Goal: Task Accomplishment & Management: Complete application form

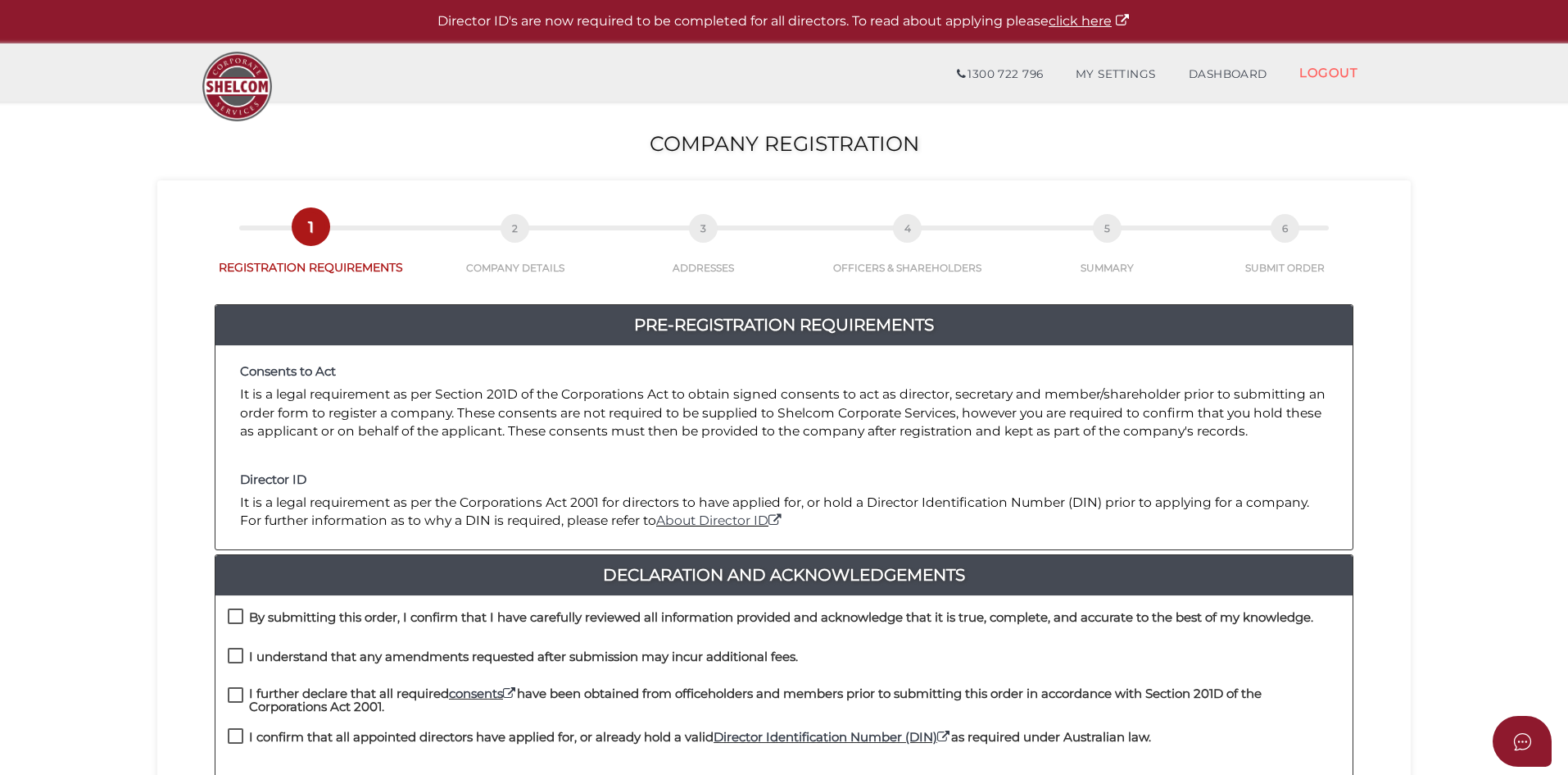
click at [327, 612] on h4 "By submitting this order, I confirm that I have carefully reviewed all informat…" at bounding box center [781, 617] width 1064 height 14
checkbox input "true"
click at [337, 652] on h4 "I understand that any amendments requested after submission may incur additiona…" at bounding box center [524, 657] width 549 height 14
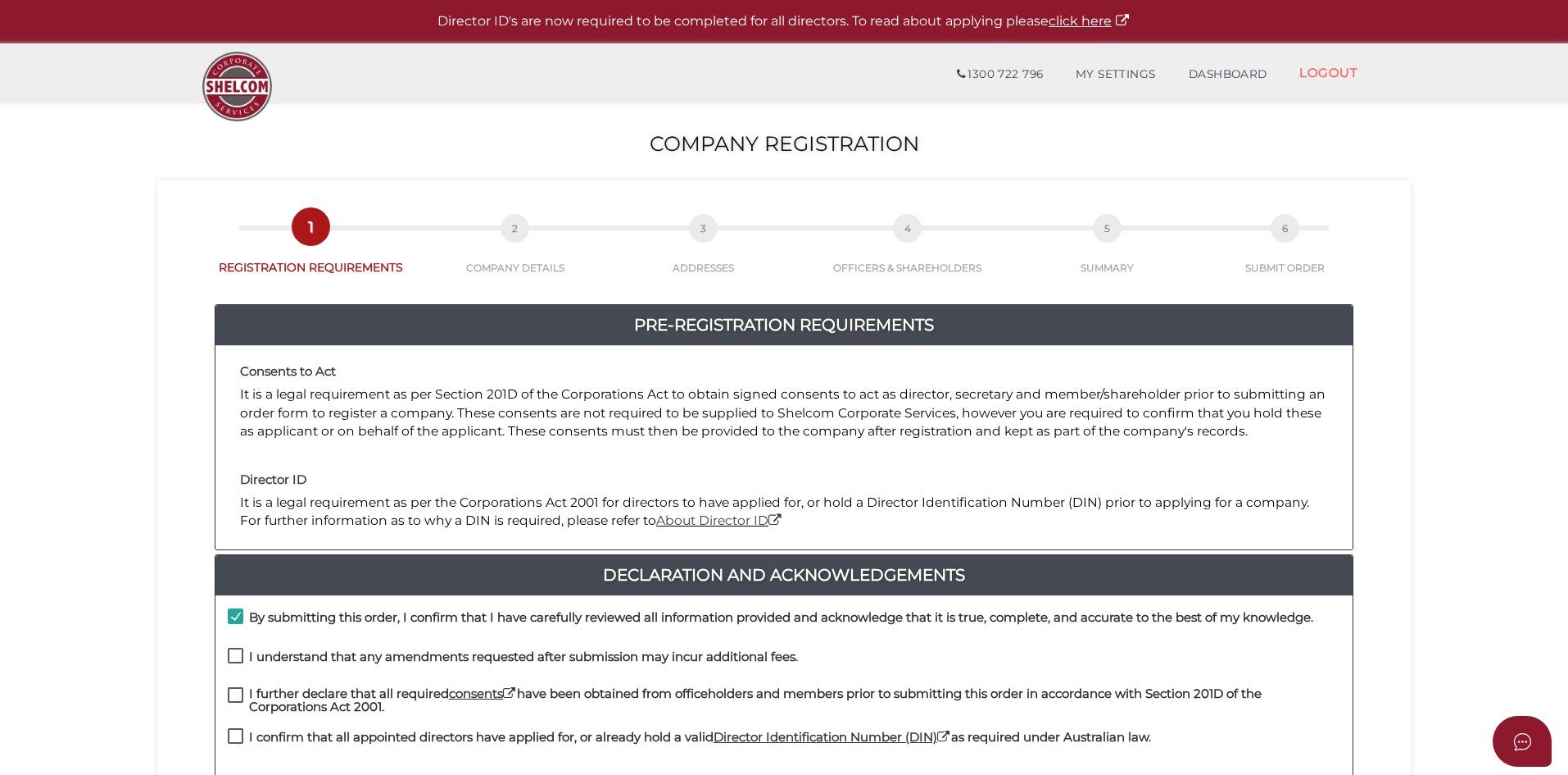
checkbox input "true"
click at [343, 696] on h4 "I further declare that all required consents have been obtained from officehold…" at bounding box center [794, 700] width 1091 height 27
checkbox input "true"
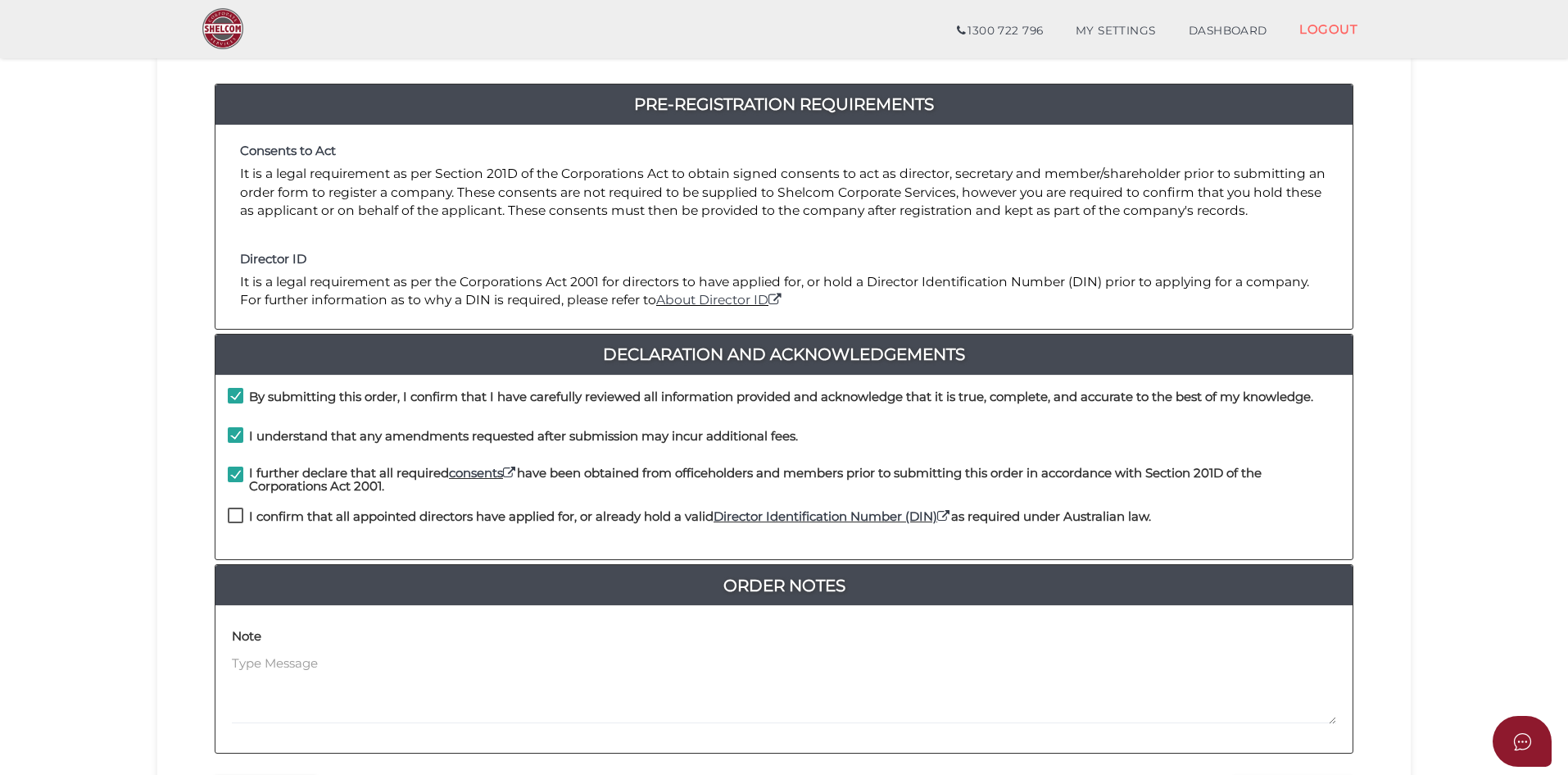
scroll to position [164, 0]
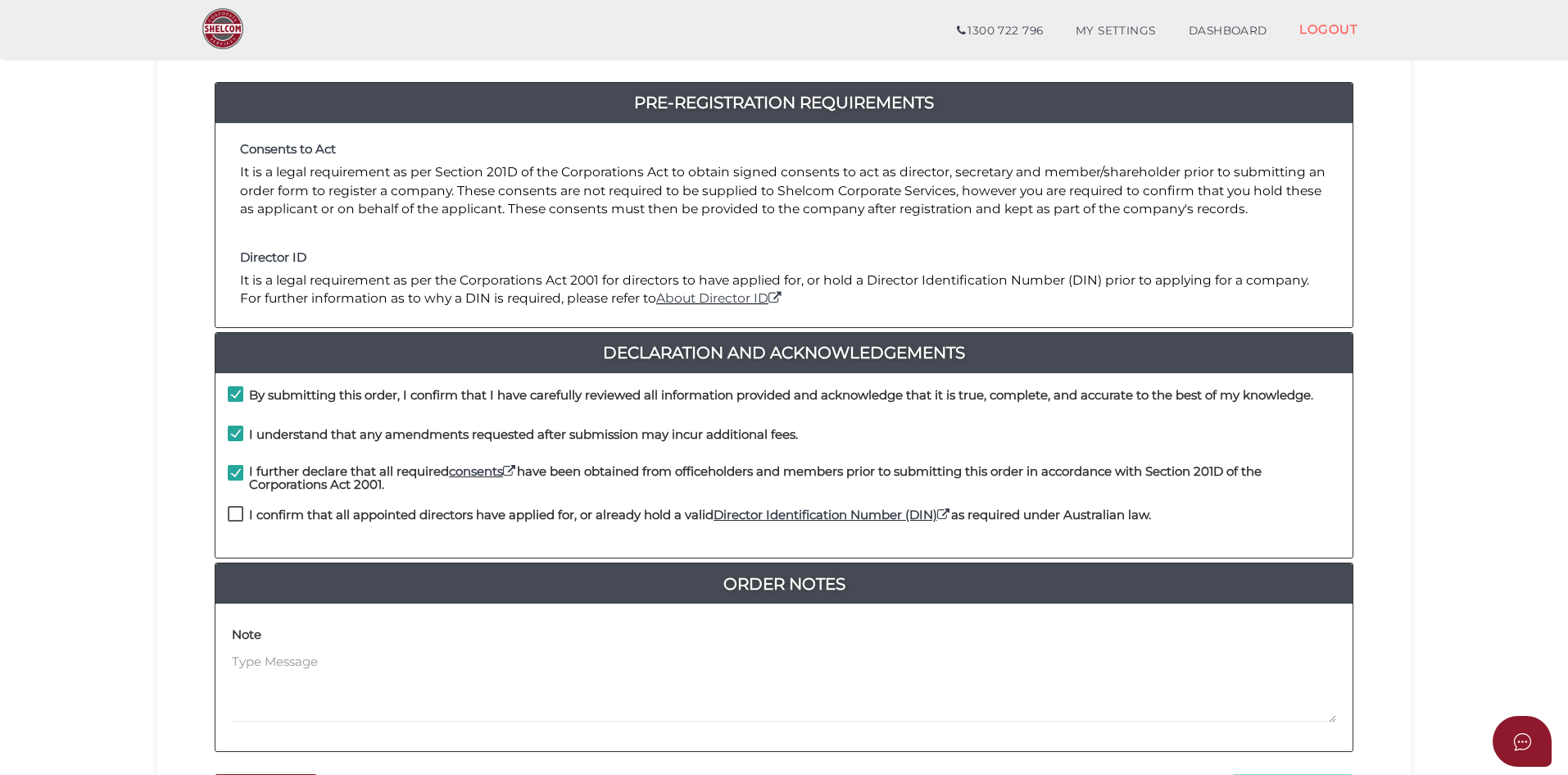
click at [397, 534] on div "I confirm that all appointed directors have applied for, or already hold a vali…" at bounding box center [784, 526] width 1138 height 40
click at [404, 521] on h4 "I confirm that all appointed directors have applied for, or already hold a vali…" at bounding box center [700, 515] width 903 height 14
checkbox input "true"
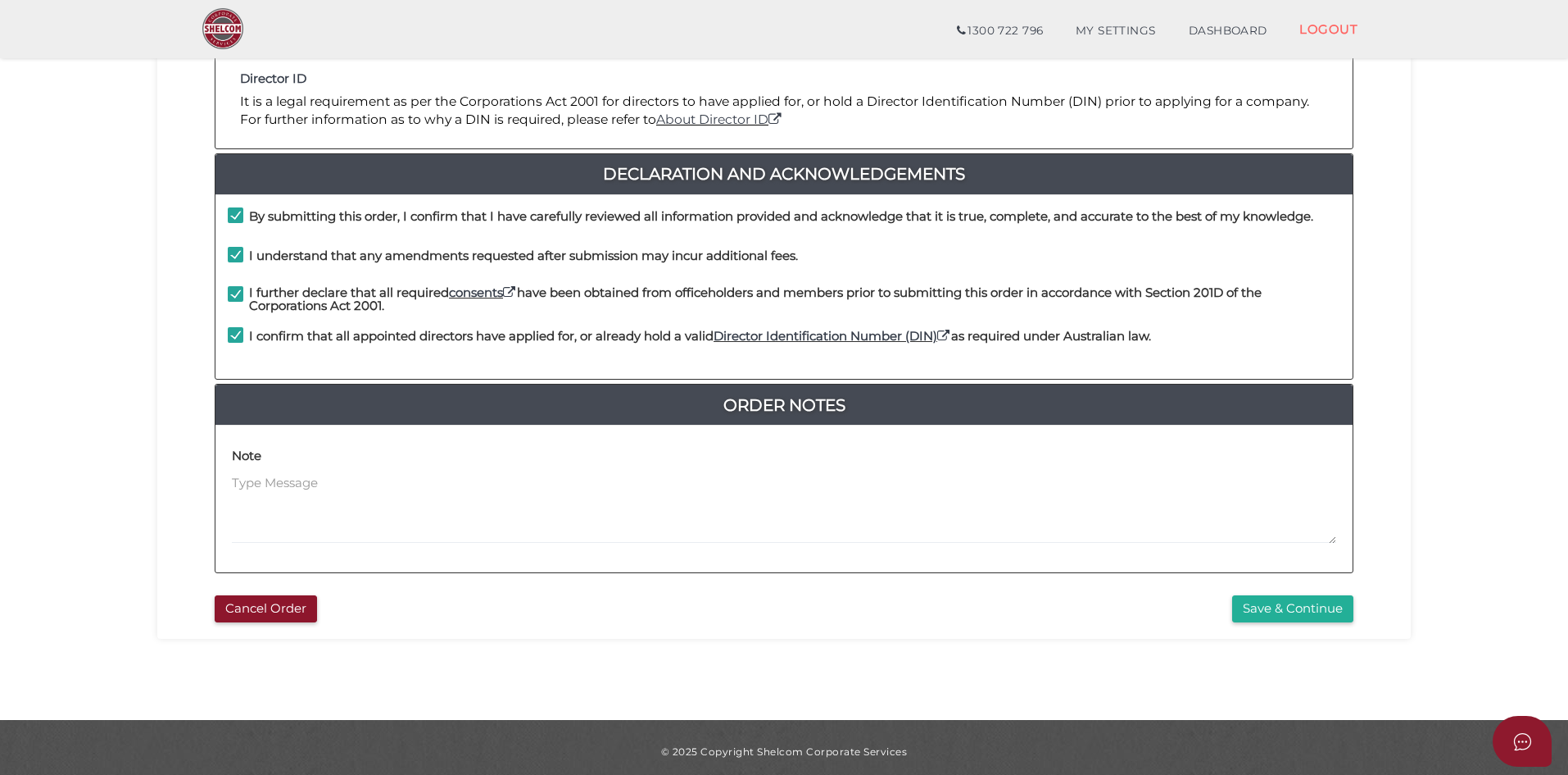
scroll to position [351, 0]
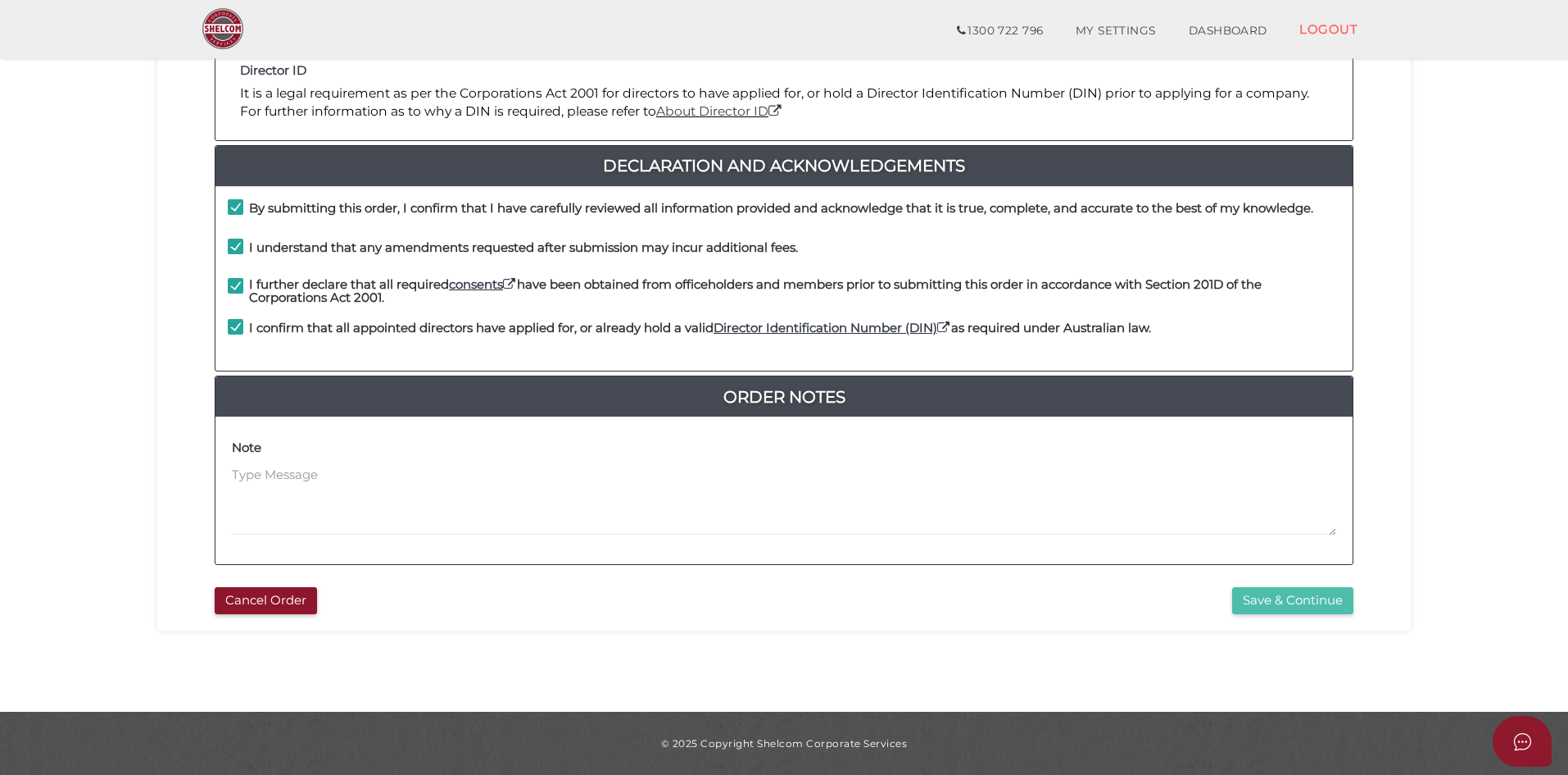
click at [1319, 595] on button "Save & Continue" at bounding box center [1292, 600] width 121 height 27
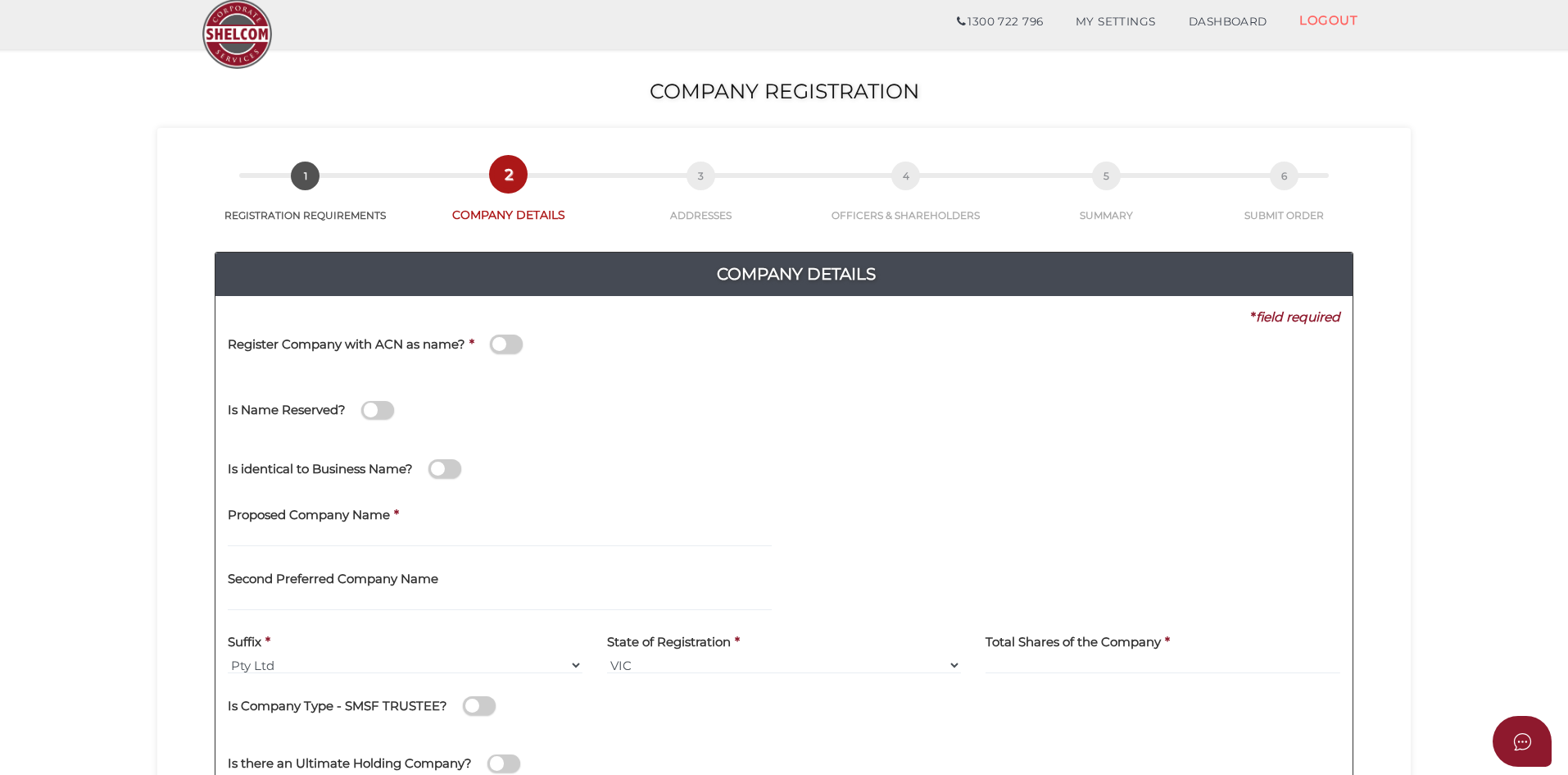
scroll to position [82, 0]
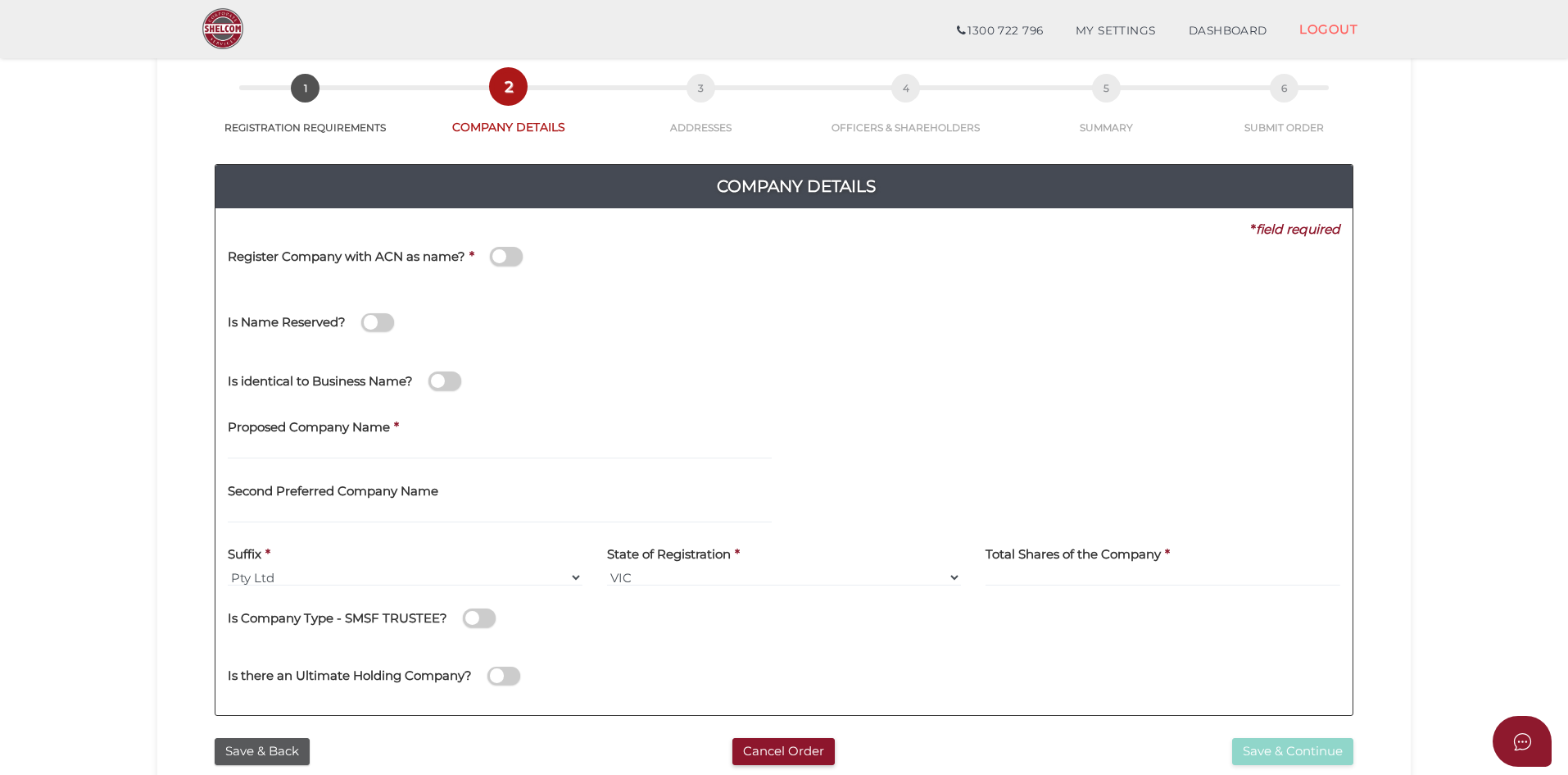
click at [398, 428] on b "*" at bounding box center [396, 427] width 5 height 16
click at [400, 440] on div "Proposed Company Name *" at bounding box center [500, 434] width 544 height 52
click at [468, 453] on input "text" at bounding box center [500, 450] width 544 height 18
type input "fuelbites"
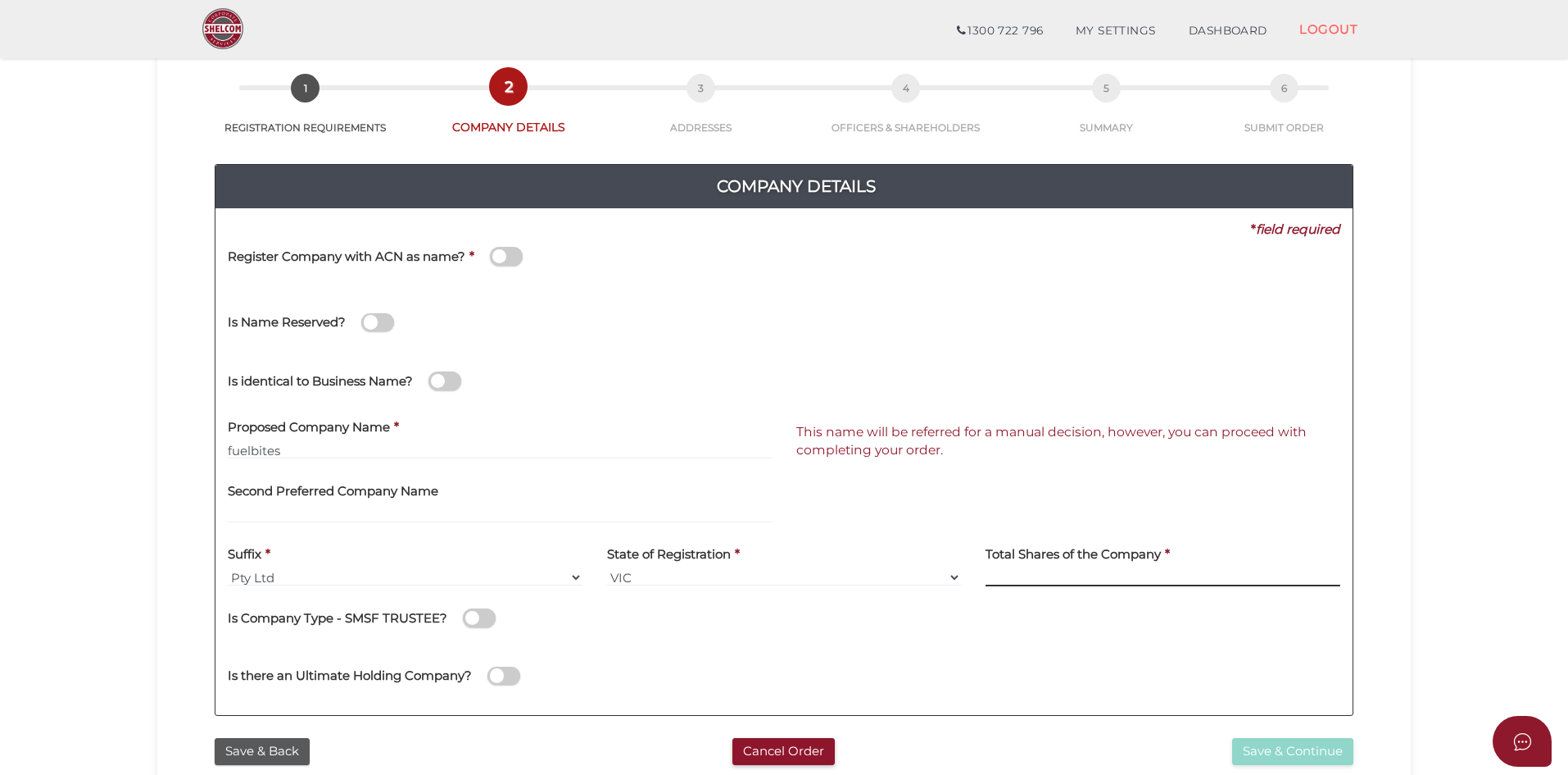
click at [1088, 579] on input at bounding box center [1163, 578] width 355 height 18
click at [1053, 573] on input at bounding box center [1163, 578] width 355 height 18
type input "1000"
click at [1053, 573] on input "1000" at bounding box center [1163, 578] width 355 height 18
type input "100"
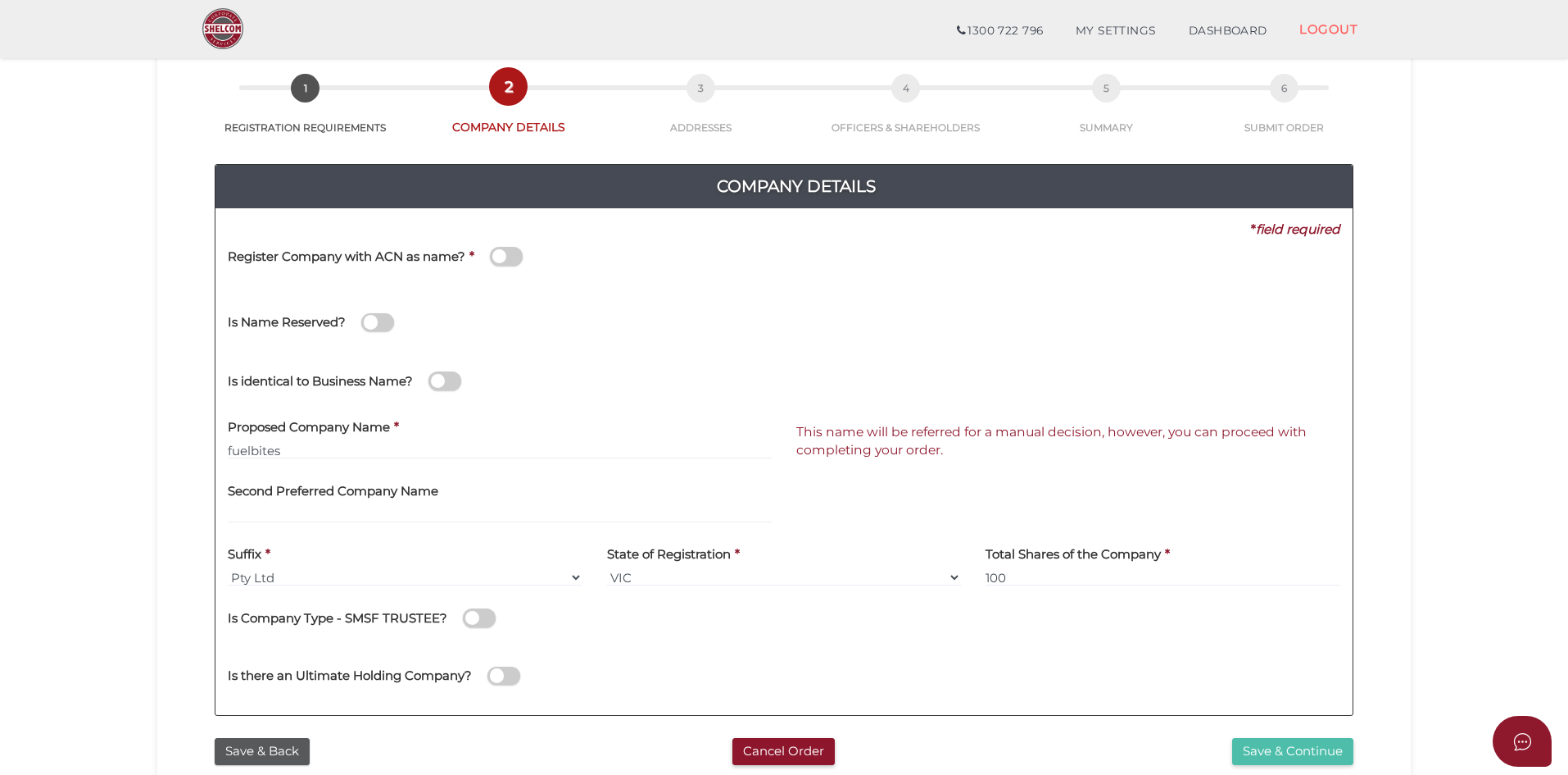
click at [1306, 739] on button "Save & Continue" at bounding box center [1292, 751] width 121 height 27
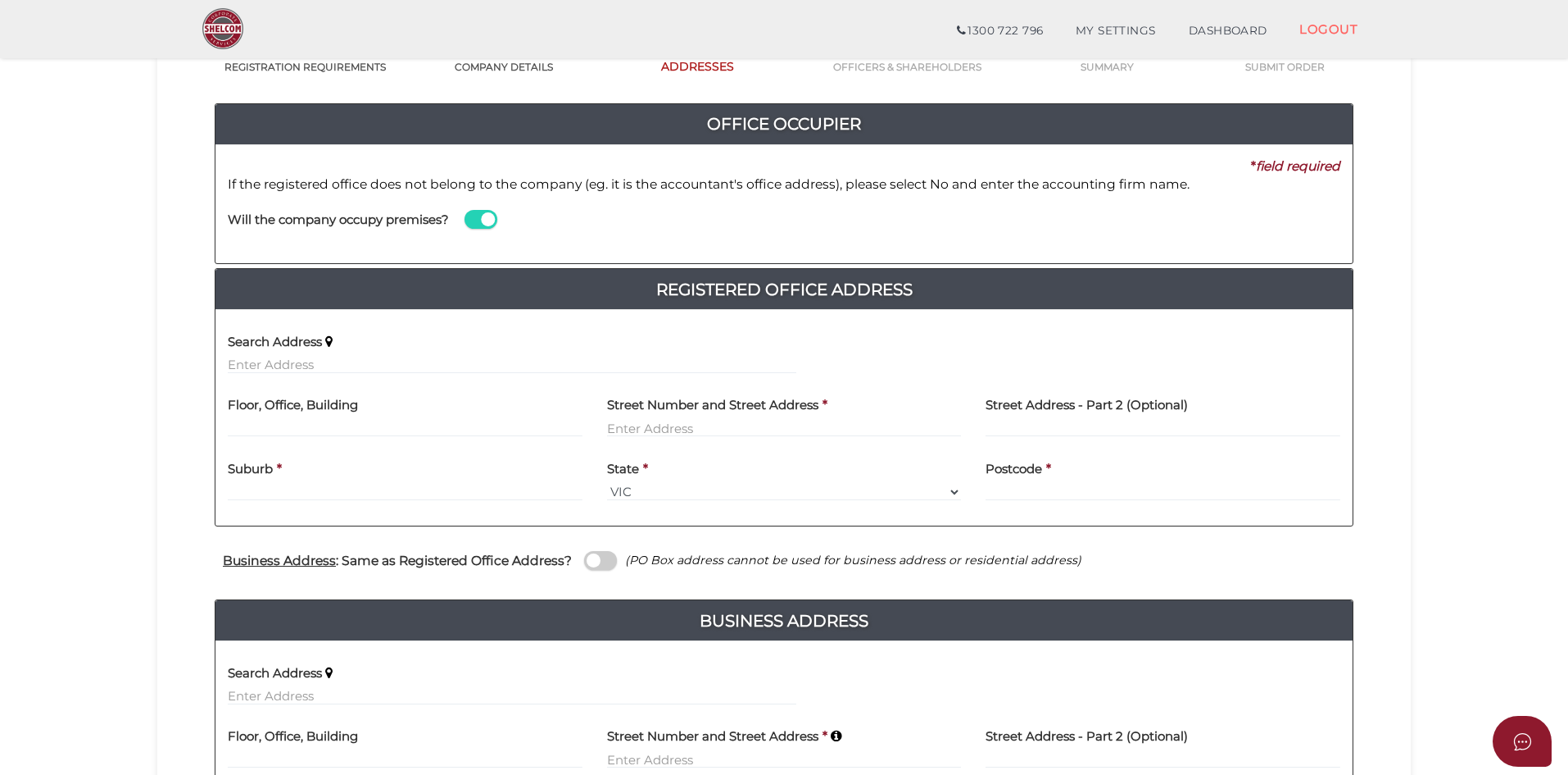
scroll to position [164, 0]
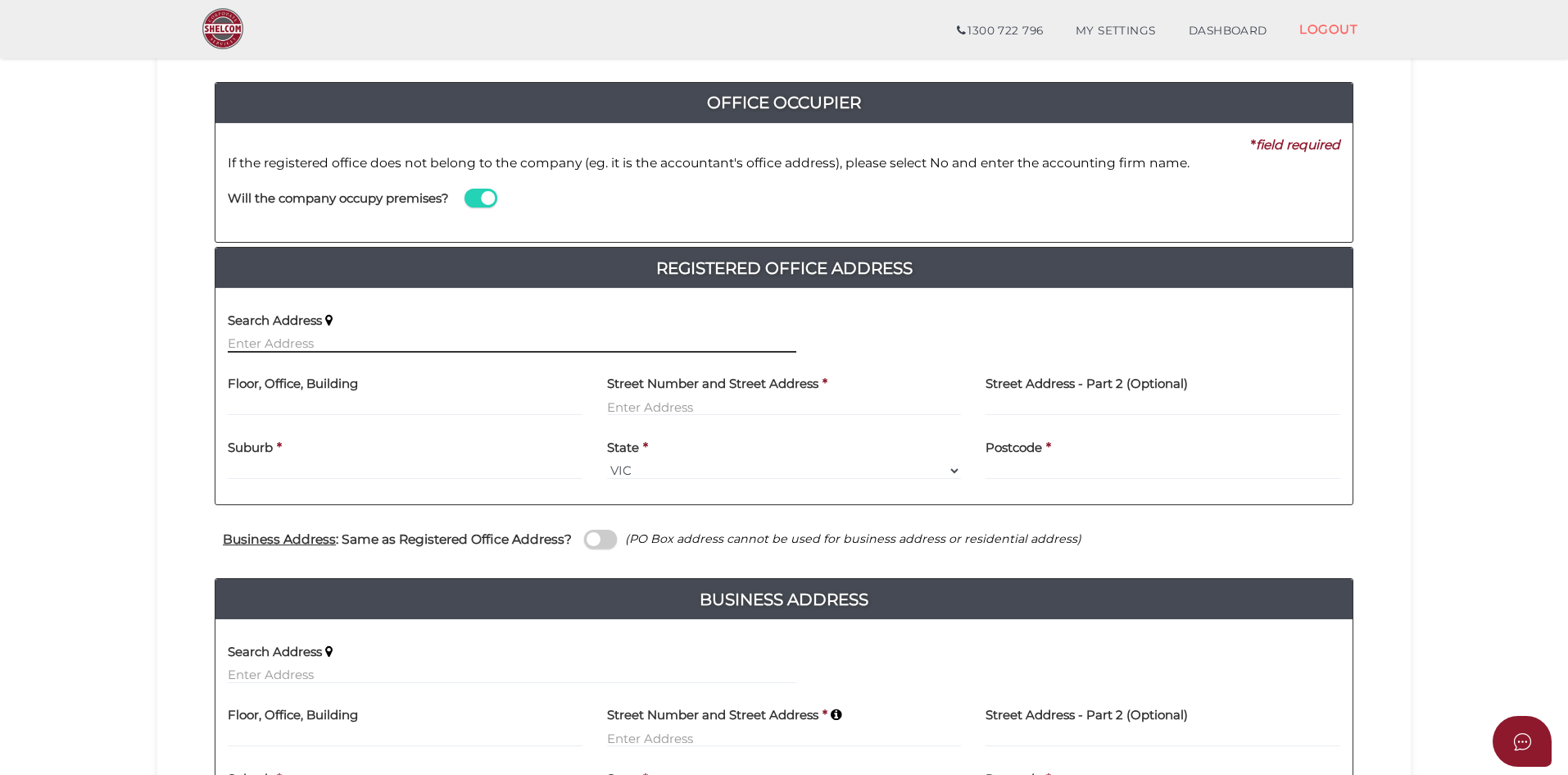
click at [423, 344] on input "text" at bounding box center [512, 343] width 568 height 18
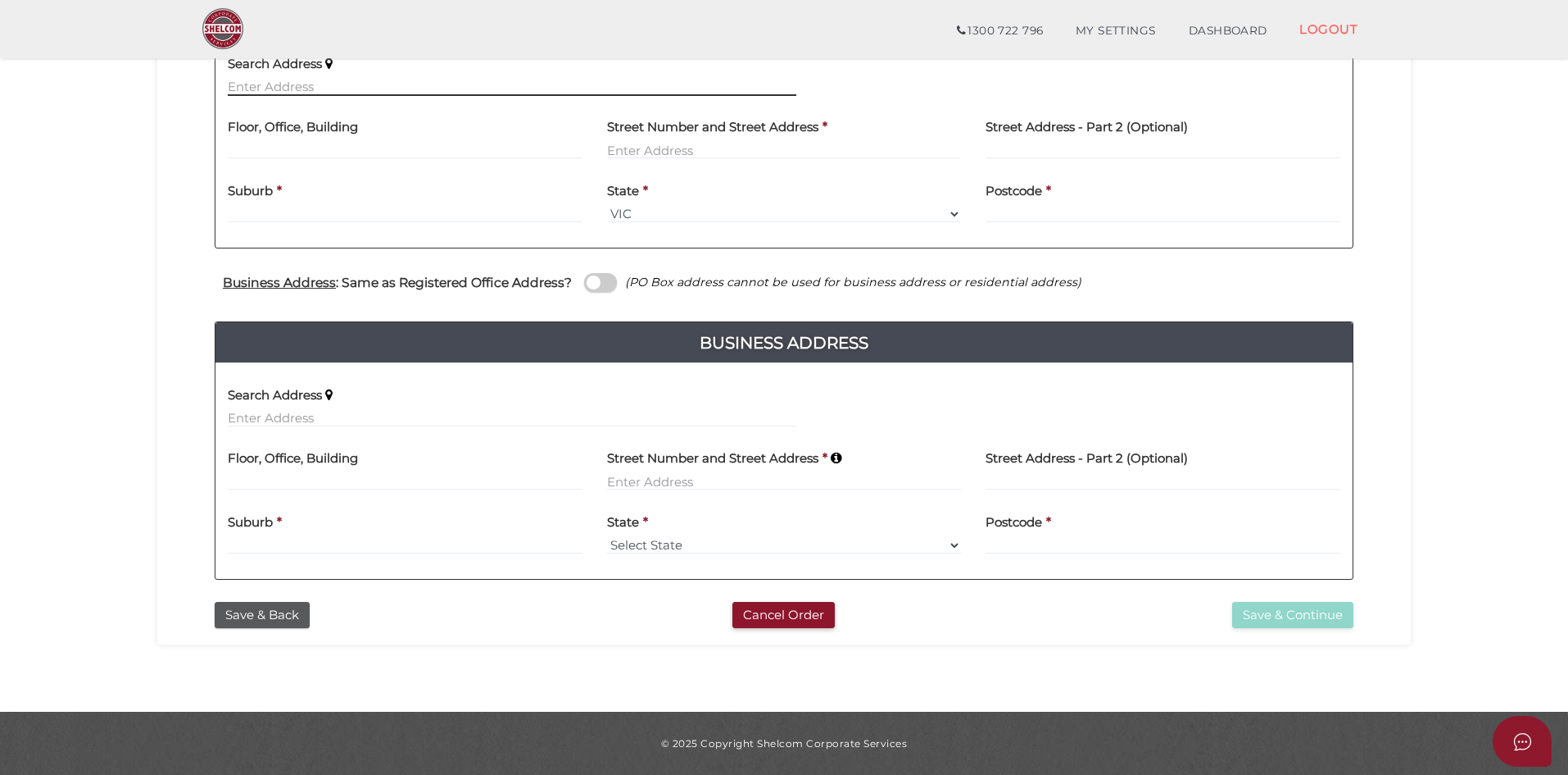
scroll to position [0, 0]
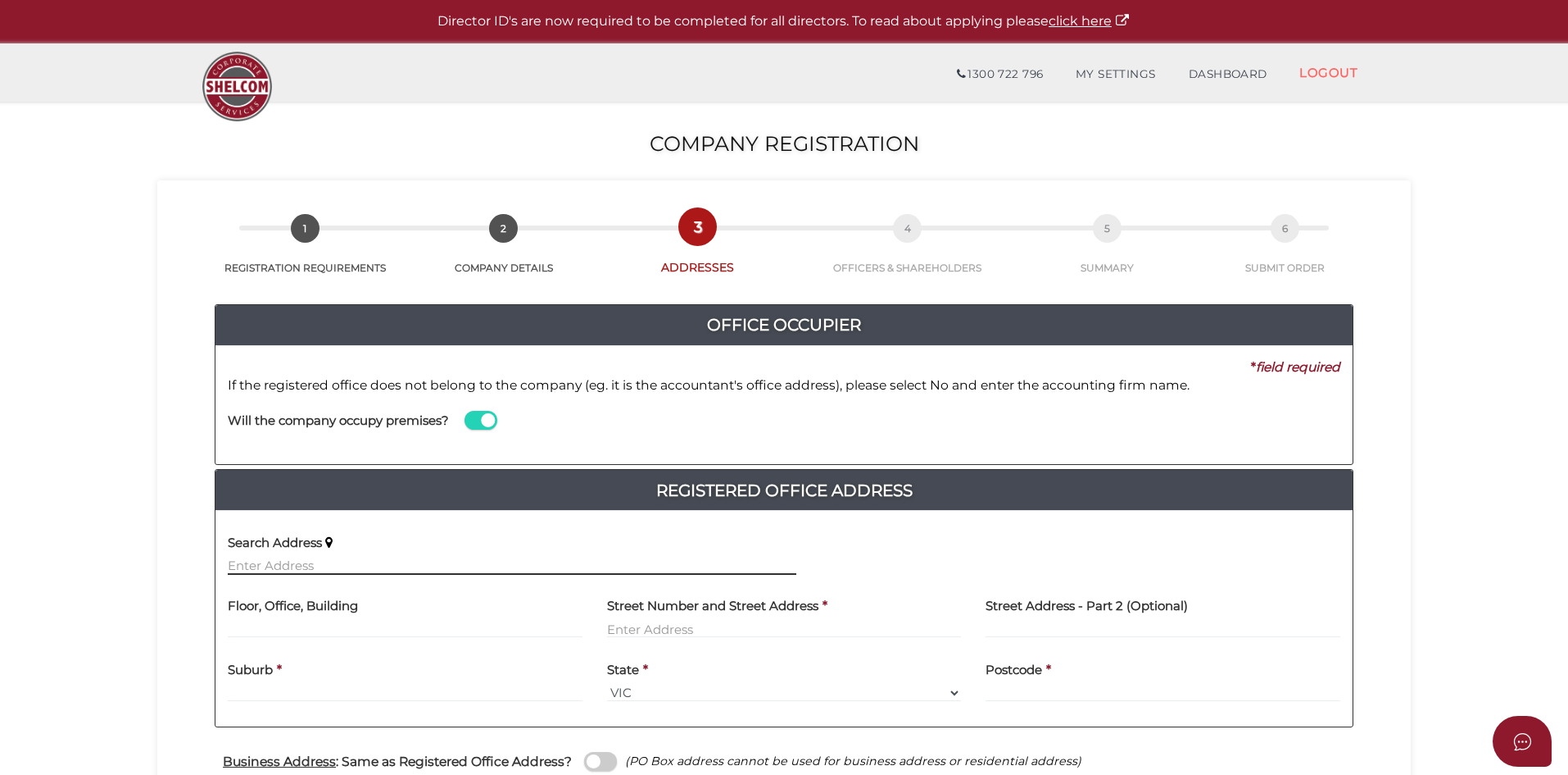
click at [342, 564] on input "text" at bounding box center [512, 566] width 568 height 18
click at [375, 559] on input "text" at bounding box center [512, 566] width 568 height 18
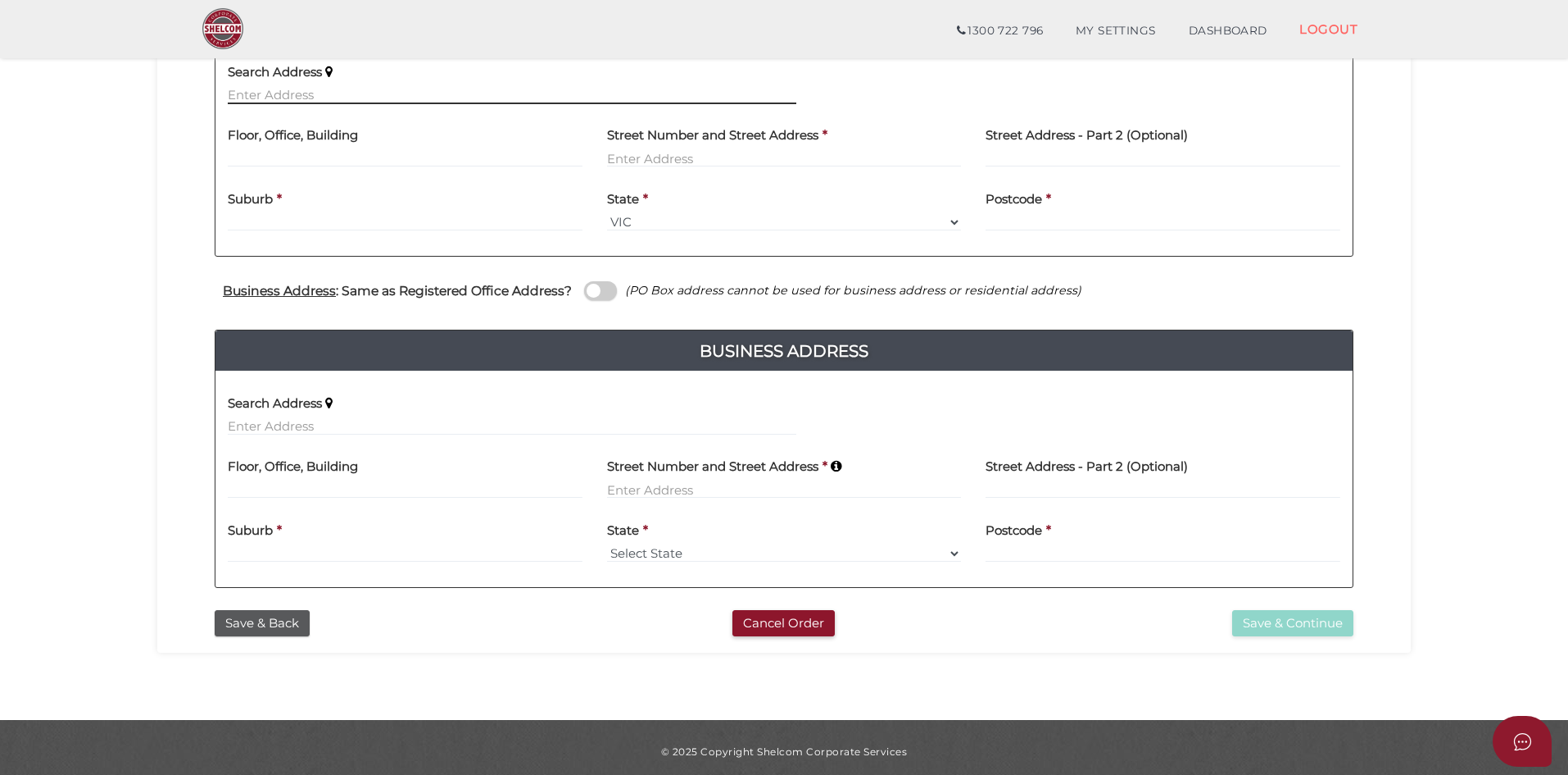
scroll to position [421, 0]
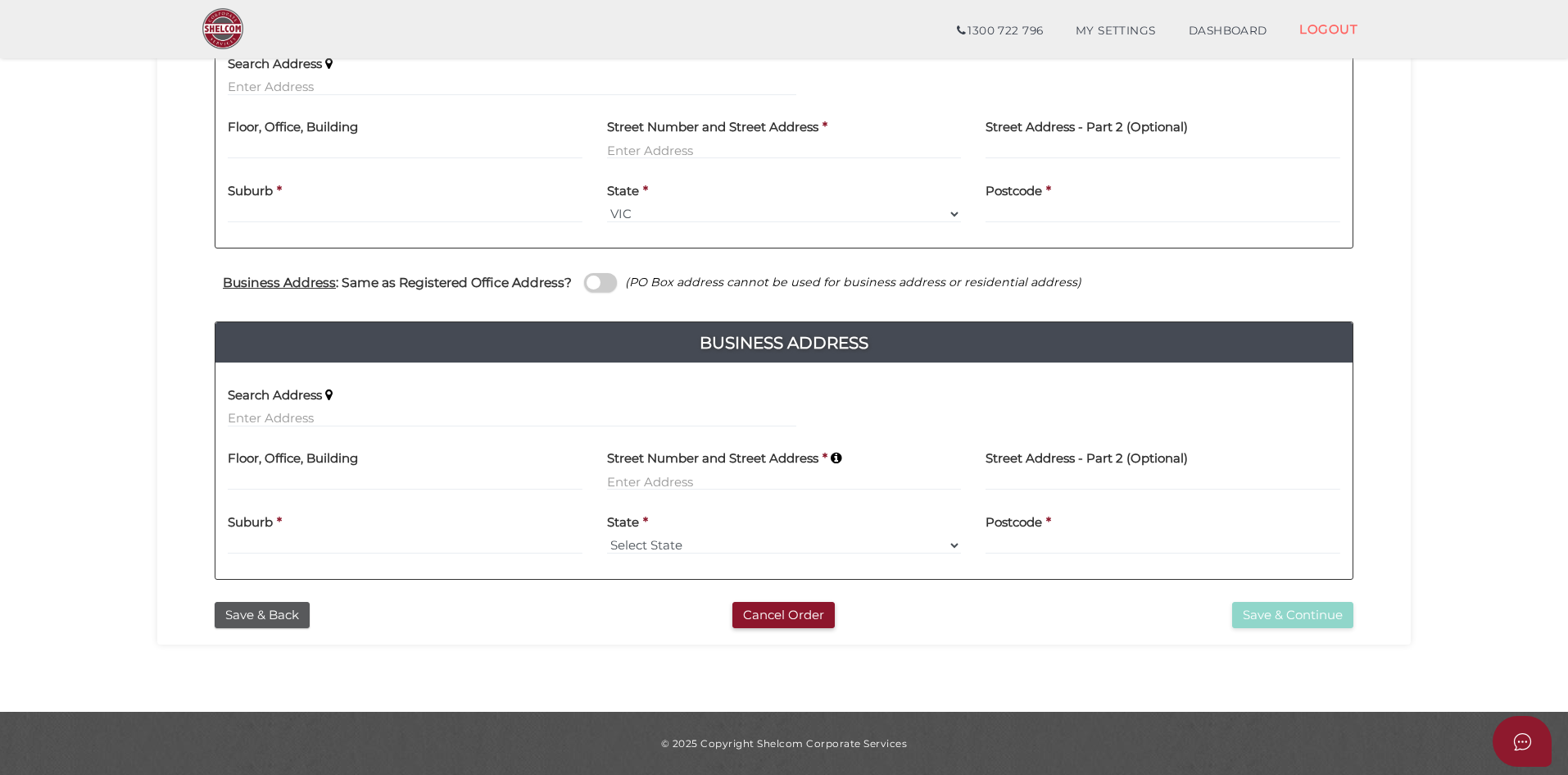
click at [591, 276] on span at bounding box center [600, 282] width 33 height 19
click at [0, 0] on input "checkbox" at bounding box center [0, 0] width 0 height 0
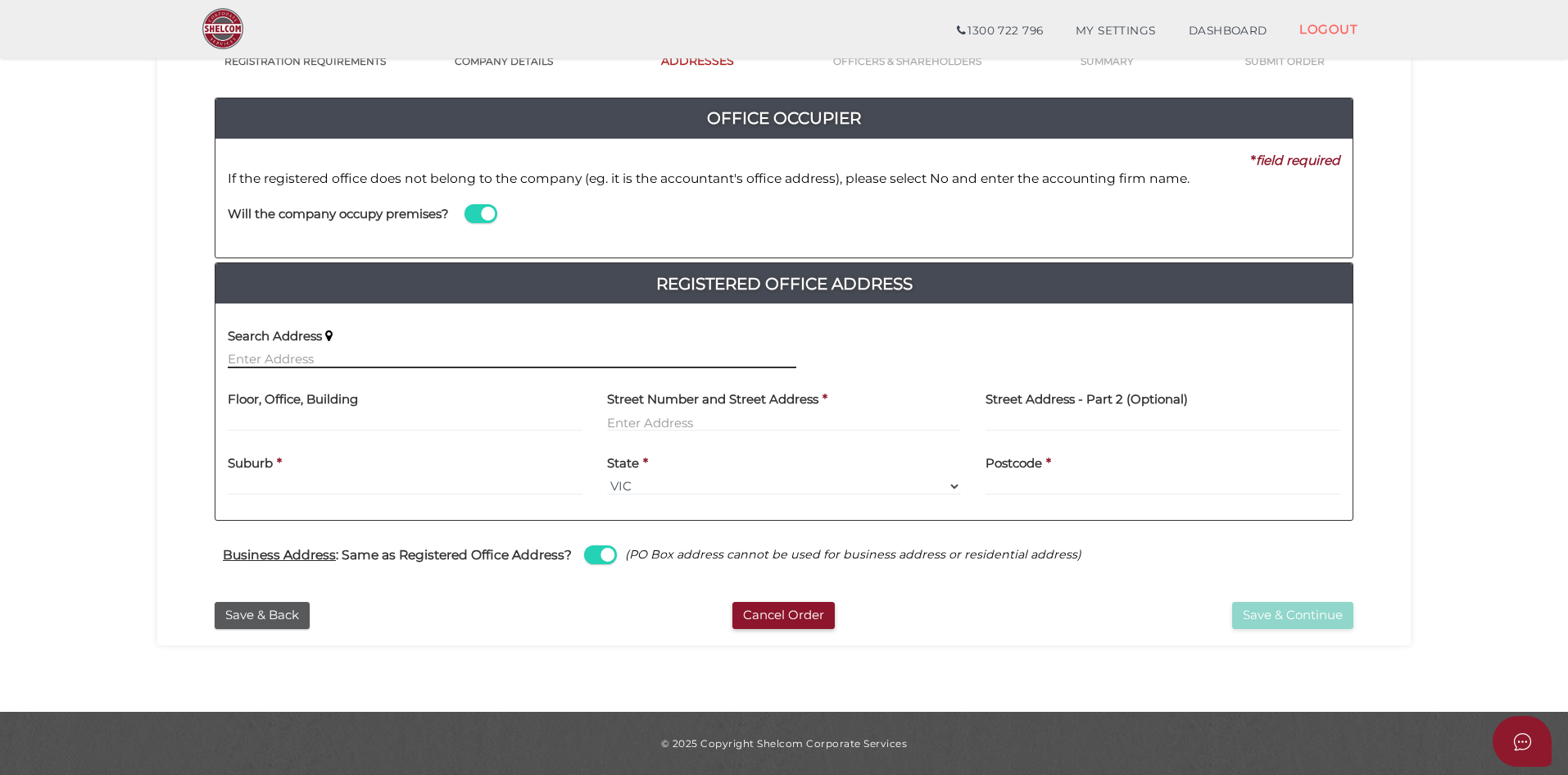
click at [315, 362] on input "text" at bounding box center [512, 359] width 568 height 18
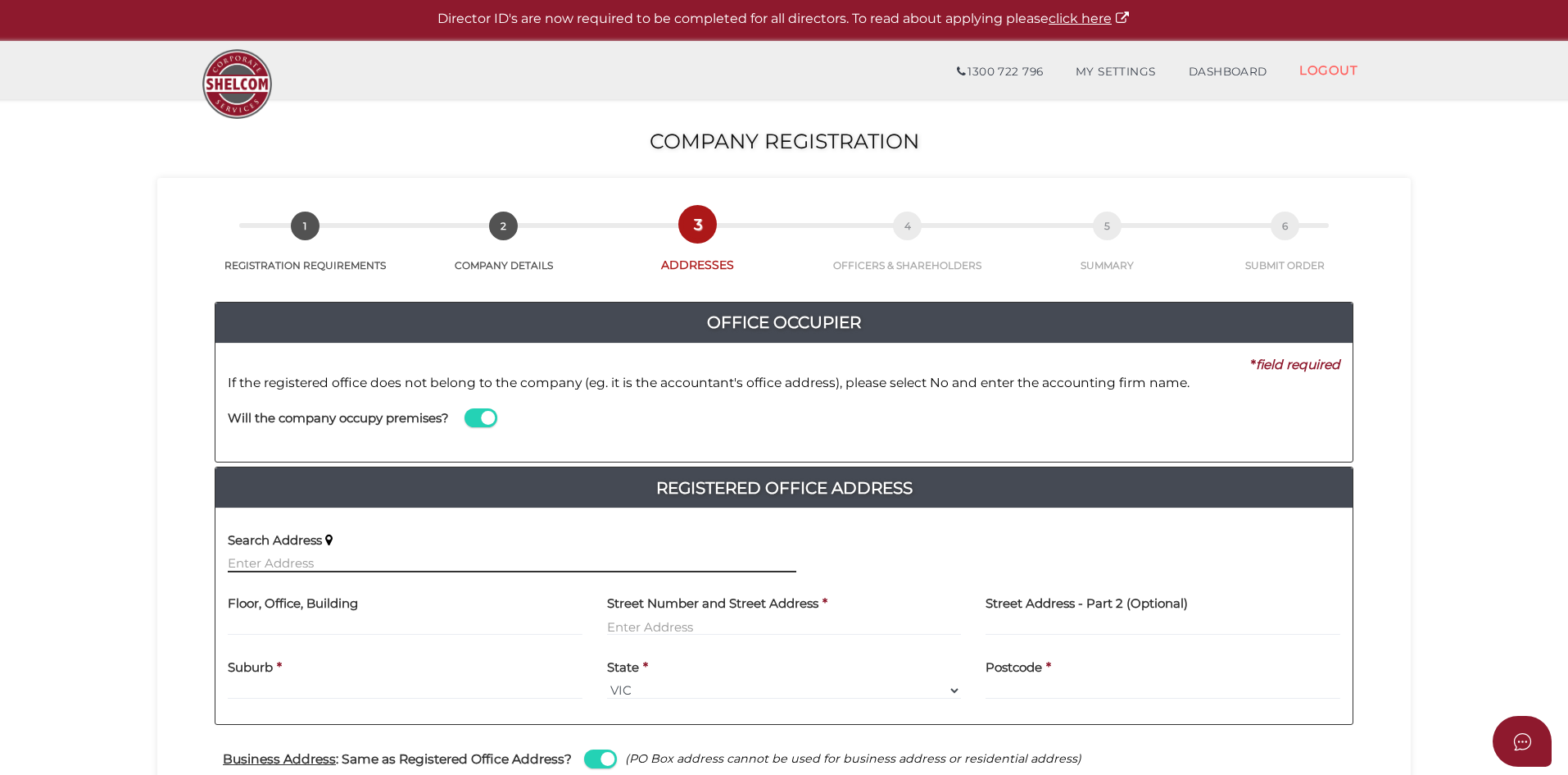
scroll to position [0, 0]
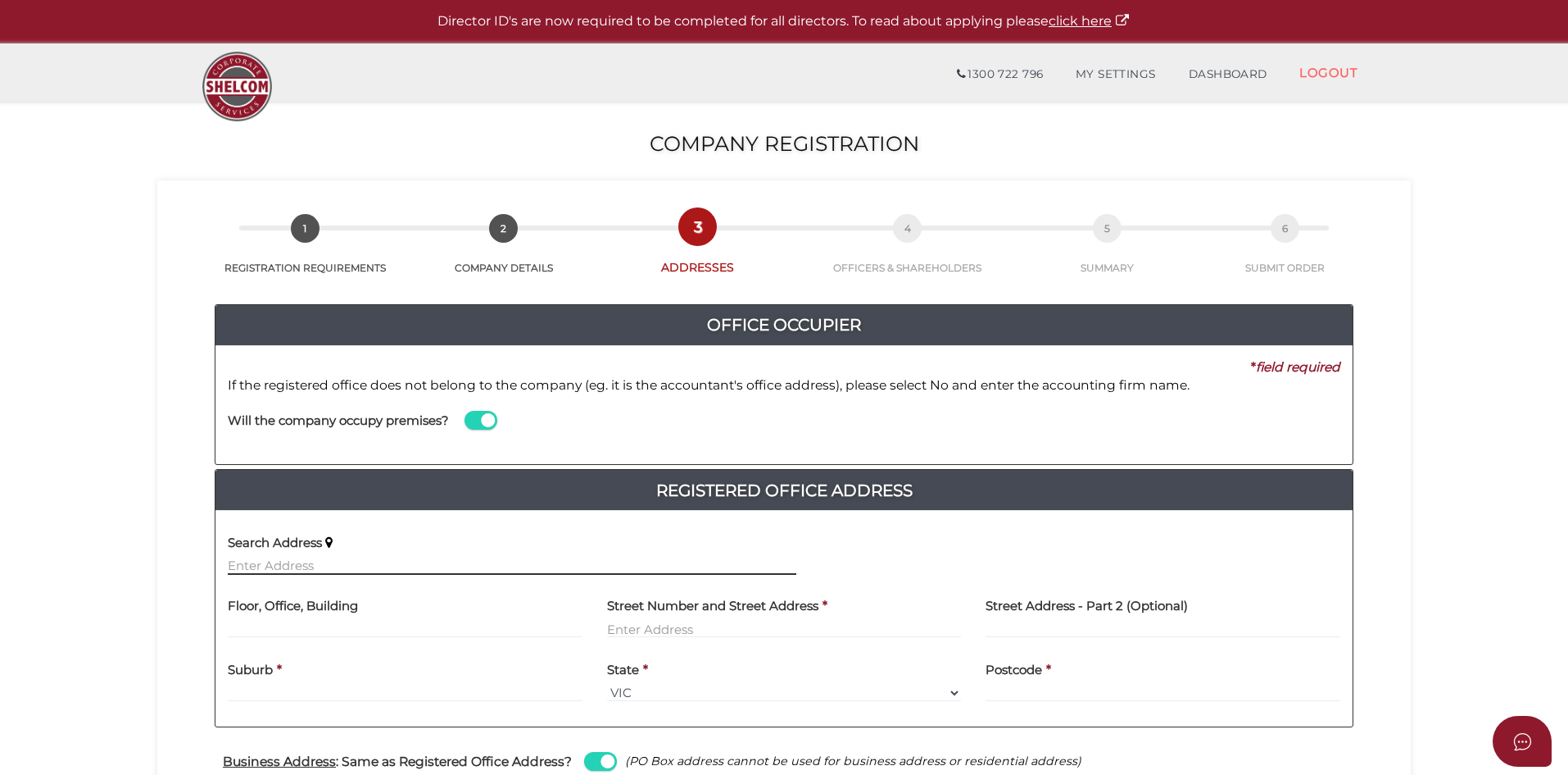
click at [339, 558] on input "text" at bounding box center [512, 566] width 568 height 18
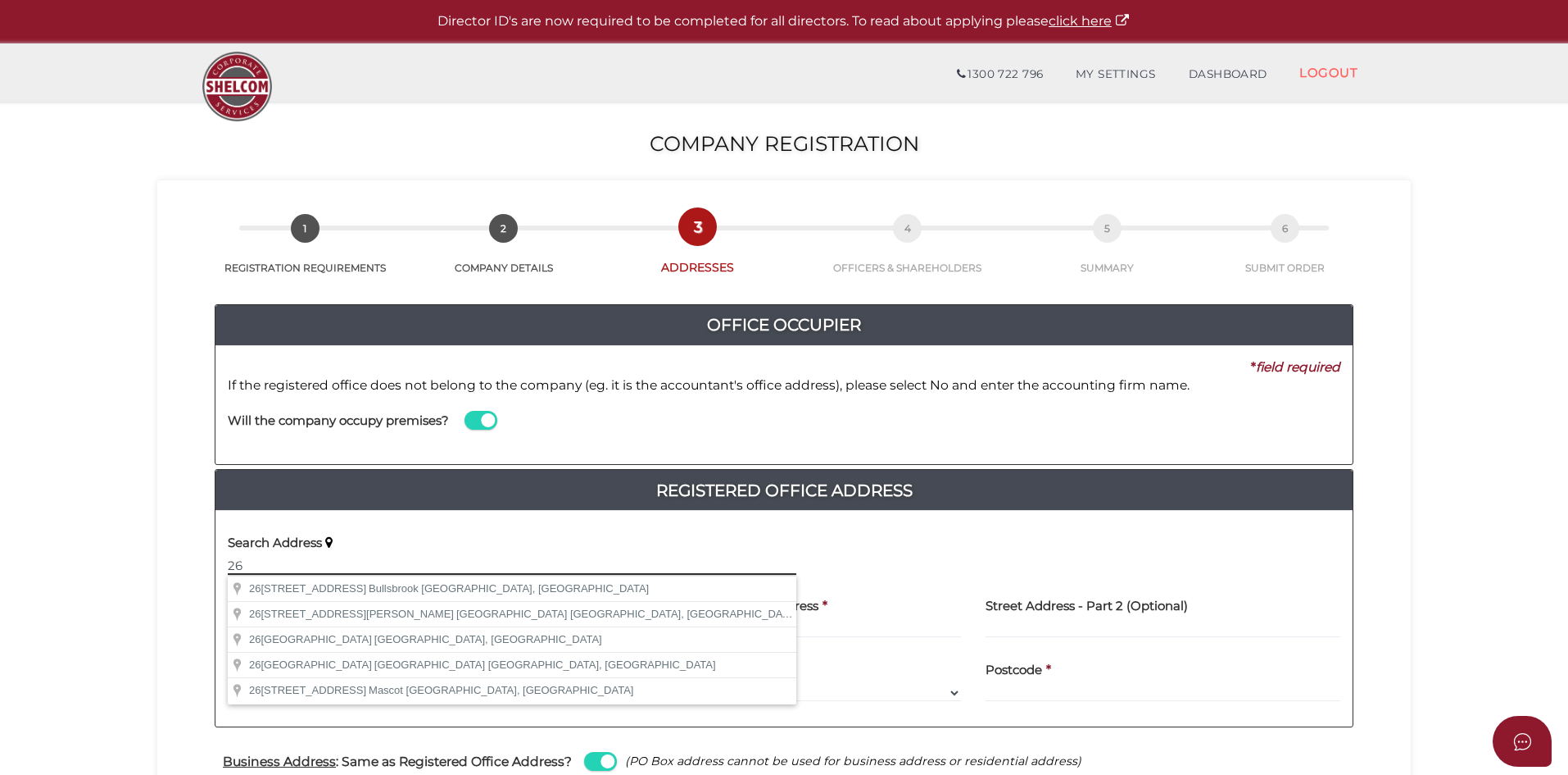
type input "2"
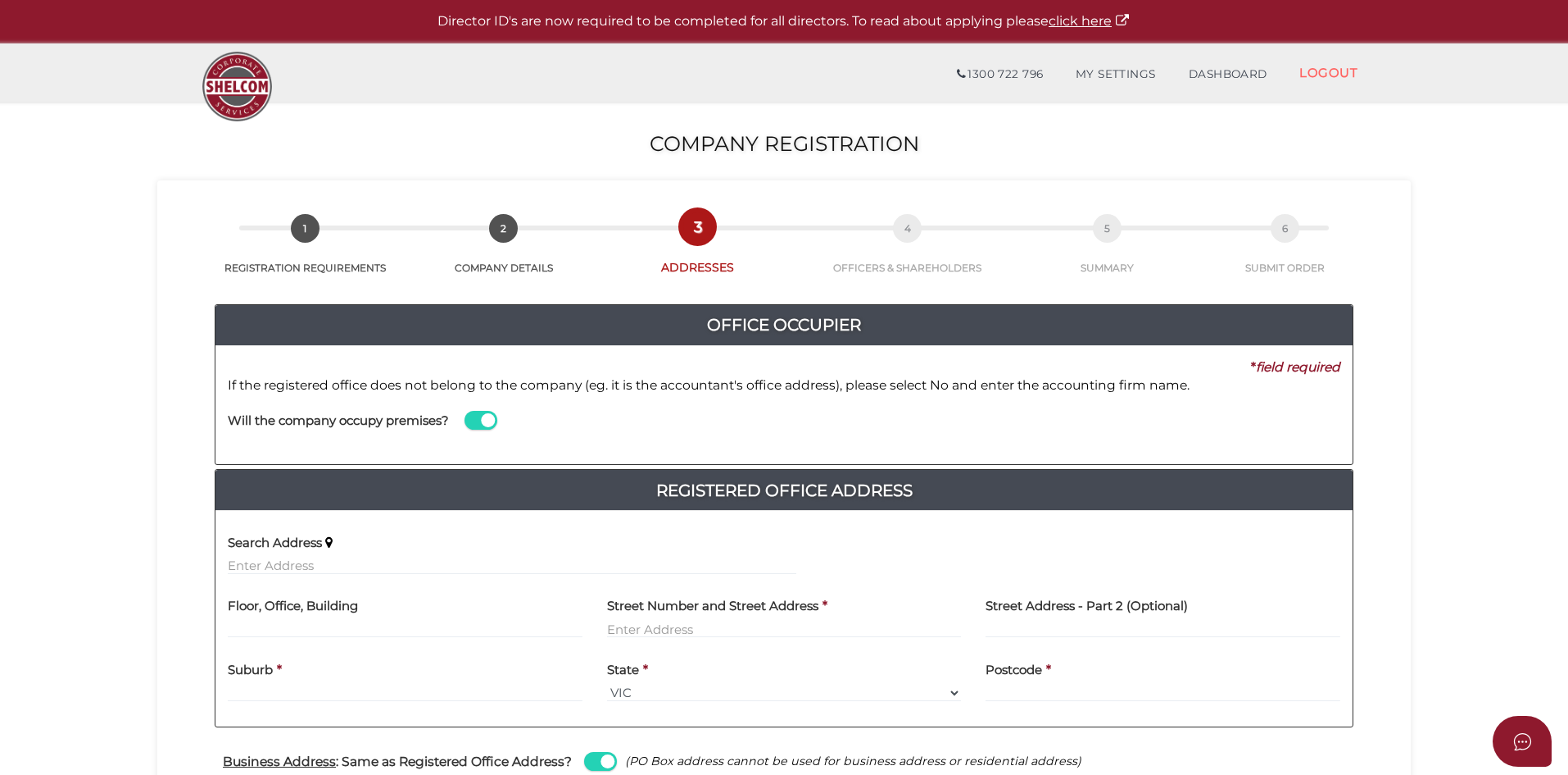
click at [377, 534] on div "Search Address" at bounding box center [512, 549] width 568 height 52
click at [361, 552] on div "Search Address" at bounding box center [512, 549] width 568 height 52
click at [359, 567] on input "text" at bounding box center [512, 566] width 568 height 18
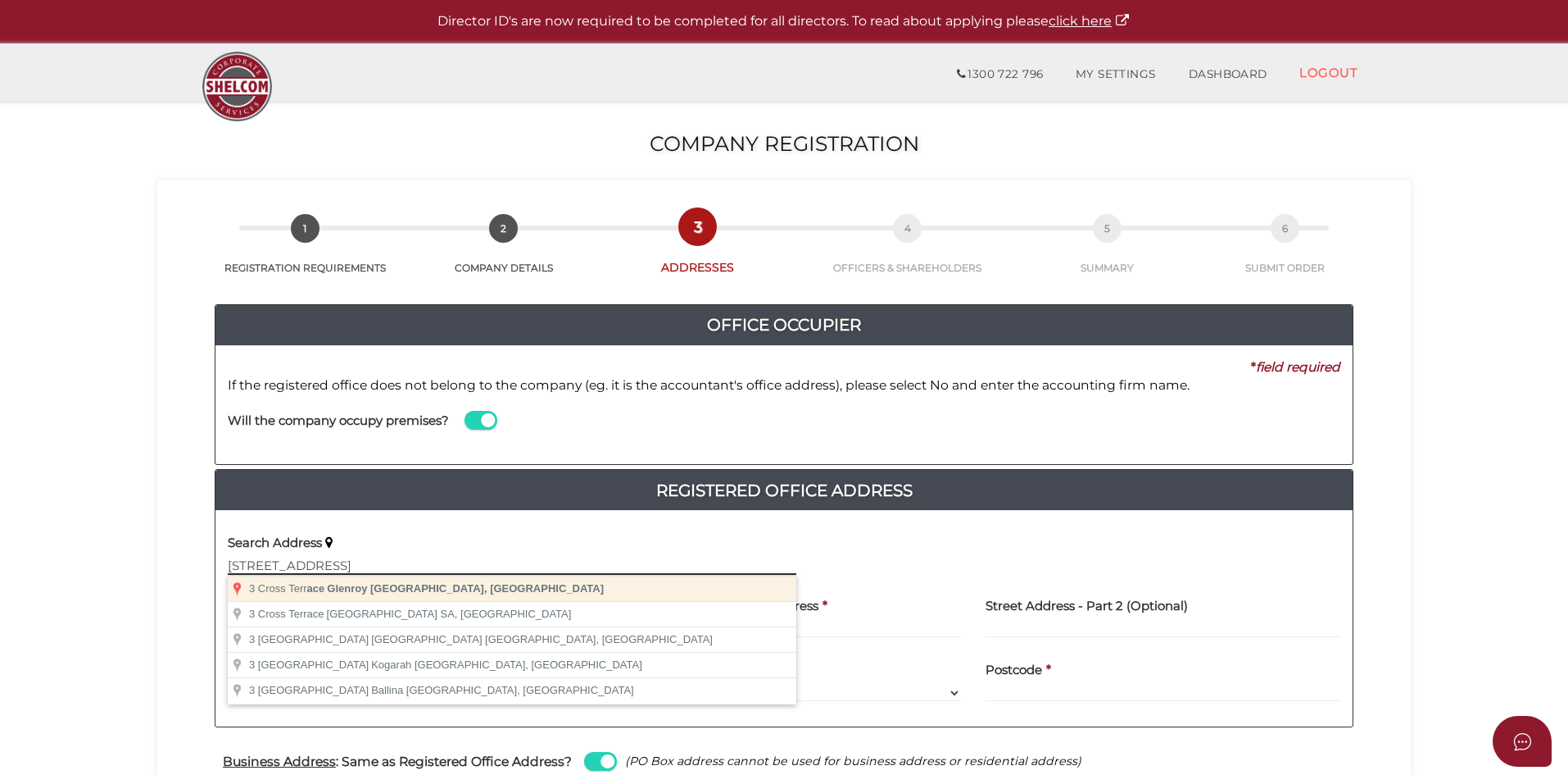
type input "3 Cross Terrace, Glenroy VIC, Australia"
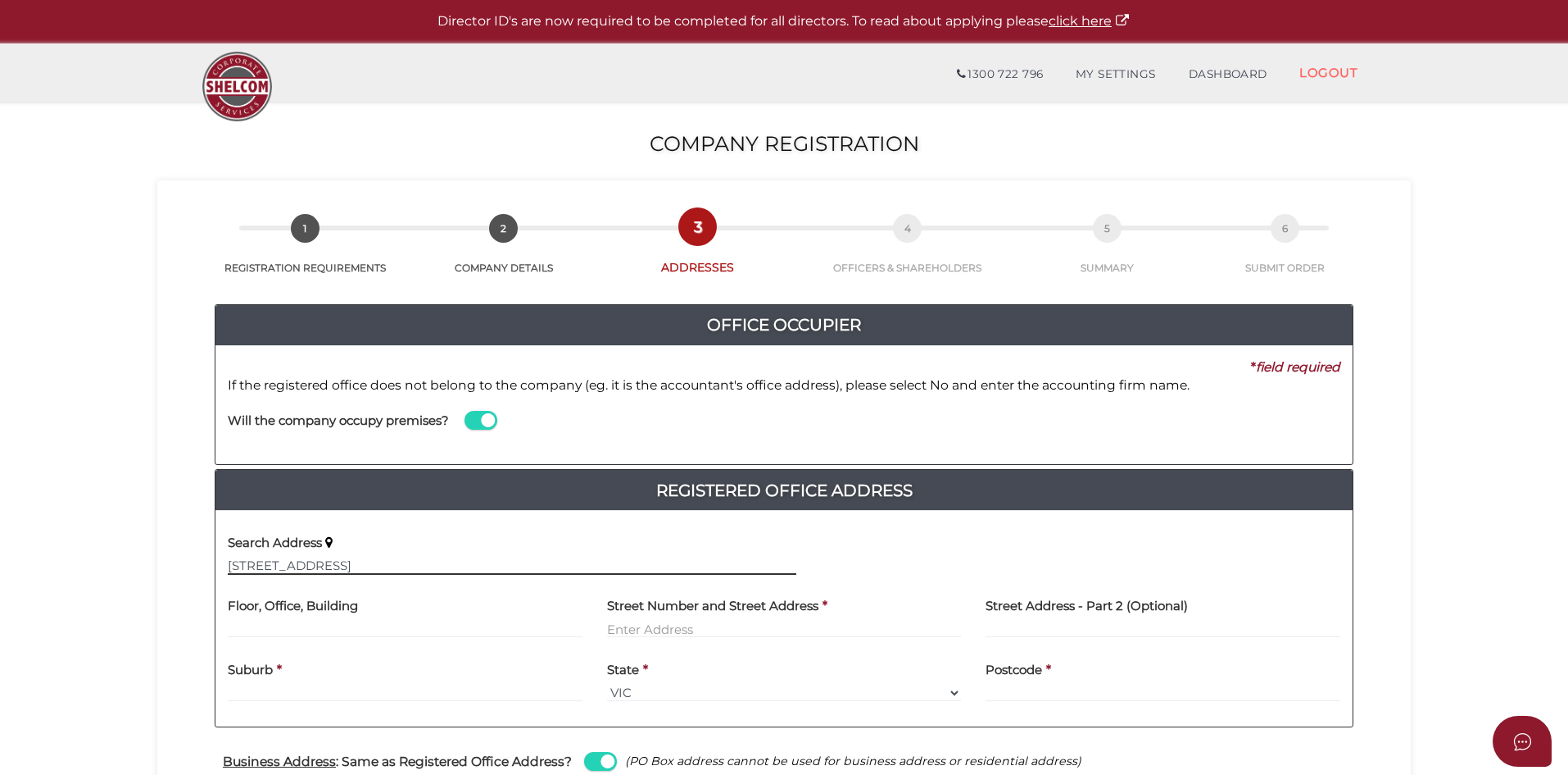
type input "[STREET_ADDRESS]"
type input "Glenroy"
select select "VIC"
type input "3046"
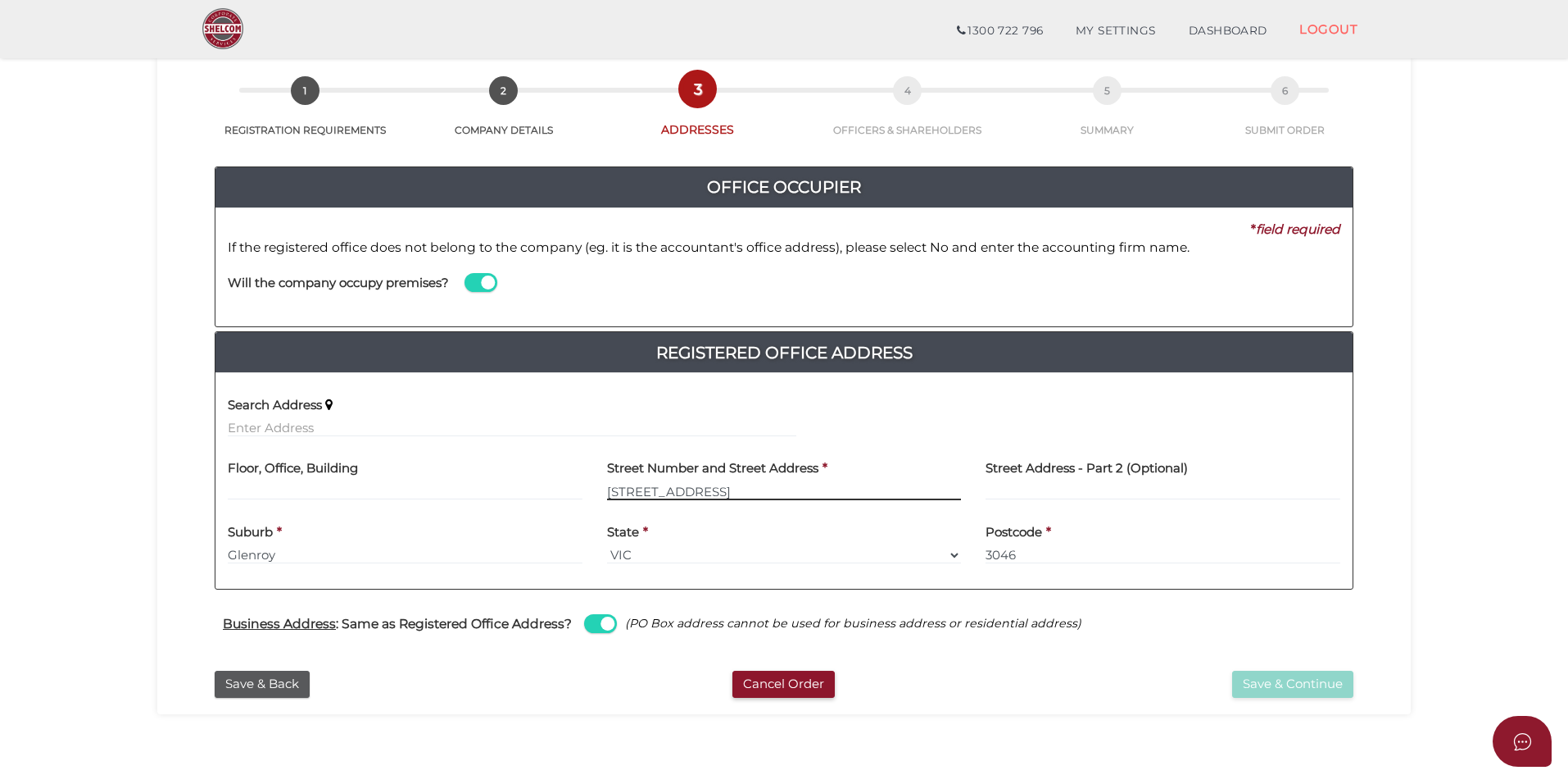
scroll to position [149, 0]
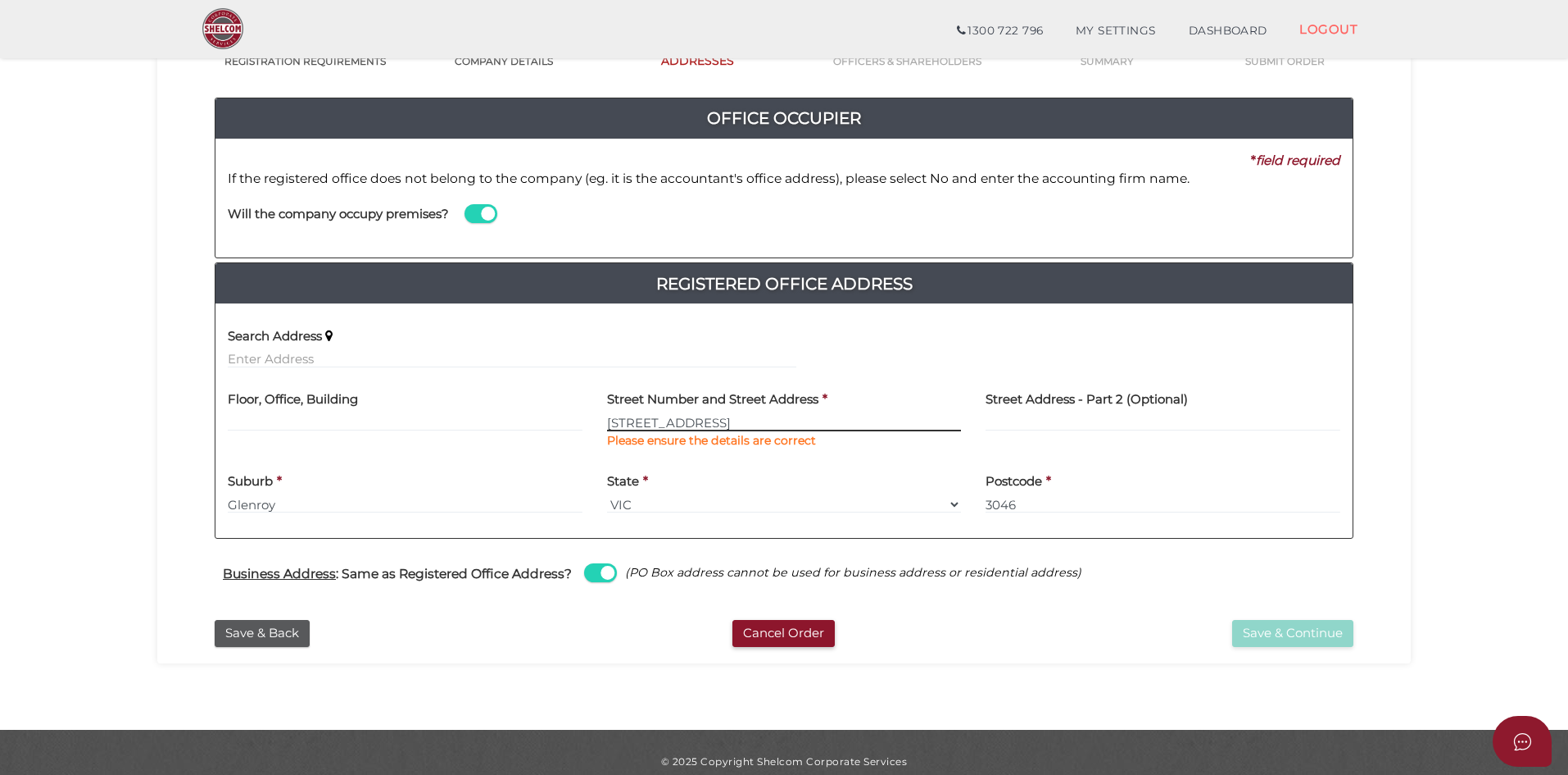
click at [698, 428] on input "3 Cross Terrace" at bounding box center [784, 422] width 355 height 18
click at [757, 421] on input "3 Cross Terrace" at bounding box center [784, 422] width 355 height 18
click at [733, 419] on input "[STREET_ADDRESS]" at bounding box center [784, 422] width 355 height 18
click at [734, 477] on div "State * Select State VIC ACT NSW NT QLD TAS WA SA" at bounding box center [784, 488] width 355 height 52
click at [375, 356] on input "text" at bounding box center [512, 359] width 568 height 18
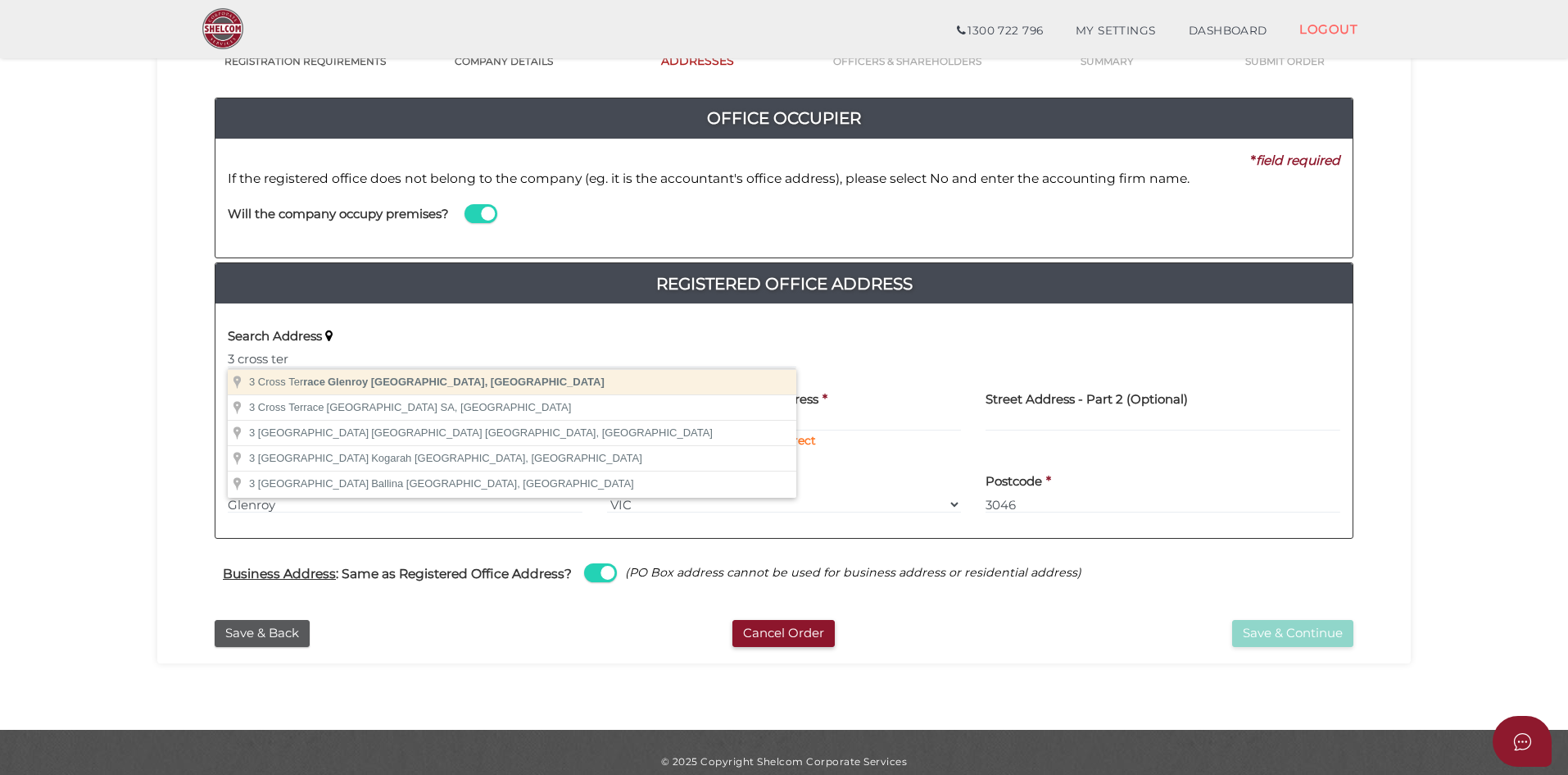
type input "3 Cross Terrace, Glenroy VIC, Australia"
type input "[STREET_ADDRESS]"
type input "Glenroy"
select select "VIC"
type input "3046"
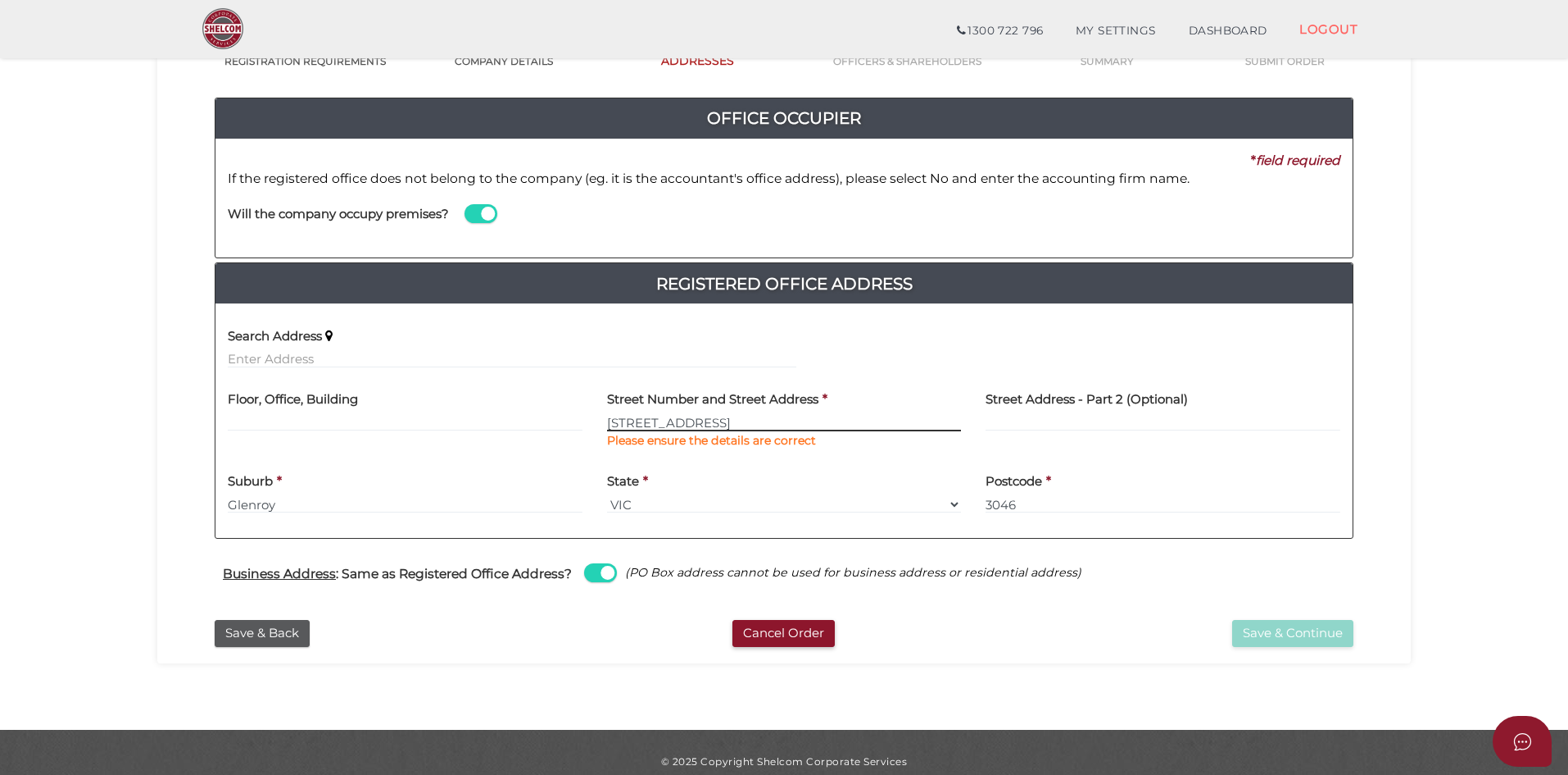
click at [705, 425] on input "[STREET_ADDRESS]" at bounding box center [784, 422] width 355 height 18
type input "3"
type input "[STREET_ADDRESS]"
type input "q"
drag, startPoint x: 737, startPoint y: 426, endPoint x: 398, endPoint y: 427, distance: 339.0
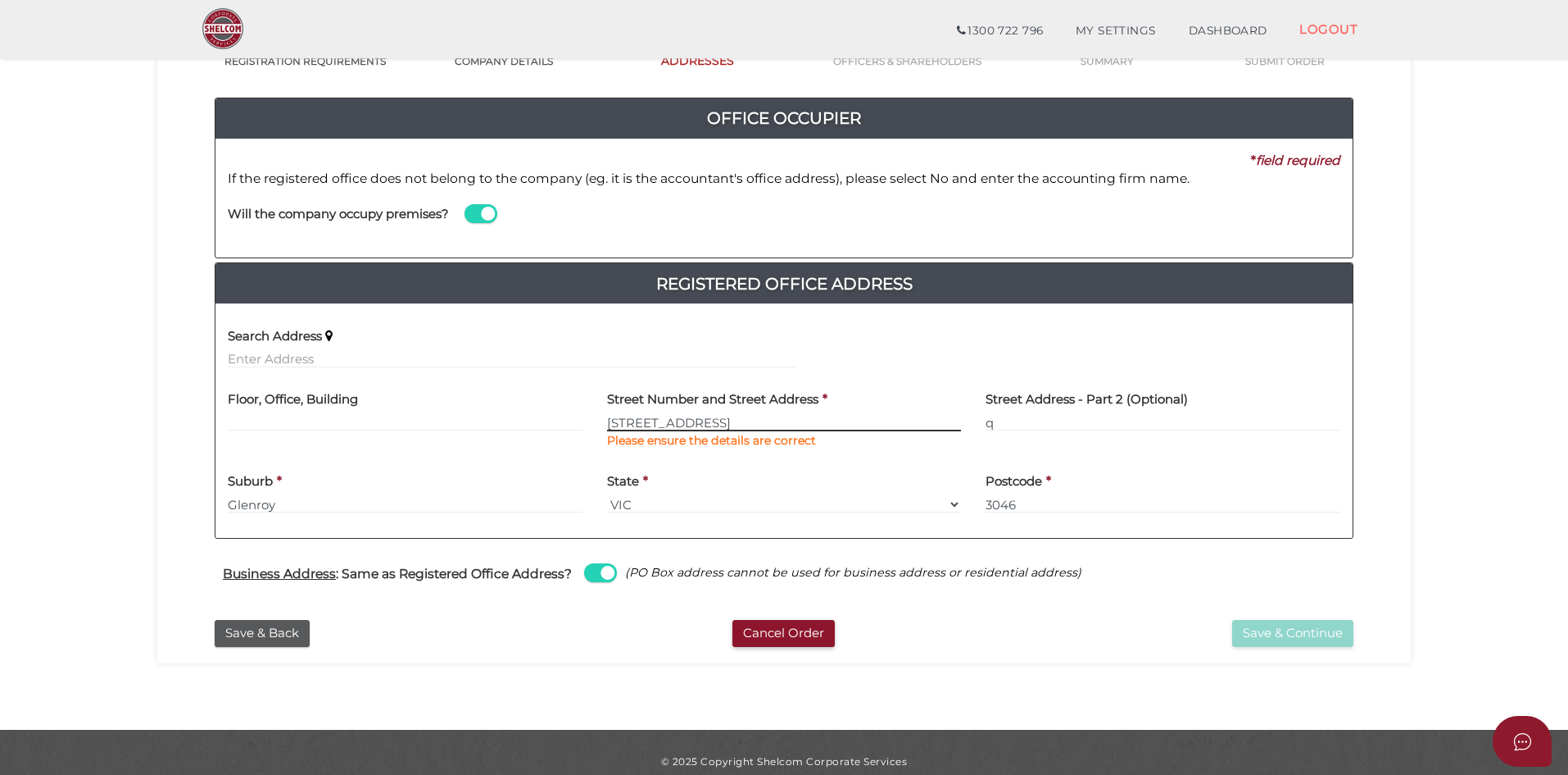
click at [461, 431] on div "Floor, Office, Building Street Number and Street Address * 3 Cross Terrace Plea…" at bounding box center [784, 421] width 1138 height 82
click at [794, 420] on input "[STREET_ADDRESS]" at bounding box center [784, 422] width 355 height 18
type input "[STREET_ADDRESS]"
click at [315, 351] on input "text" at bounding box center [512, 359] width 568 height 18
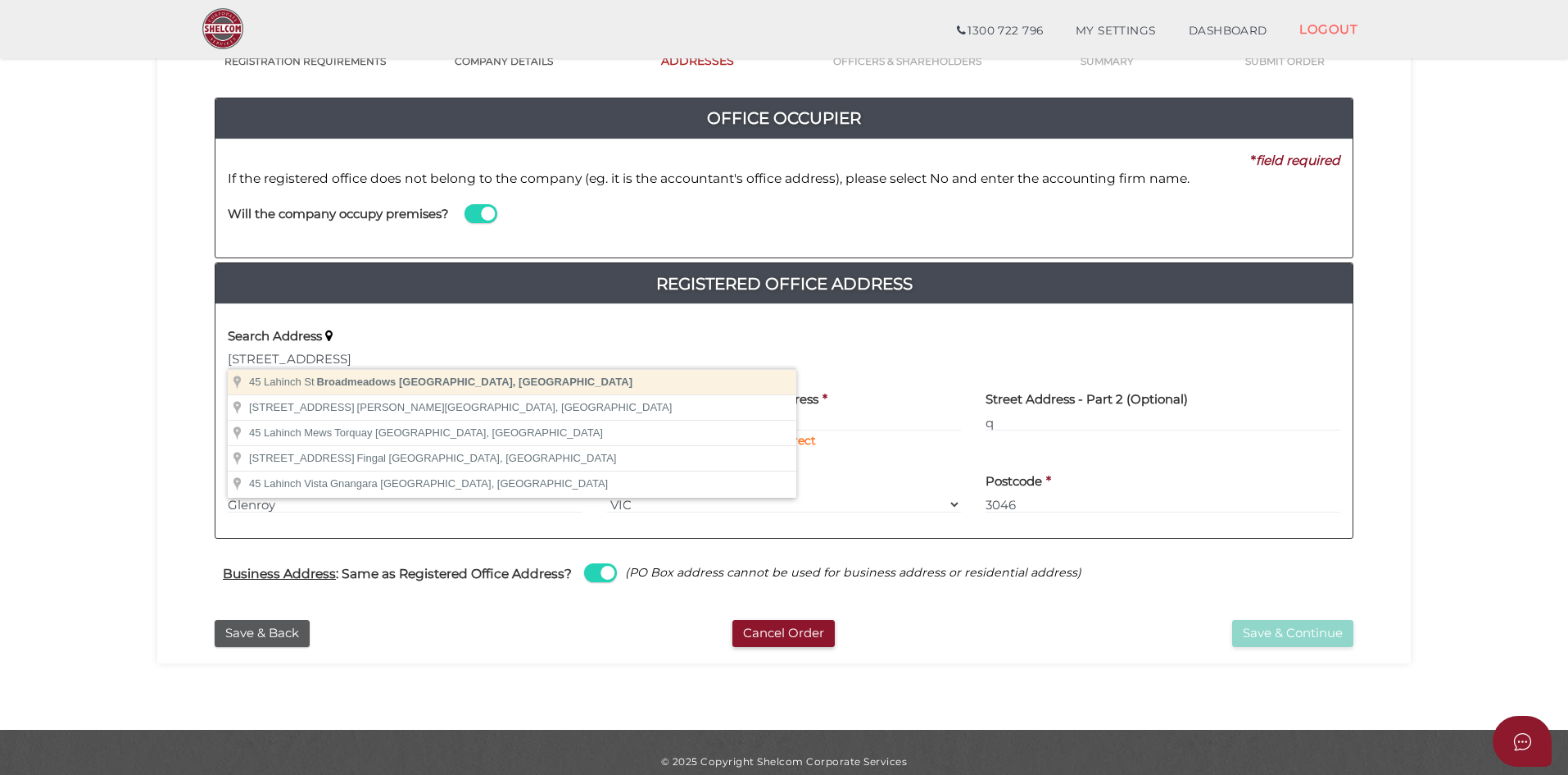
type input "45 Lahinch St, Broadmeadows VIC, Australia"
type input "45 Lahinch Street"
type input "Broadmeadows"
select select "VIC"
type input "3047"
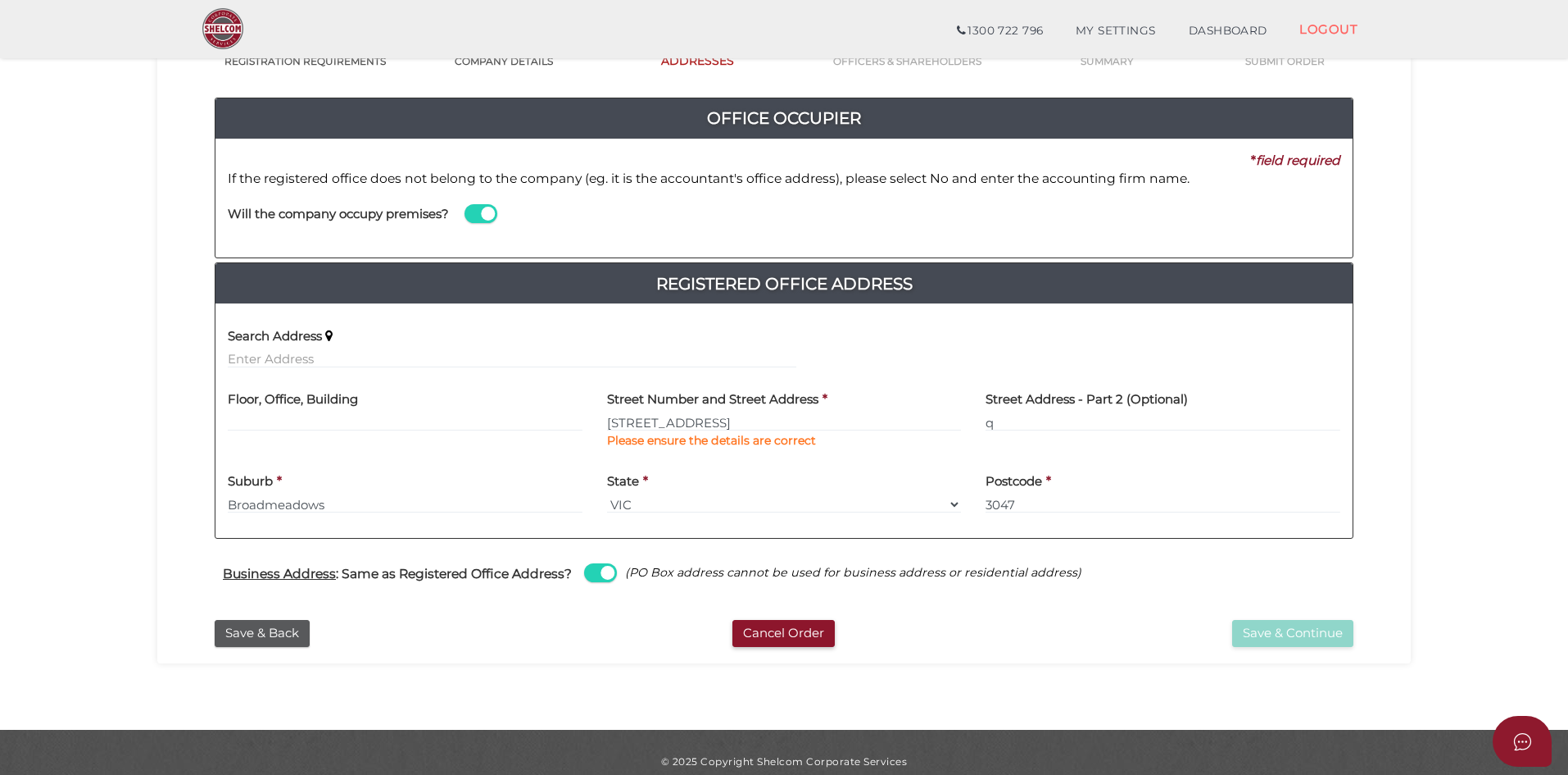
click at [1029, 575] on icon "(PO Box address cannot be used for business address or residential address)" at bounding box center [853, 572] width 456 height 15
click at [1041, 646] on div "Save & Continue" at bounding box center [1171, 633] width 388 height 27
click at [755, 383] on label "Street Number and Street Address" at bounding box center [712, 397] width 211 height 34
click at [763, 415] on input "45 Lahinch Street" at bounding box center [784, 422] width 355 height 18
drag, startPoint x: 748, startPoint y: 418, endPoint x: 623, endPoint y: 425, distance: 125.2
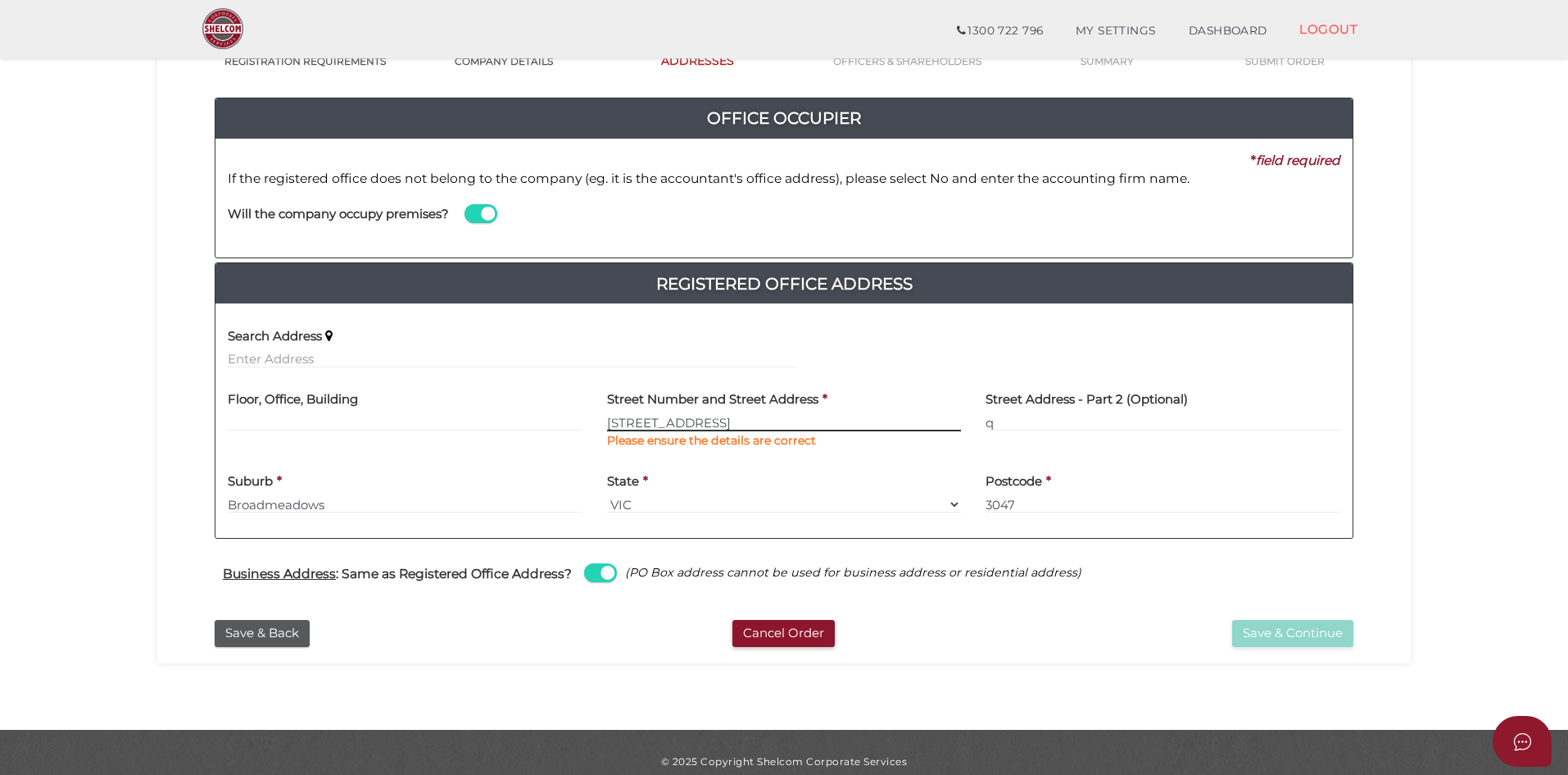
click at [623, 425] on input "45 Lahinch Street" at bounding box center [784, 422] width 355 height 18
type input "45`"
click at [623, 425] on input "45`" at bounding box center [784, 422] width 355 height 18
drag, startPoint x: 676, startPoint y: 419, endPoint x: 587, endPoint y: 422, distance: 89.1
click at [587, 422] on div "Floor, Office, Building Street Number and Street Address * 45` Please ensure th…" at bounding box center [784, 421] width 1138 height 82
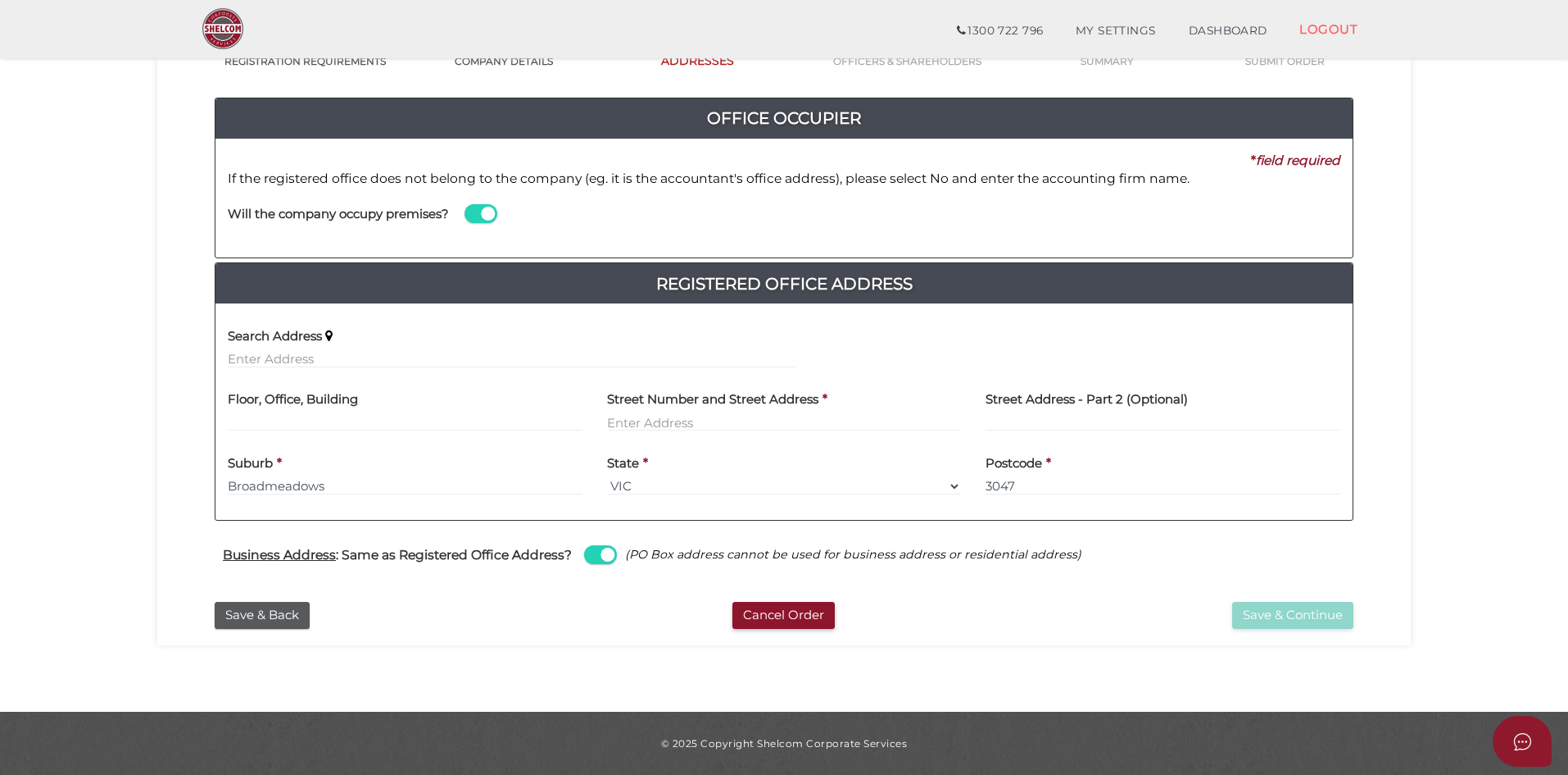
drag, startPoint x: 1197, startPoint y: 554, endPoint x: 870, endPoint y: 510, distance: 329.9
click at [1195, 554] on div "Business Address : Same as Registered Office Address? (PO Box address cannot be…" at bounding box center [784, 557] width 1163 height 32
click at [289, 366] on input "text" at bounding box center [512, 359] width 568 height 18
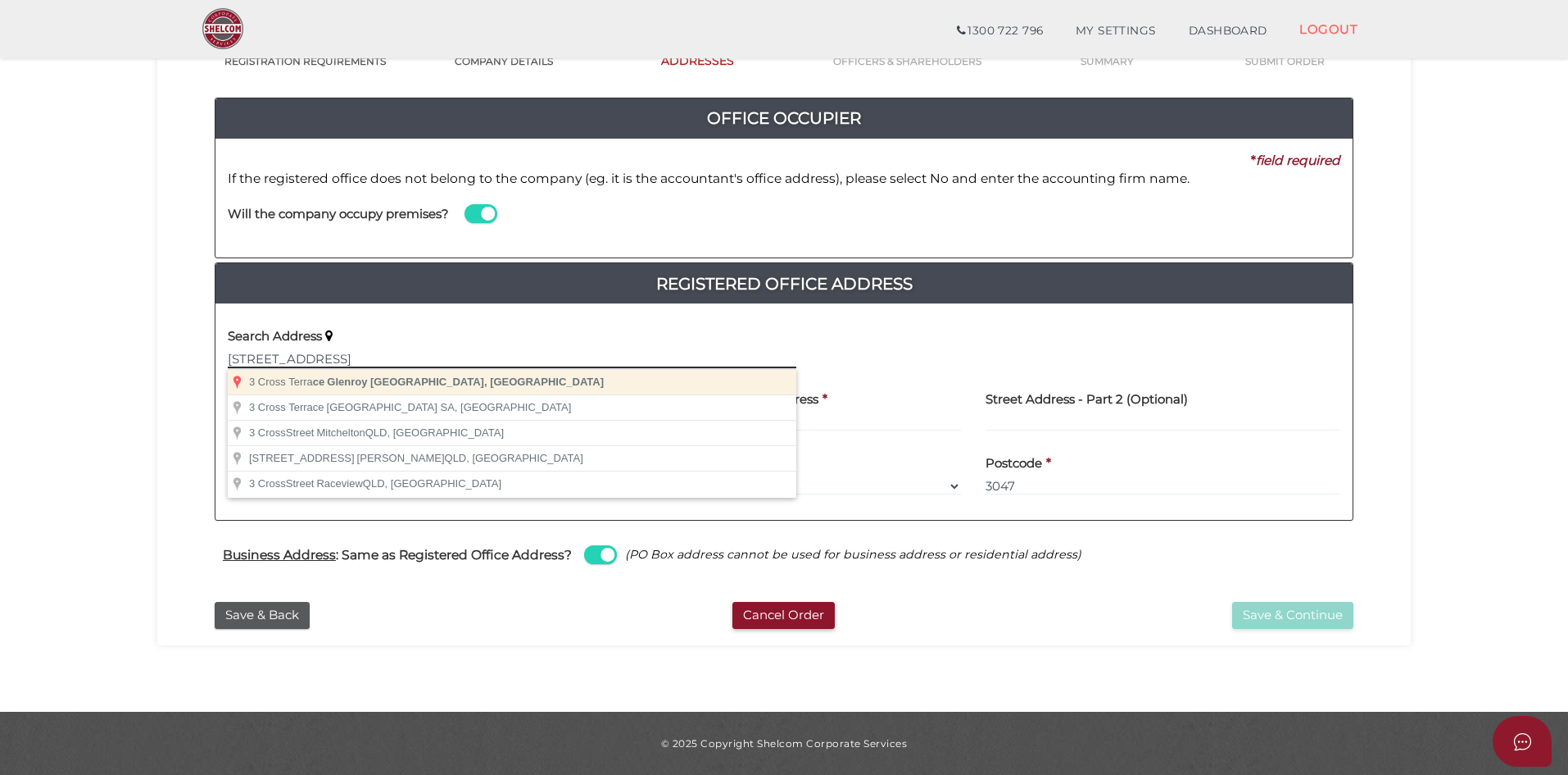
type input "3 Cross Terrace, Glenroy VIC, Australia"
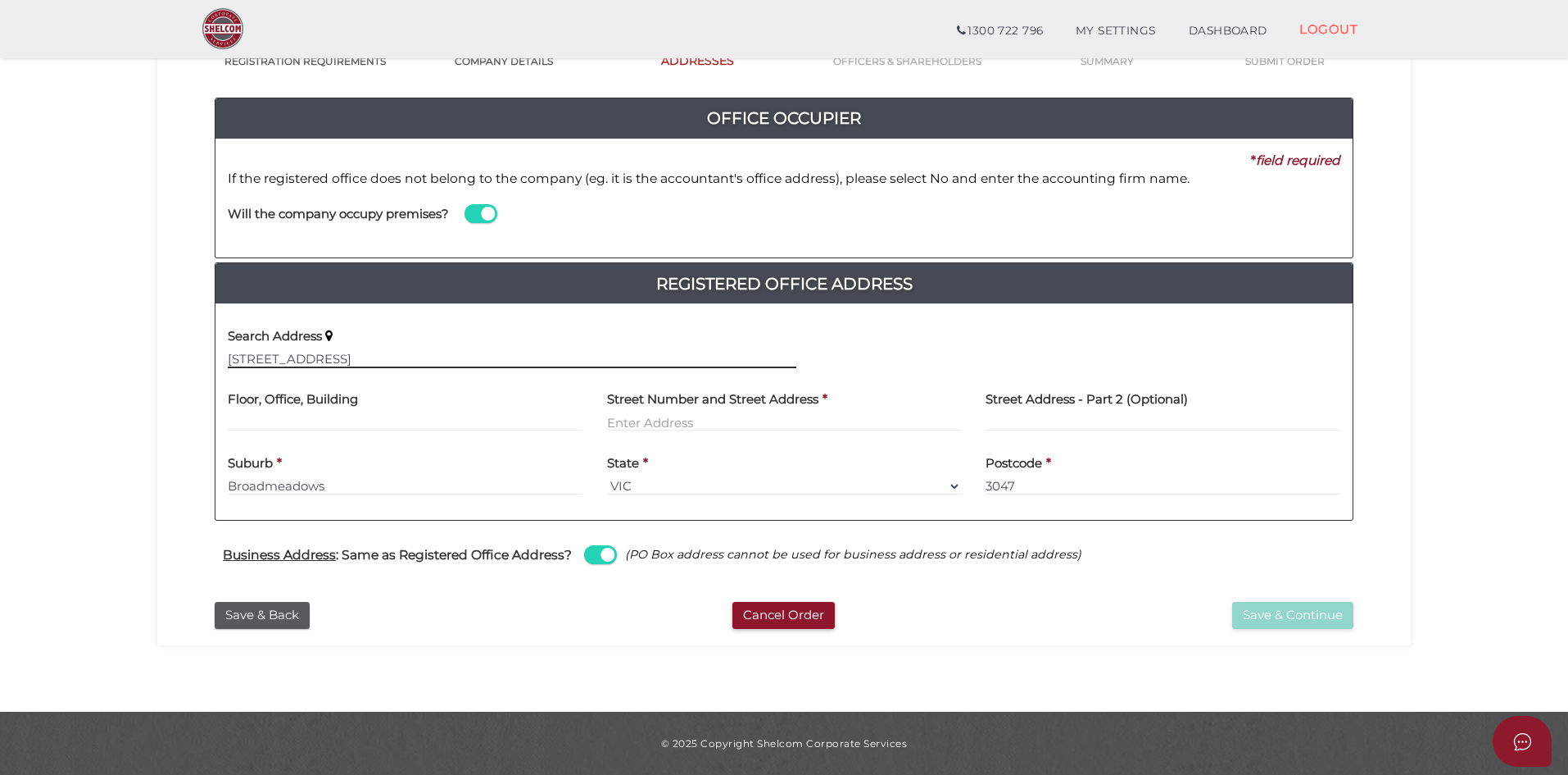
type input "3 Cross Terrace"
type input "Glenroy"
select select "VIC"
type input "3046"
click at [806, 455] on div "State * Select State VIC ACT NSW NT QLD TAS WA SA" at bounding box center [784, 469] width 355 height 52
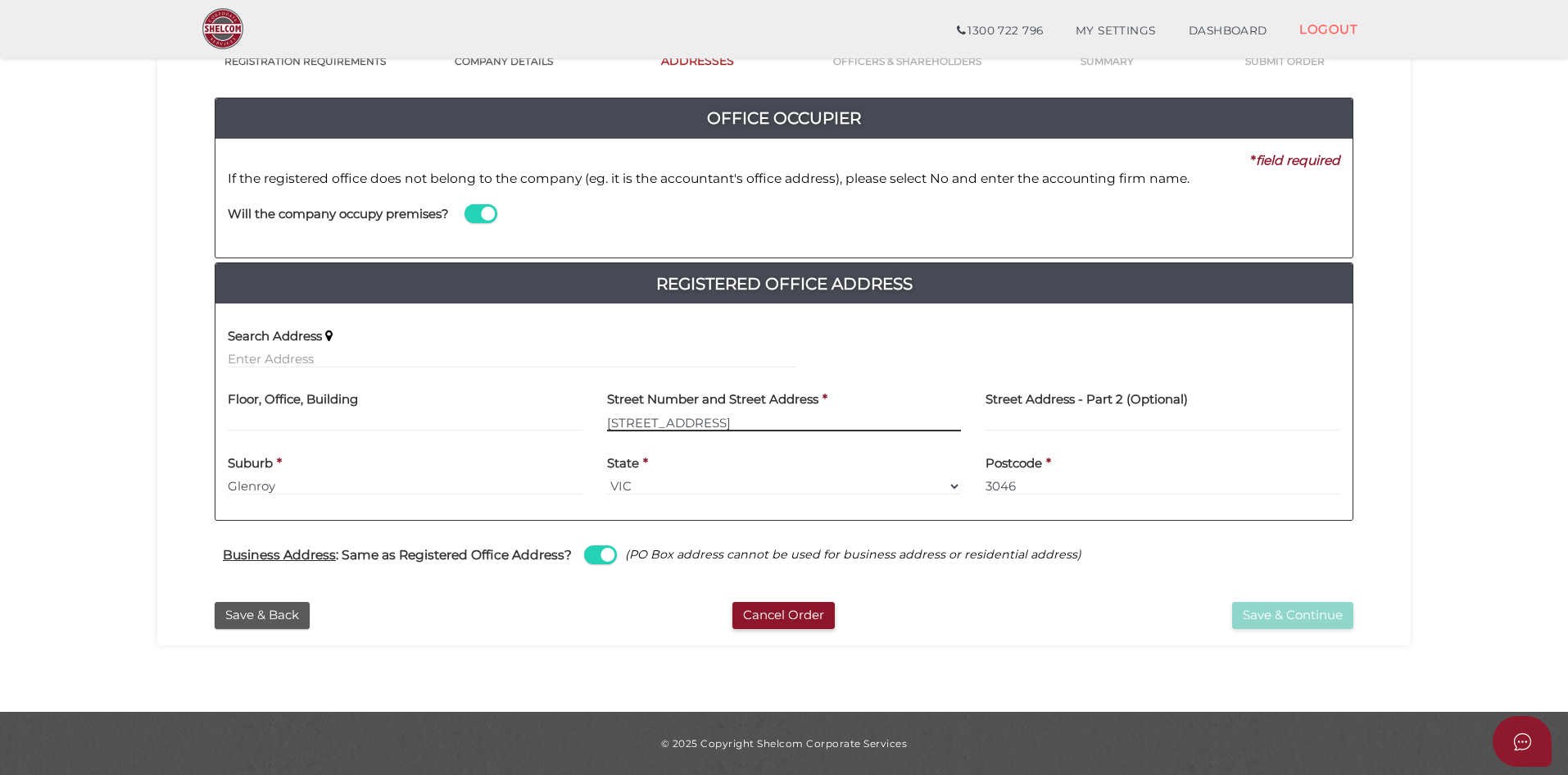
click at [817, 421] on input "3 Cross Terrace" at bounding box center [784, 422] width 355 height 18
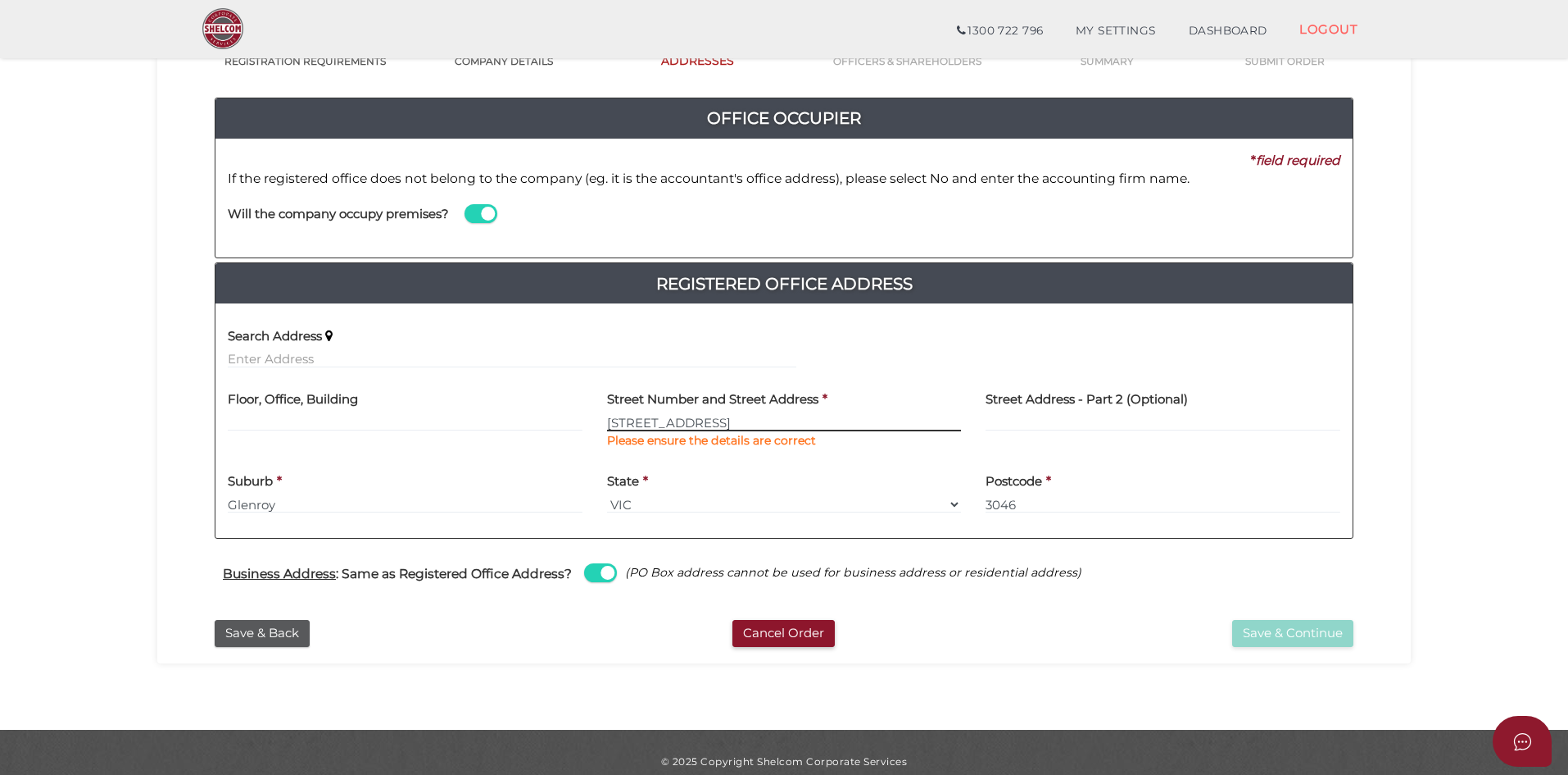
click at [832, 427] on input "3 Cross Terrace" at bounding box center [784, 422] width 355 height 18
type input "3 Cross Terrace"
click at [807, 505] on select "Select State VIC ACT NSW NT QLD TAS WA SA" at bounding box center [784, 504] width 355 height 18
click at [607, 495] on select "Select State VIC ACT NSW NT QLD TAS WA SA" at bounding box center [784, 504] width 355 height 18
click at [586, 576] on span at bounding box center [600, 573] width 33 height 19
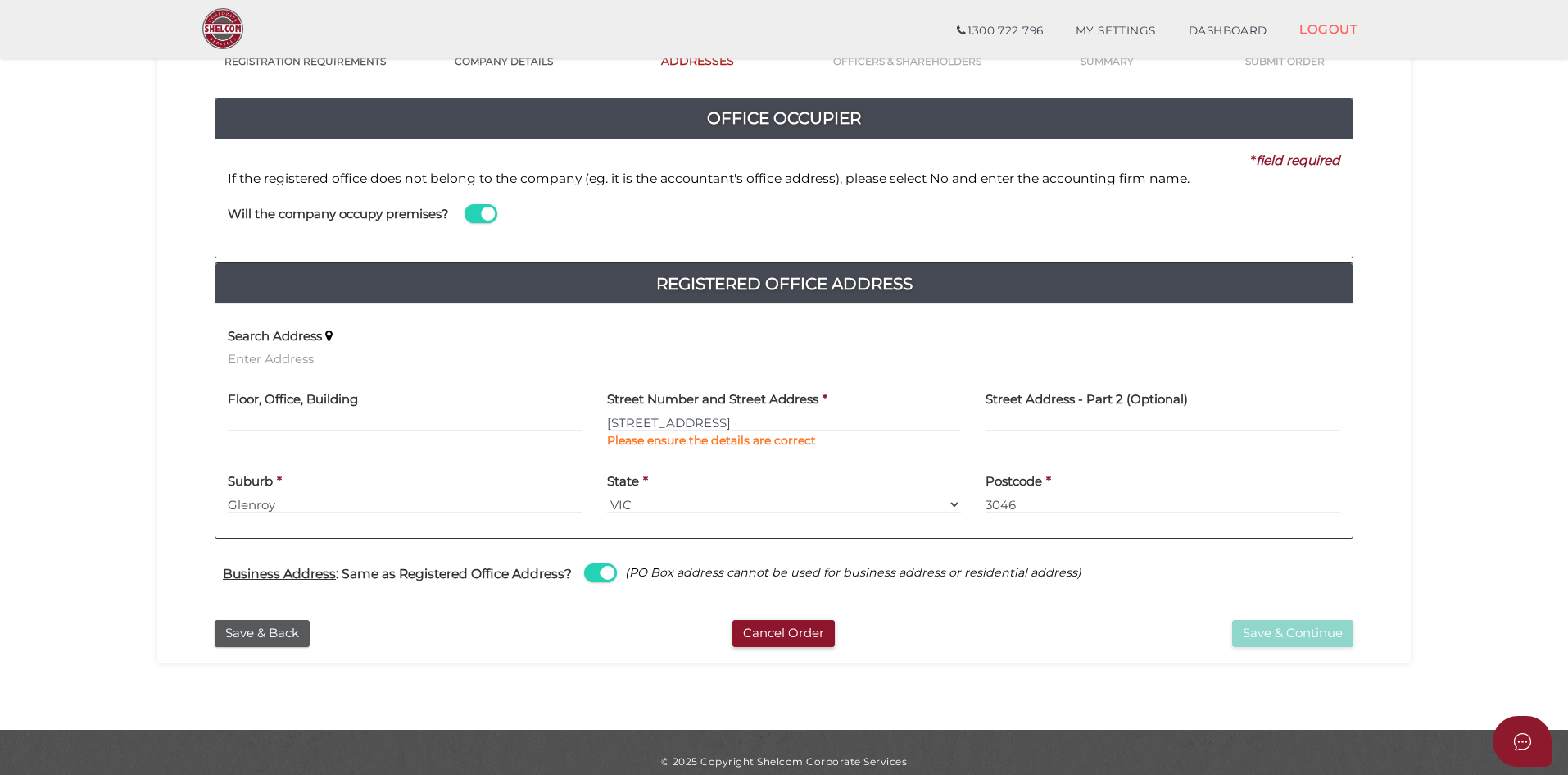
click at [0, 0] on input "checkbox" at bounding box center [0, 0] width 0 height 0
select select
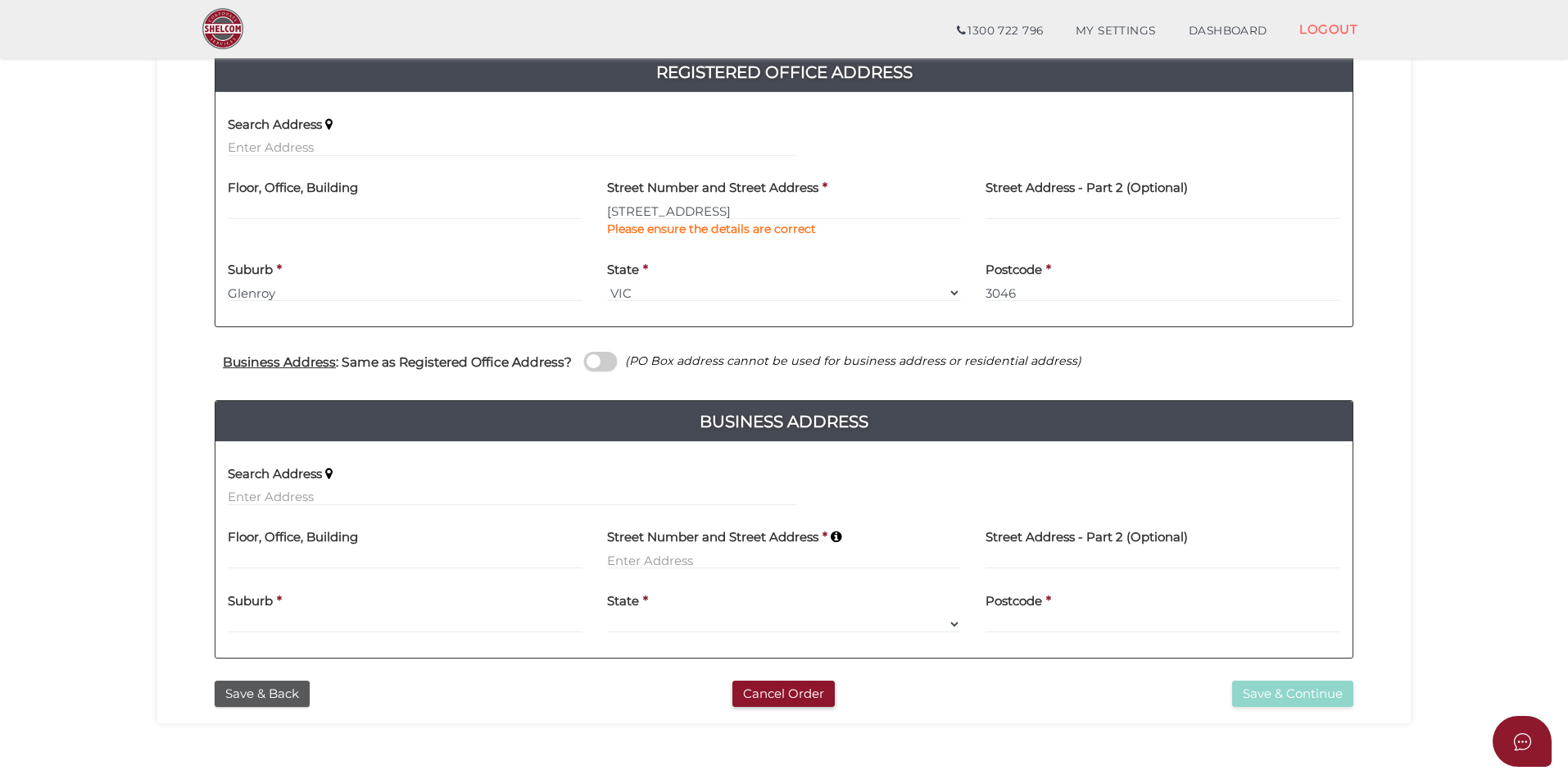
scroll to position [394, 0]
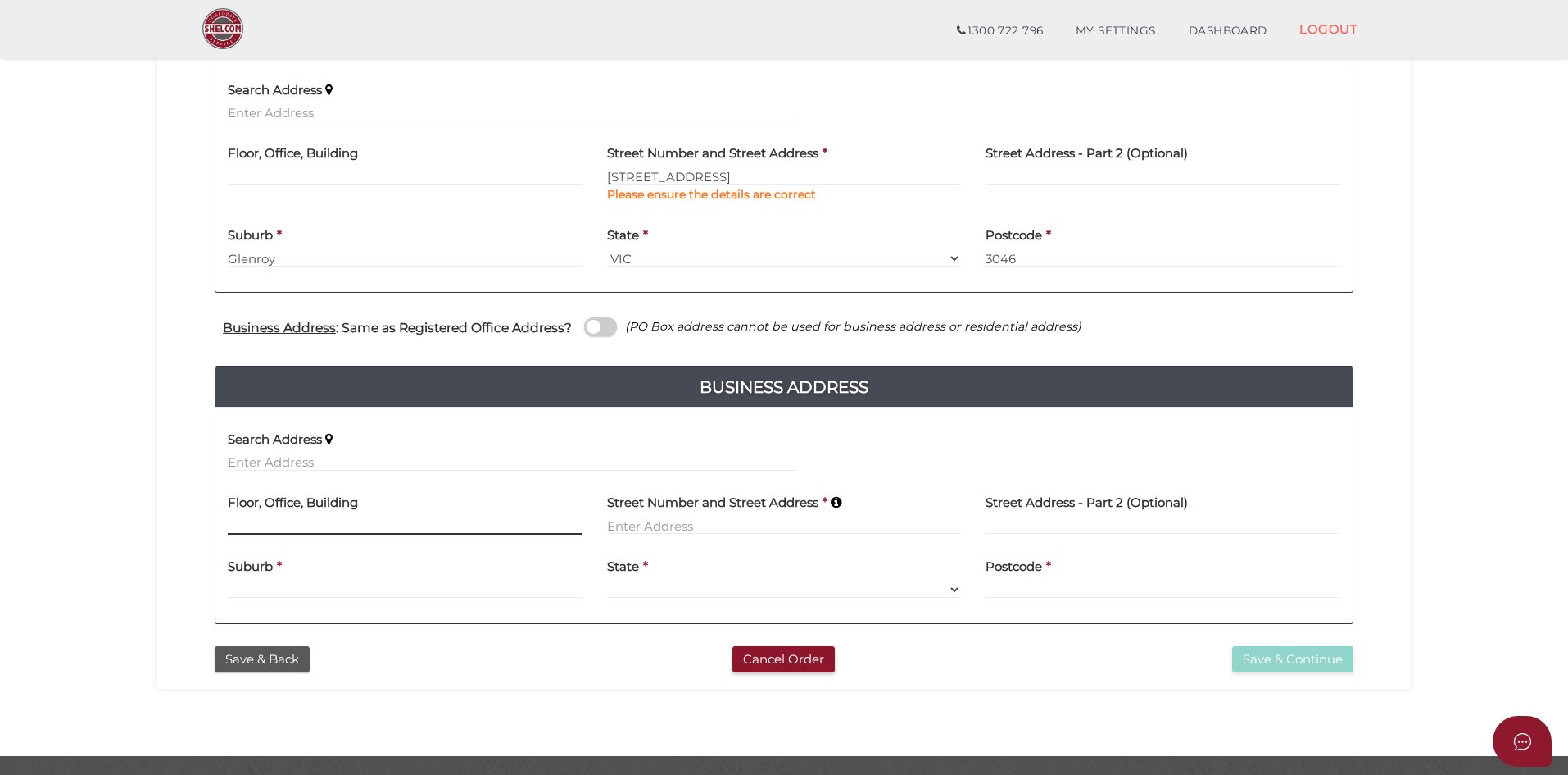
click at [336, 519] on input at bounding box center [406, 525] width 355 height 18
click at [352, 451] on div "Search Address" at bounding box center [512, 446] width 568 height 52
click at [354, 472] on div "Search Address" at bounding box center [512, 452] width 593 height 64
click at [355, 467] on input "text" at bounding box center [512, 462] width 568 height 18
click at [610, 323] on span at bounding box center [600, 326] width 33 height 19
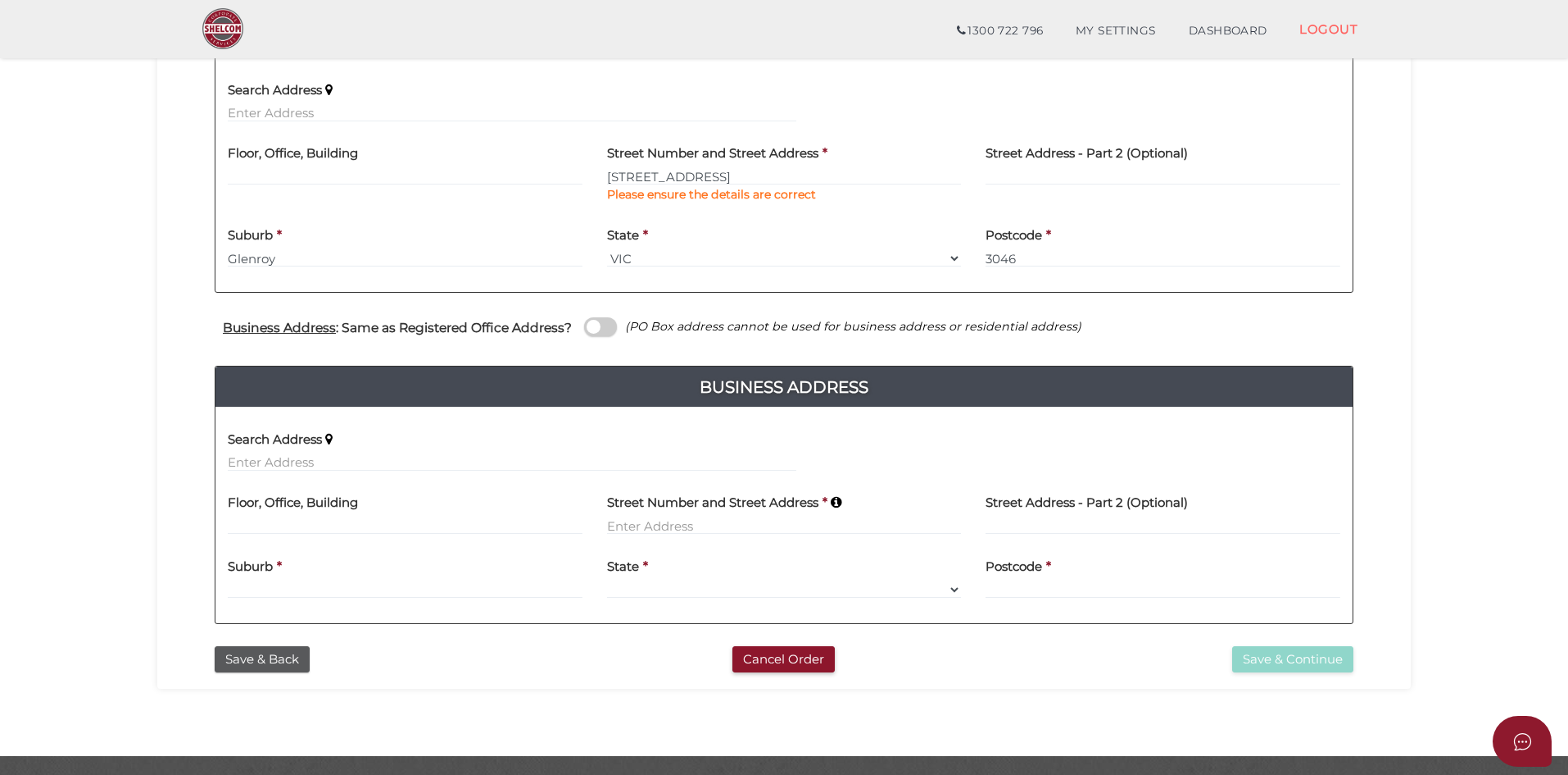
click at [0, 0] on input "checkbox" at bounding box center [0, 0] width 0 height 0
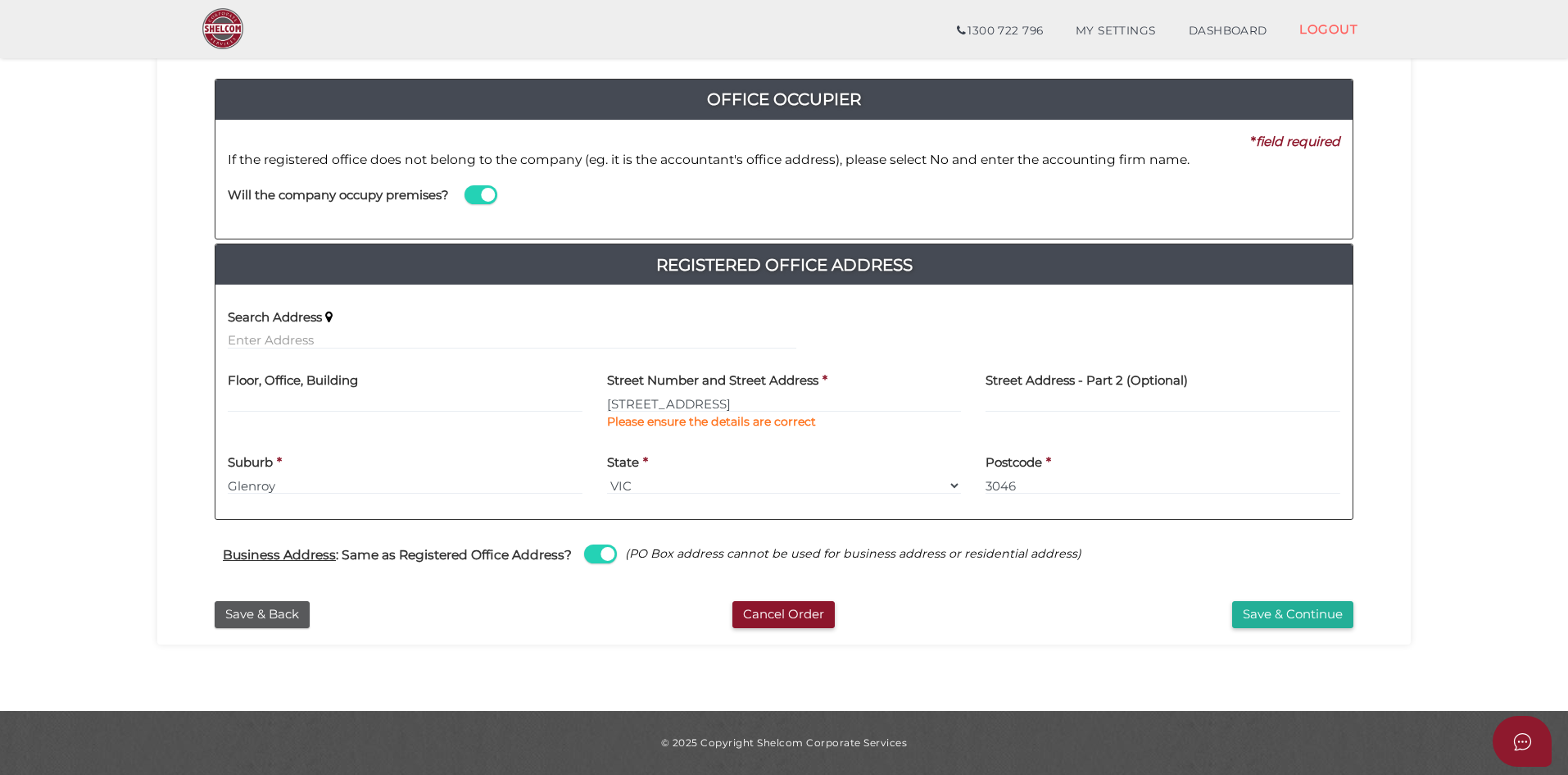
scroll to position [168, 0]
click at [1340, 620] on button "Save & Continue" at bounding box center [1292, 614] width 121 height 27
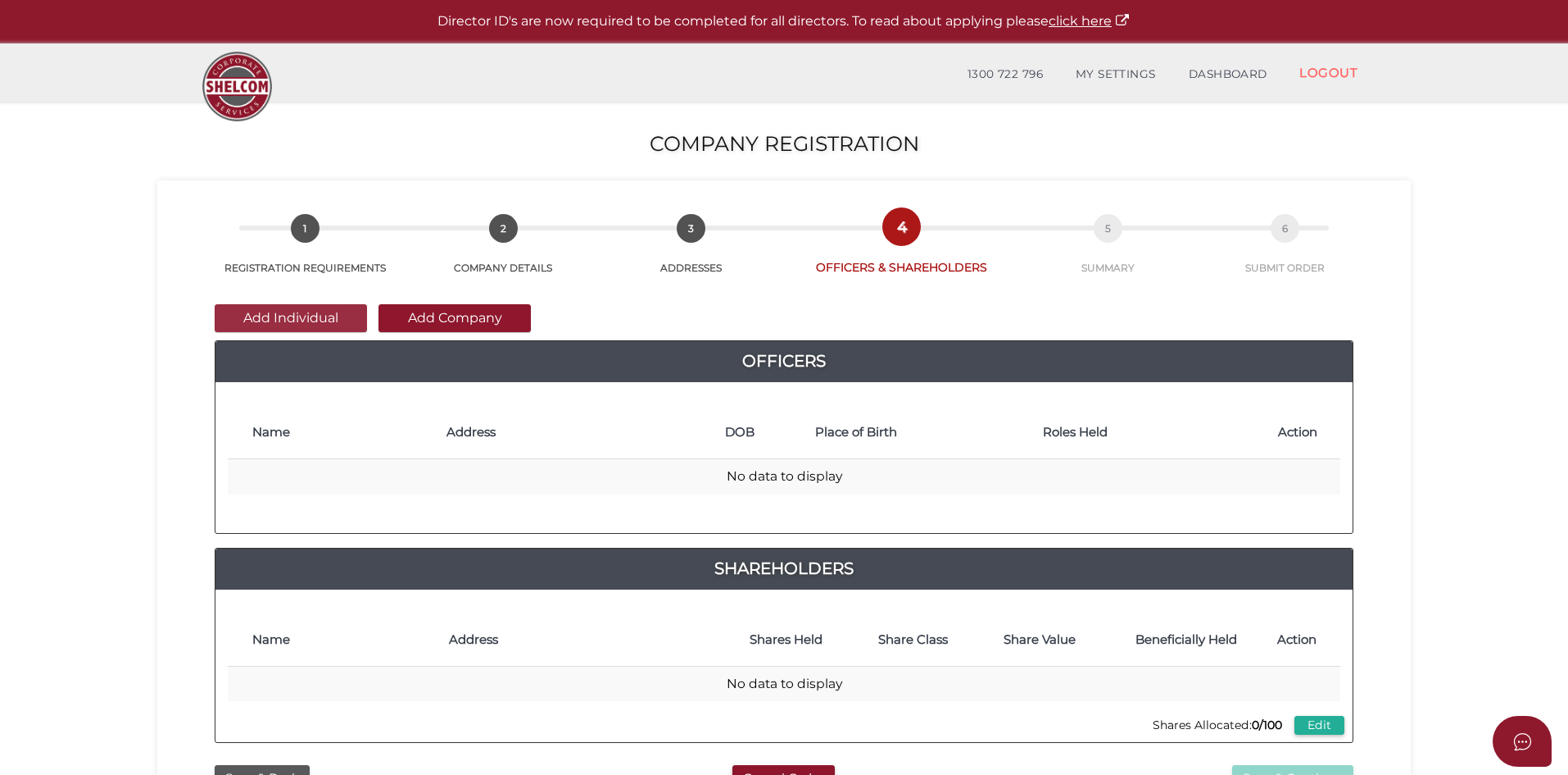
click at [278, 320] on button "Add Individual" at bounding box center [291, 318] width 153 height 28
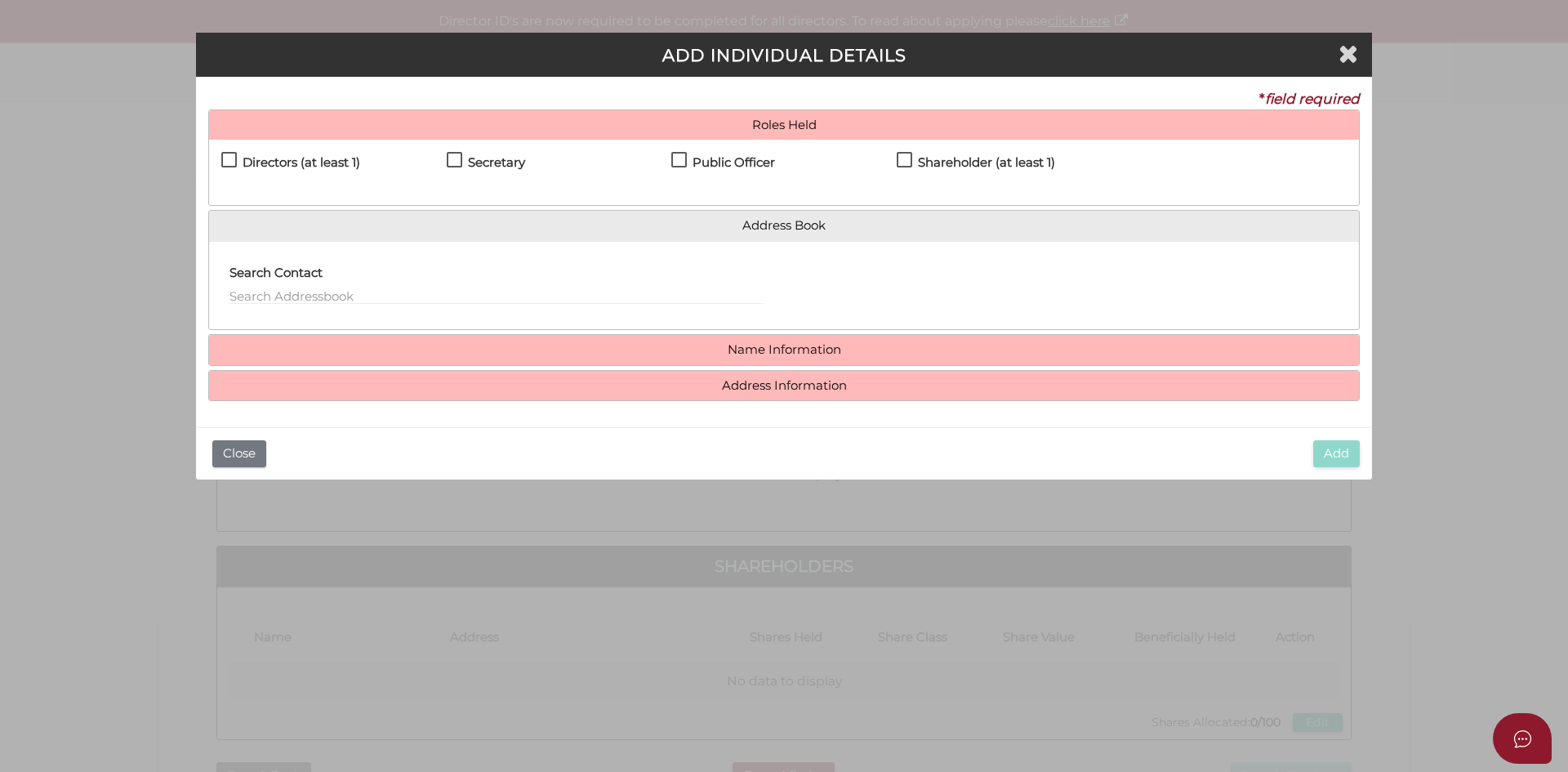
click at [296, 168] on h4 "Directors (at least 1)" at bounding box center [301, 163] width 118 height 14
checkbox input "true"
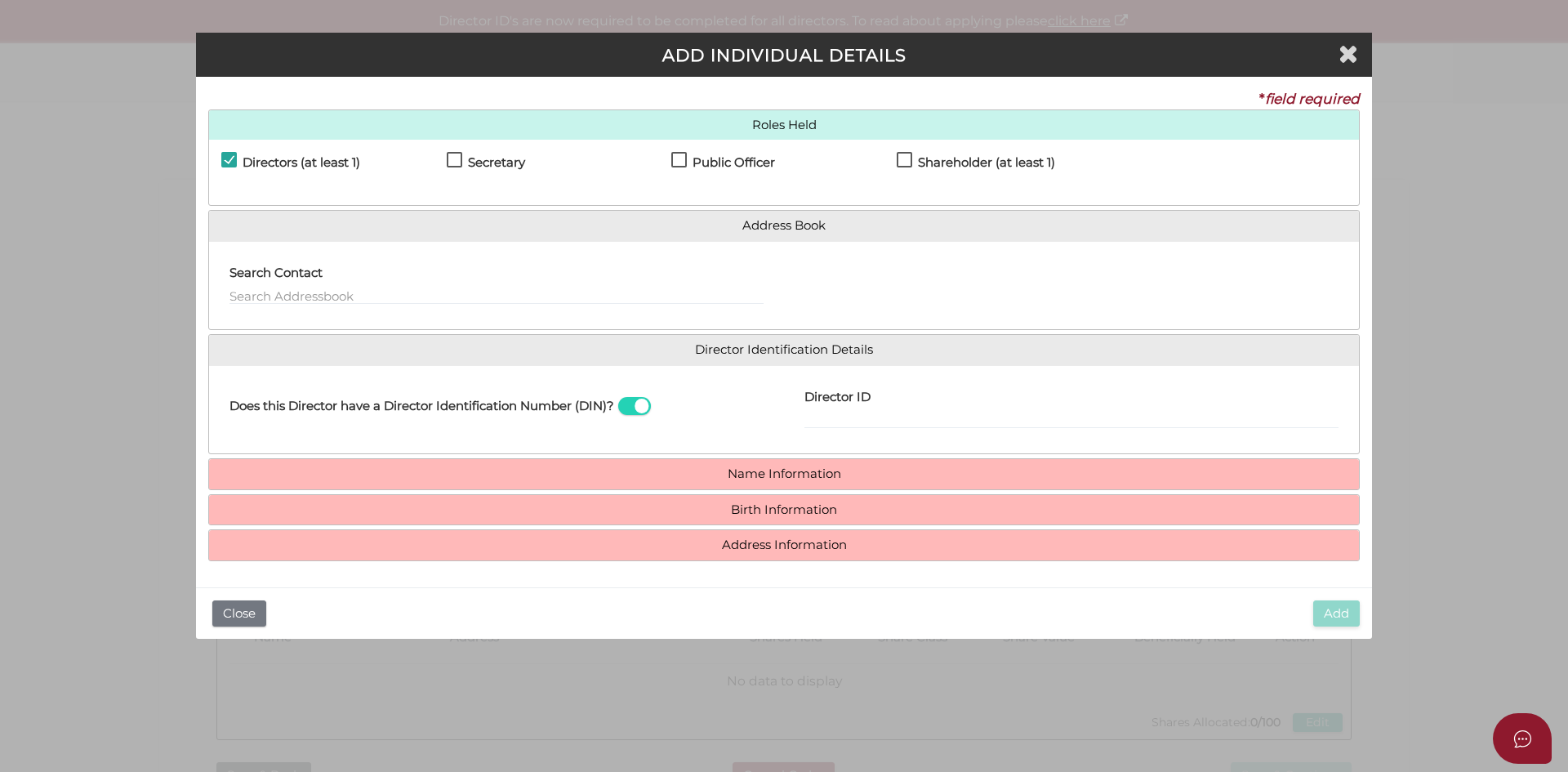
click at [480, 156] on h4 "Secretary" at bounding box center [496, 163] width 57 height 14
checkbox input "true"
click at [392, 295] on input "text" at bounding box center [496, 296] width 534 height 18
click at [732, 167] on h4 "Public Officer" at bounding box center [734, 163] width 82 height 14
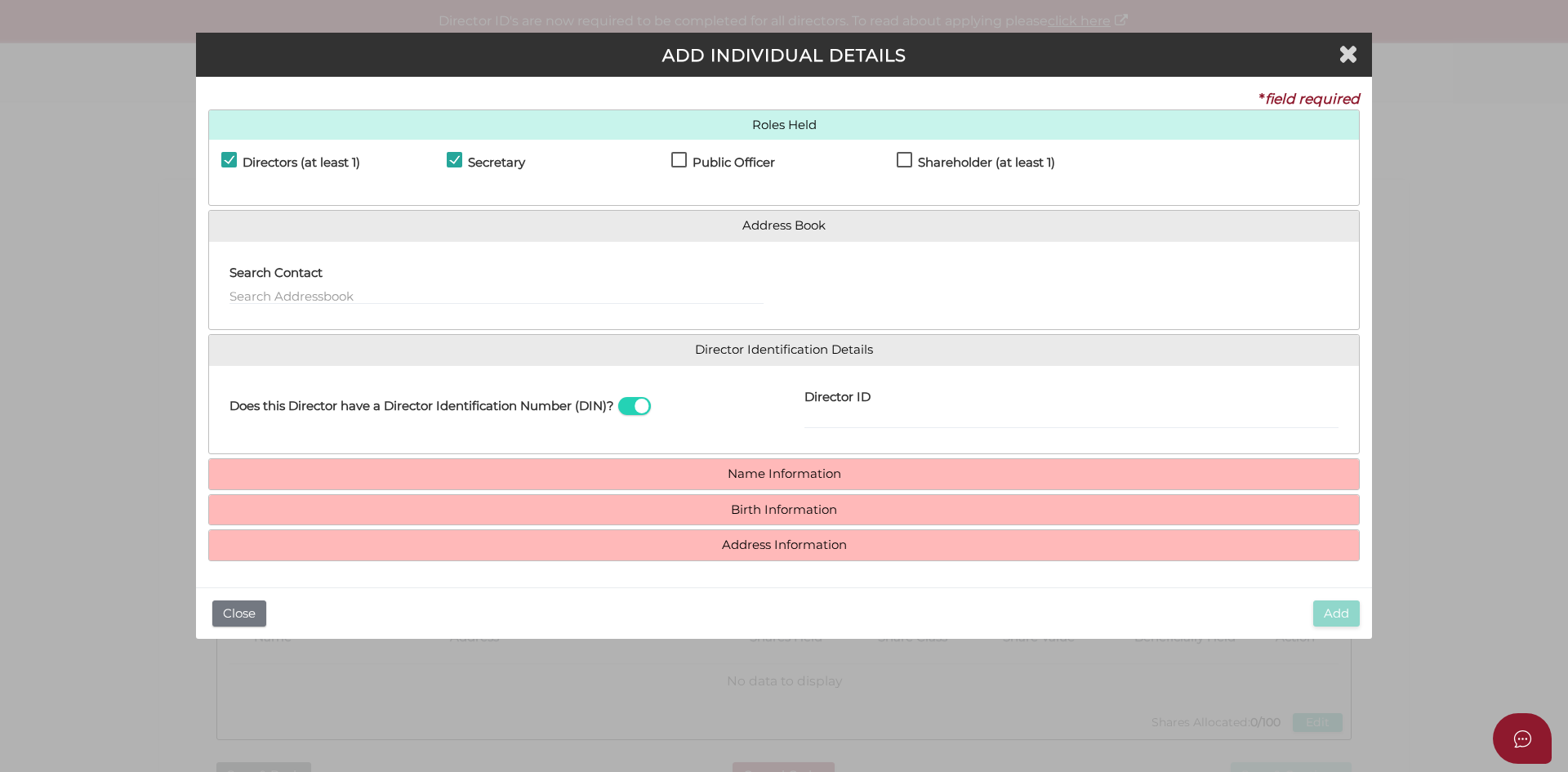
checkbox input "true"
click at [927, 153] on div "Shareholder (at least 1)" at bounding box center [1009, 166] width 225 height 29
click at [902, 160] on label "Shareholder (at least 1)" at bounding box center [976, 166] width 158 height 21
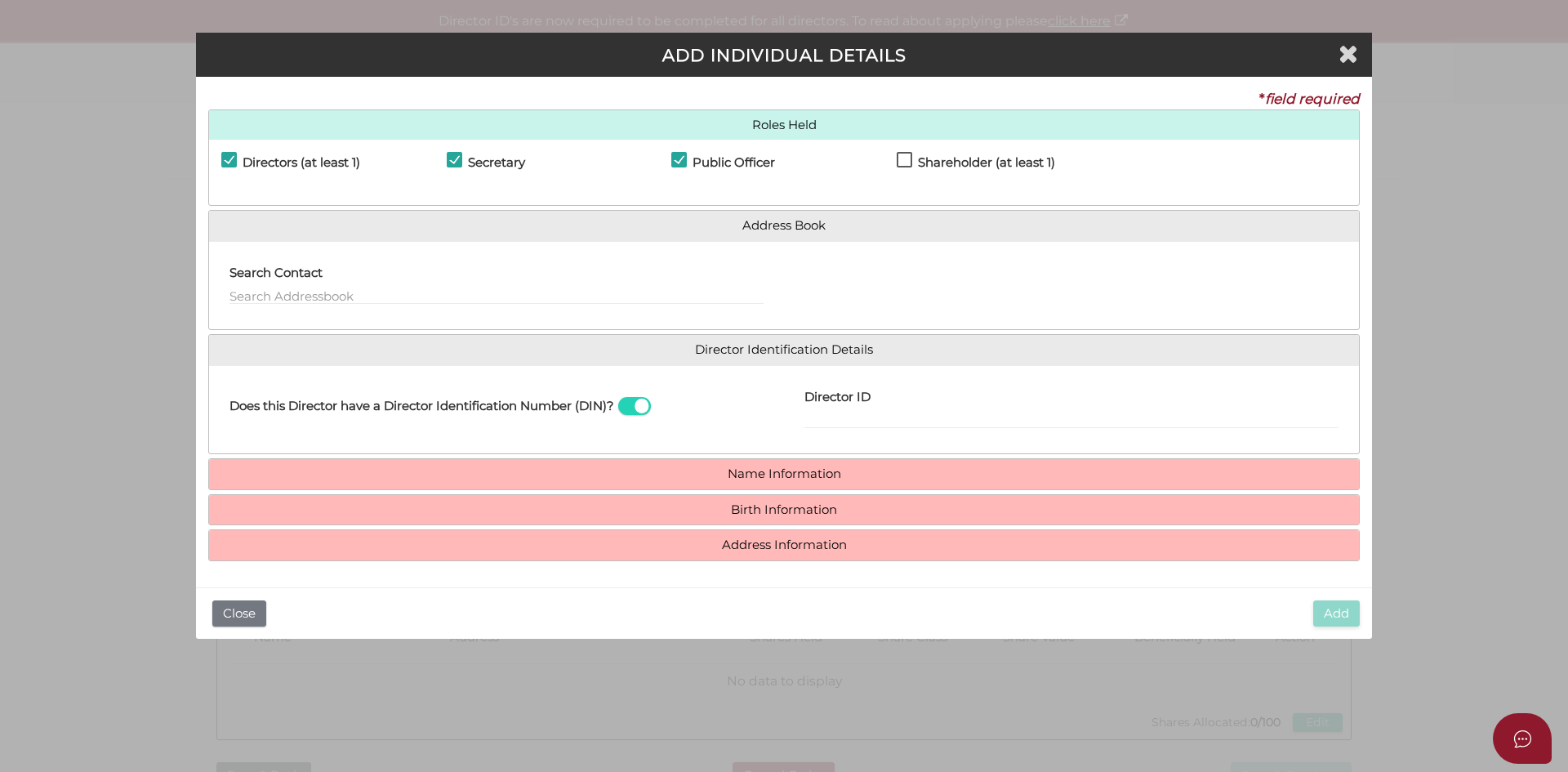
checkbox input "true"
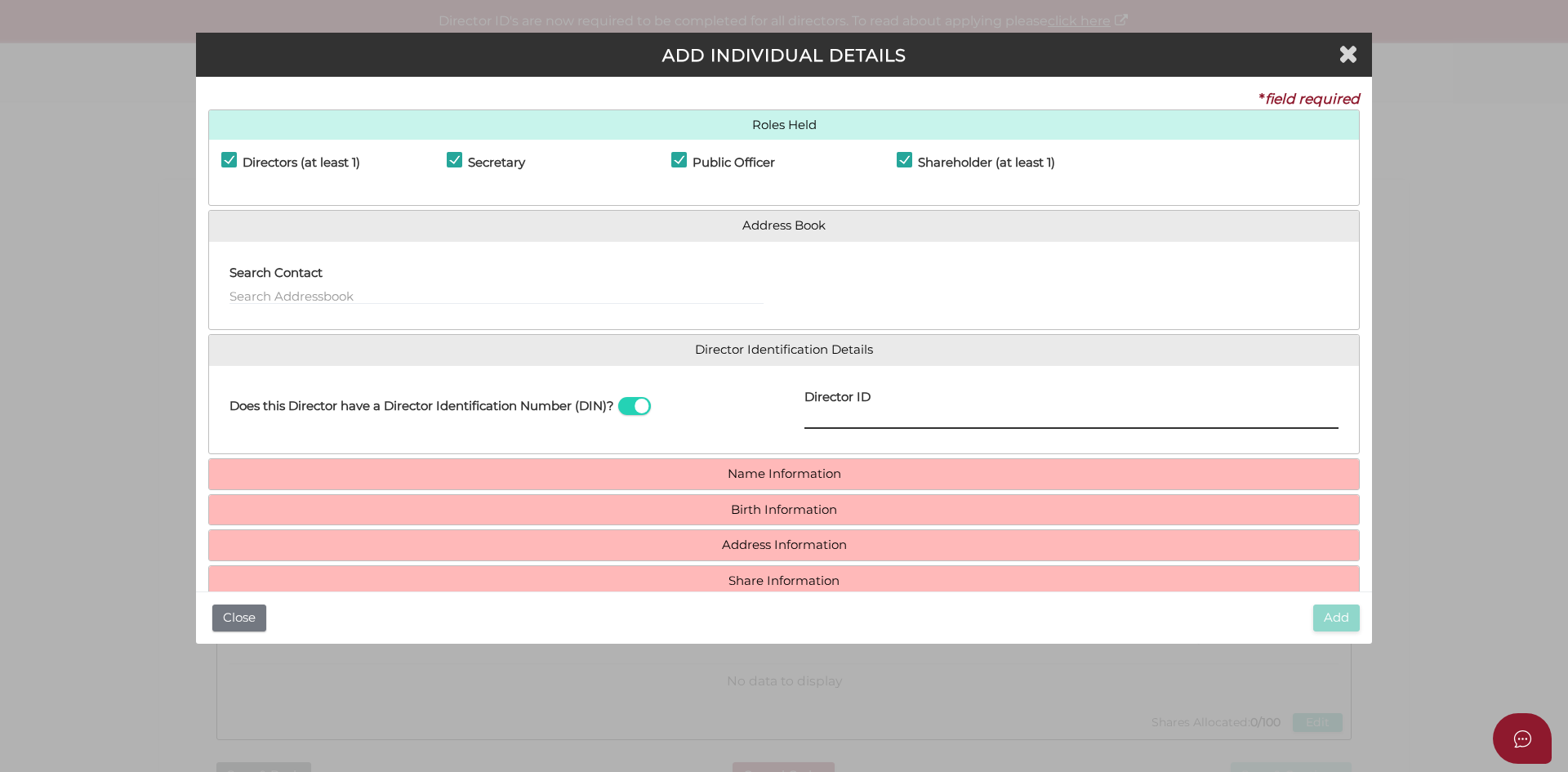
click at [854, 423] on input "Director ID" at bounding box center [1072, 420] width 534 height 18
click at [820, 529] on div "Address Information Is Person Living in Australia? Search Address Apartment, Un…" at bounding box center [784, 545] width 1152 height 32
drag, startPoint x: 406, startPoint y: 307, endPoint x: 393, endPoint y: 299, distance: 15.3
click at [396, 302] on div "Search Contact" at bounding box center [496, 286] width 575 height 63
click at [392, 294] on input "text" at bounding box center [496, 296] width 534 height 18
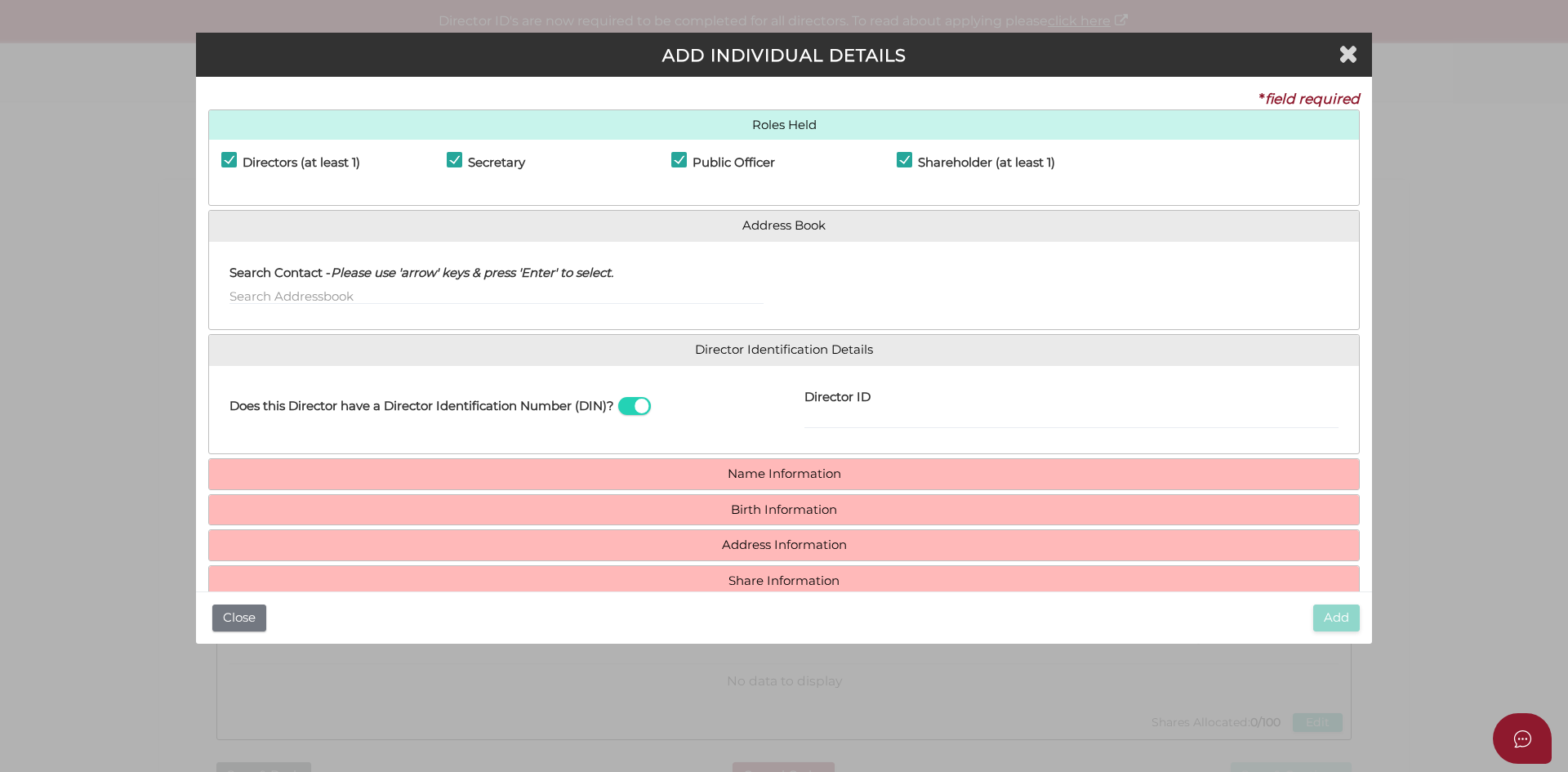
click at [708, 458] on div "Name Information First Name * Middle Name (Optional) Surname *" at bounding box center [784, 473] width 1152 height 32
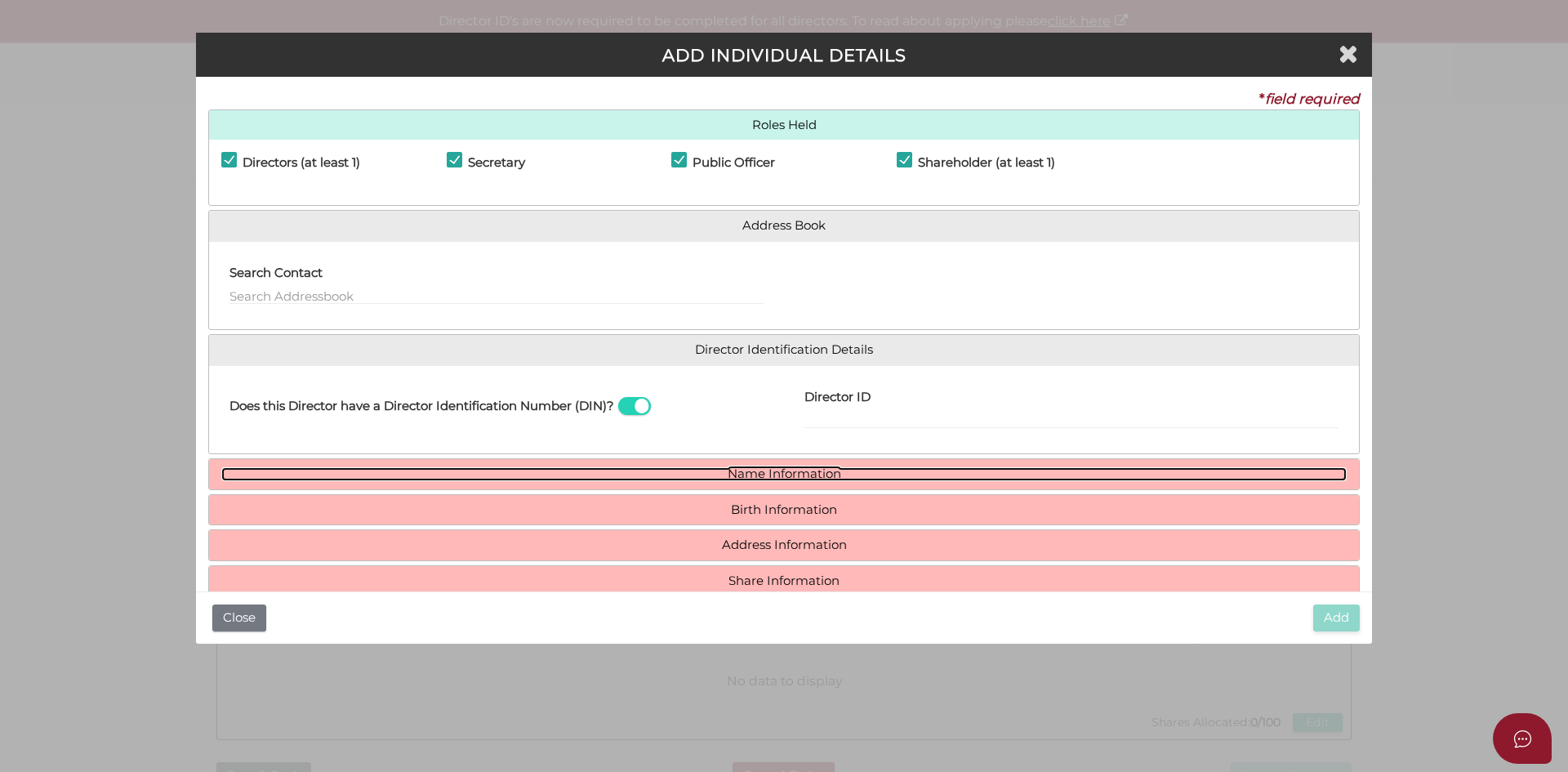
click at [725, 472] on link "Name Information" at bounding box center [784, 474] width 1125 height 14
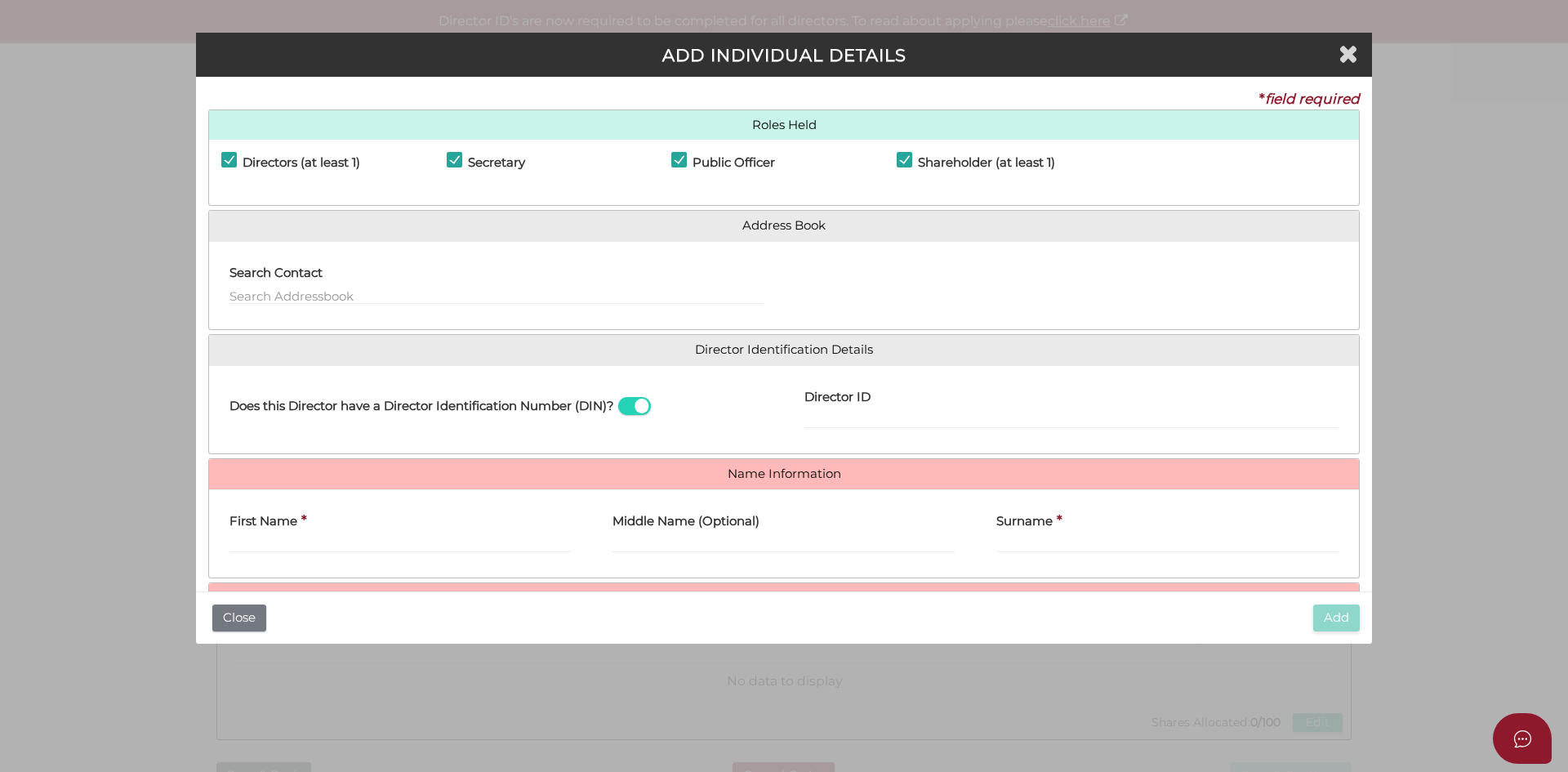
click at [397, 560] on div "First Name *" at bounding box center [399, 534] width 383 height 63
click at [392, 546] on input "First Name" at bounding box center [400, 544] width 342 height 18
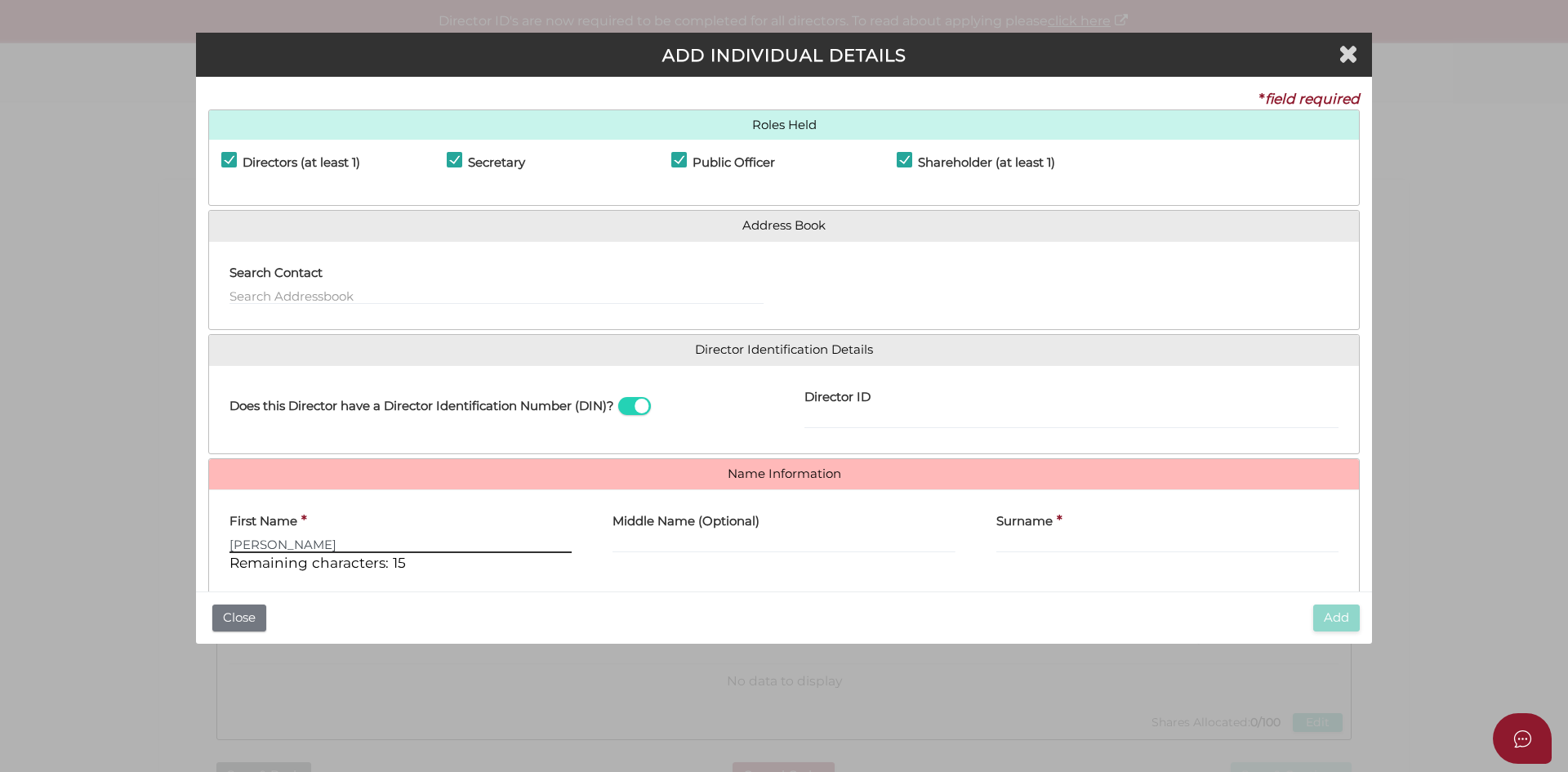
type input "Hanna"
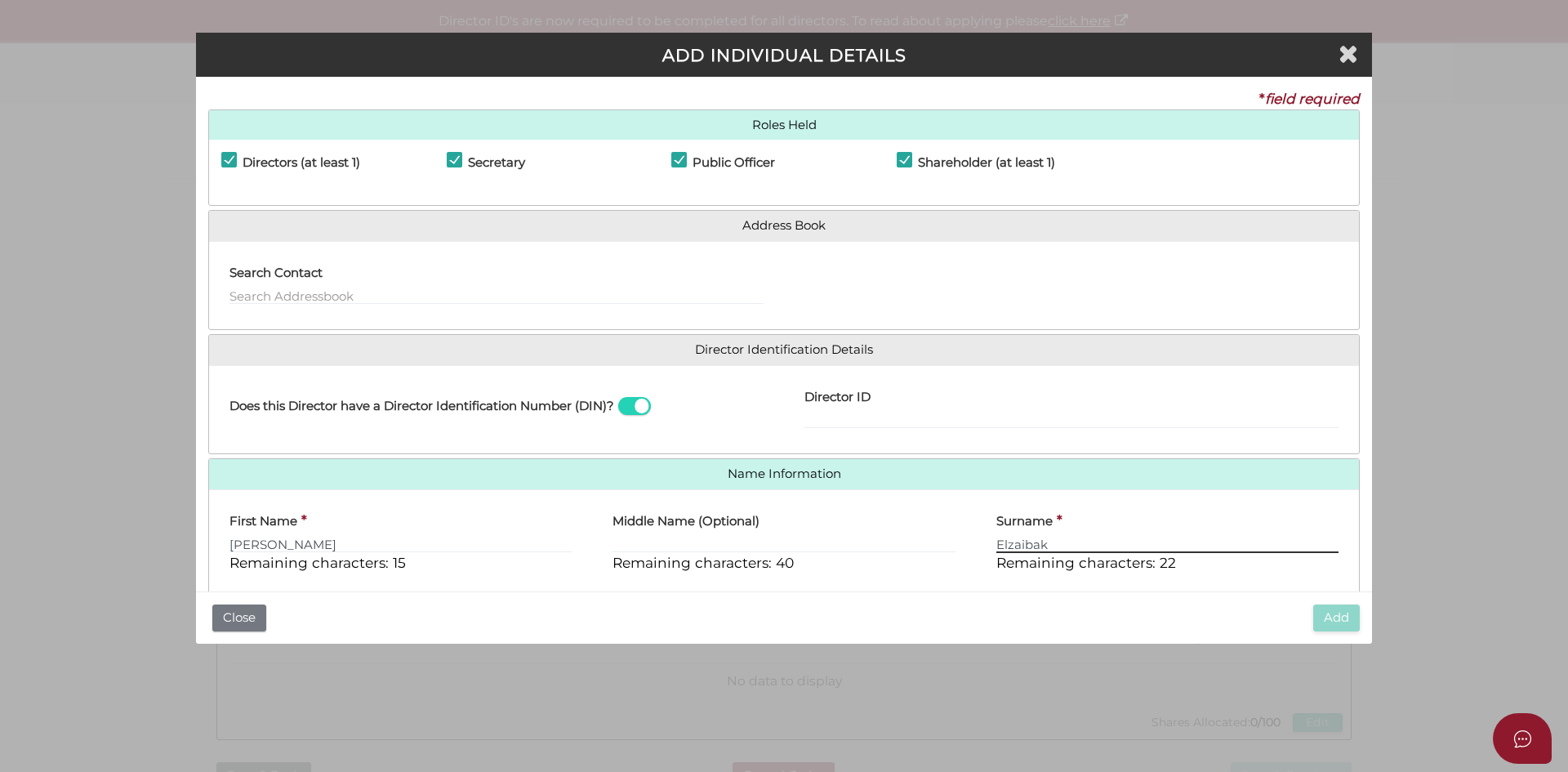
type input "Elzaibak"
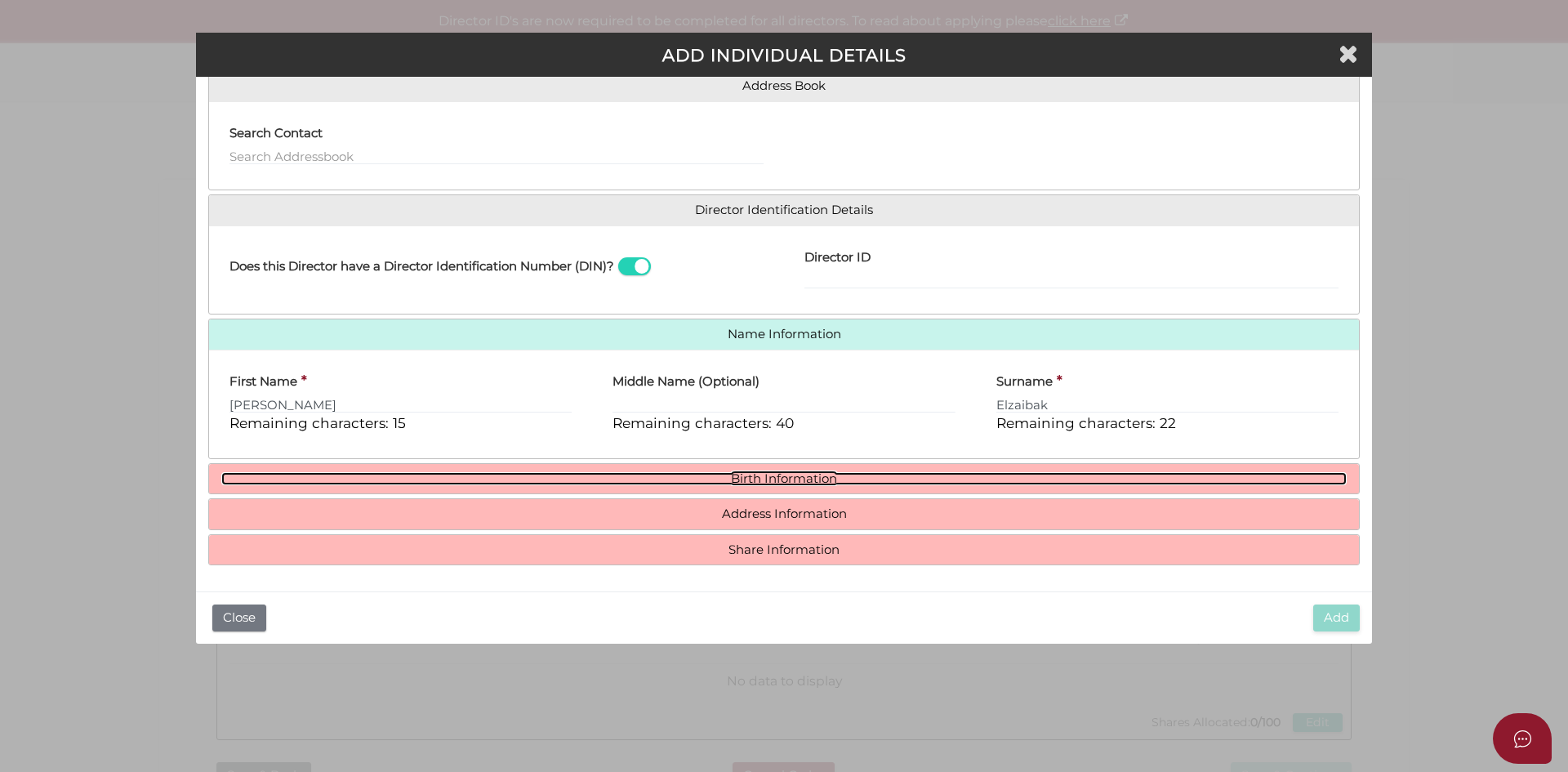
click at [848, 476] on link "Birth Information" at bounding box center [784, 479] width 1125 height 14
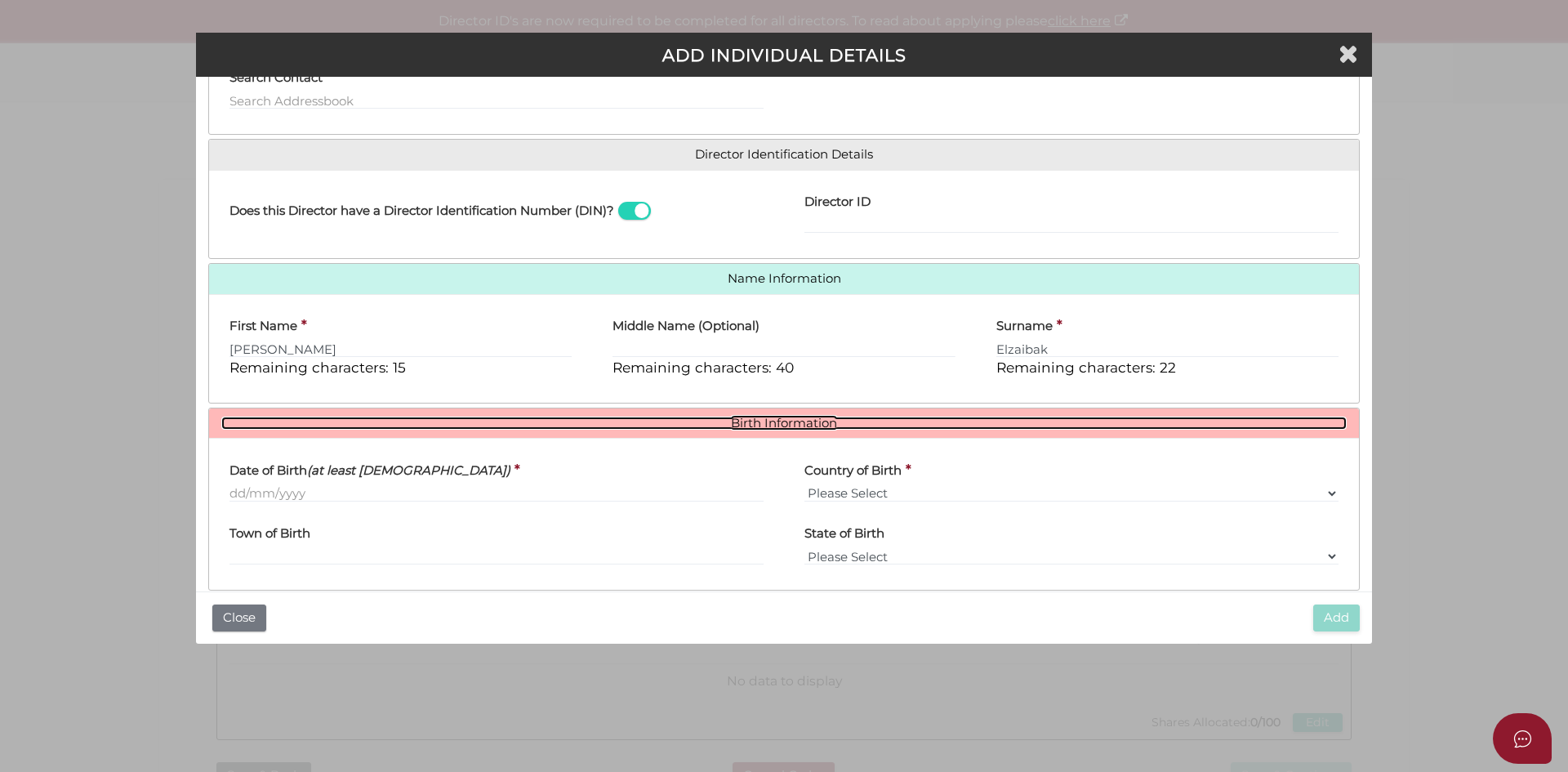
scroll to position [292, 0]
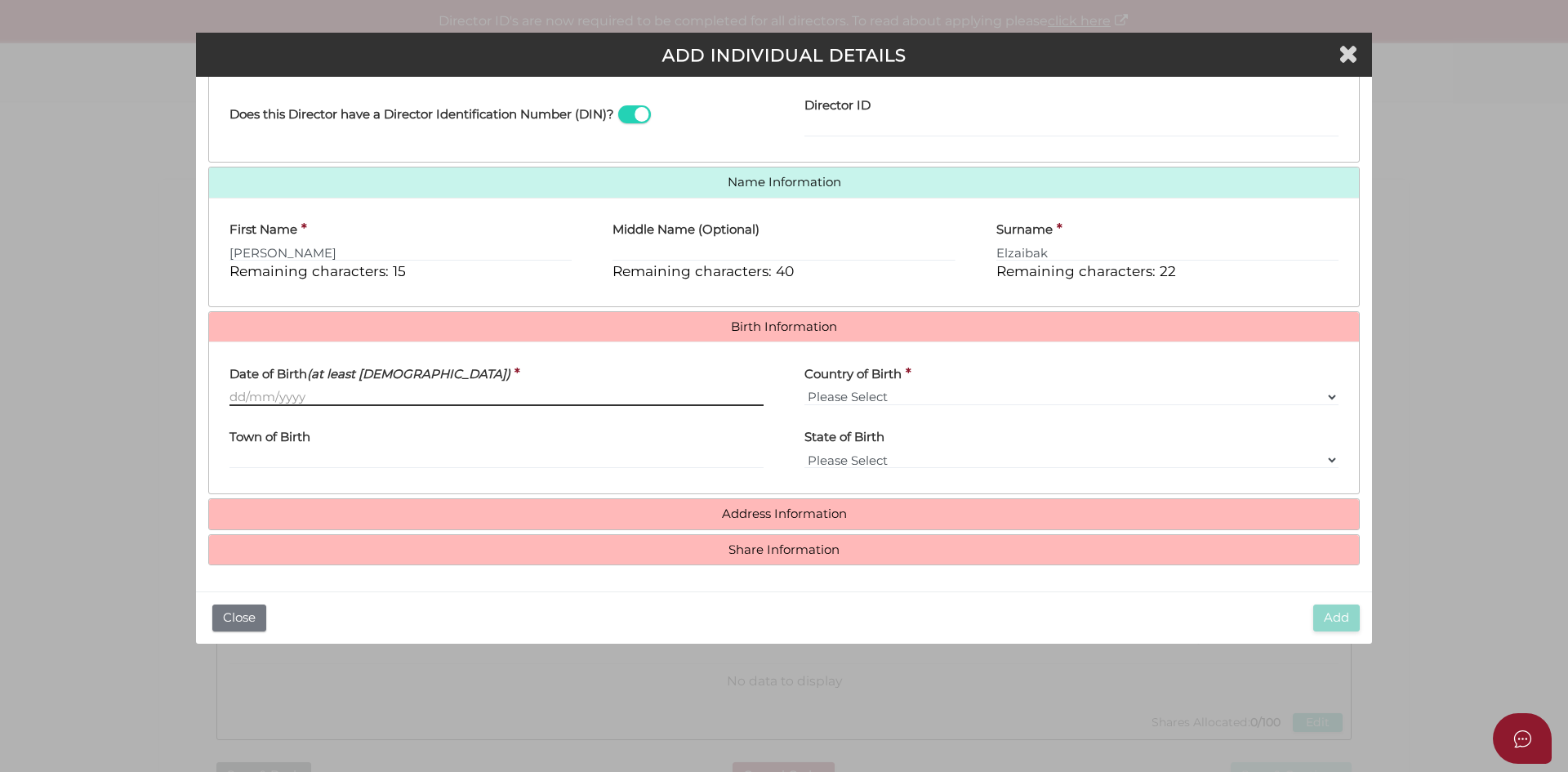
click at [364, 400] on input "Date of Birth (at least 18 years old)" at bounding box center [496, 396] width 534 height 18
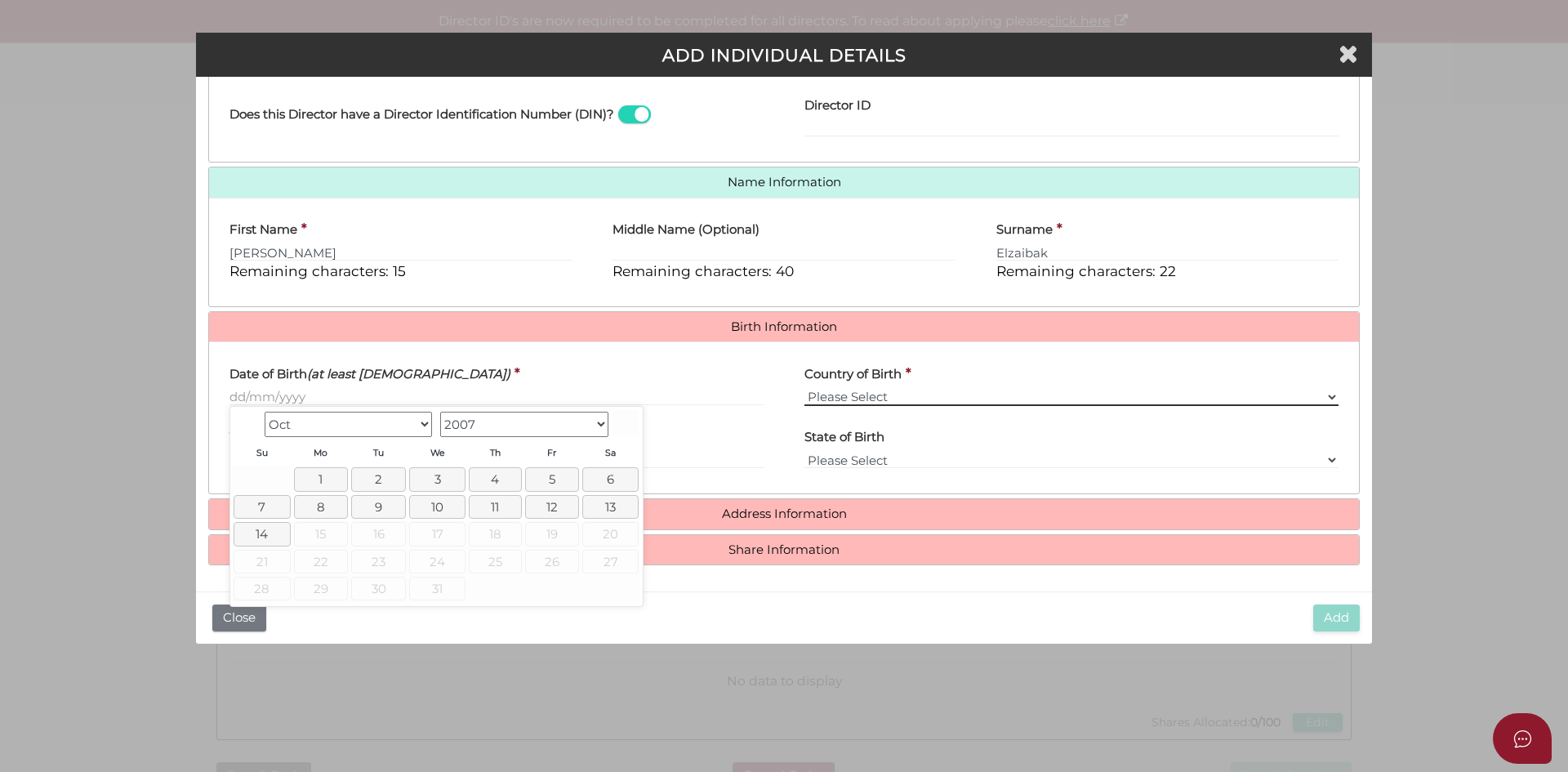
click at [949, 399] on select "Please Select v Australia Afghanistan Albania Algeria American Samoa Andorra An…" at bounding box center [1072, 396] width 534 height 18
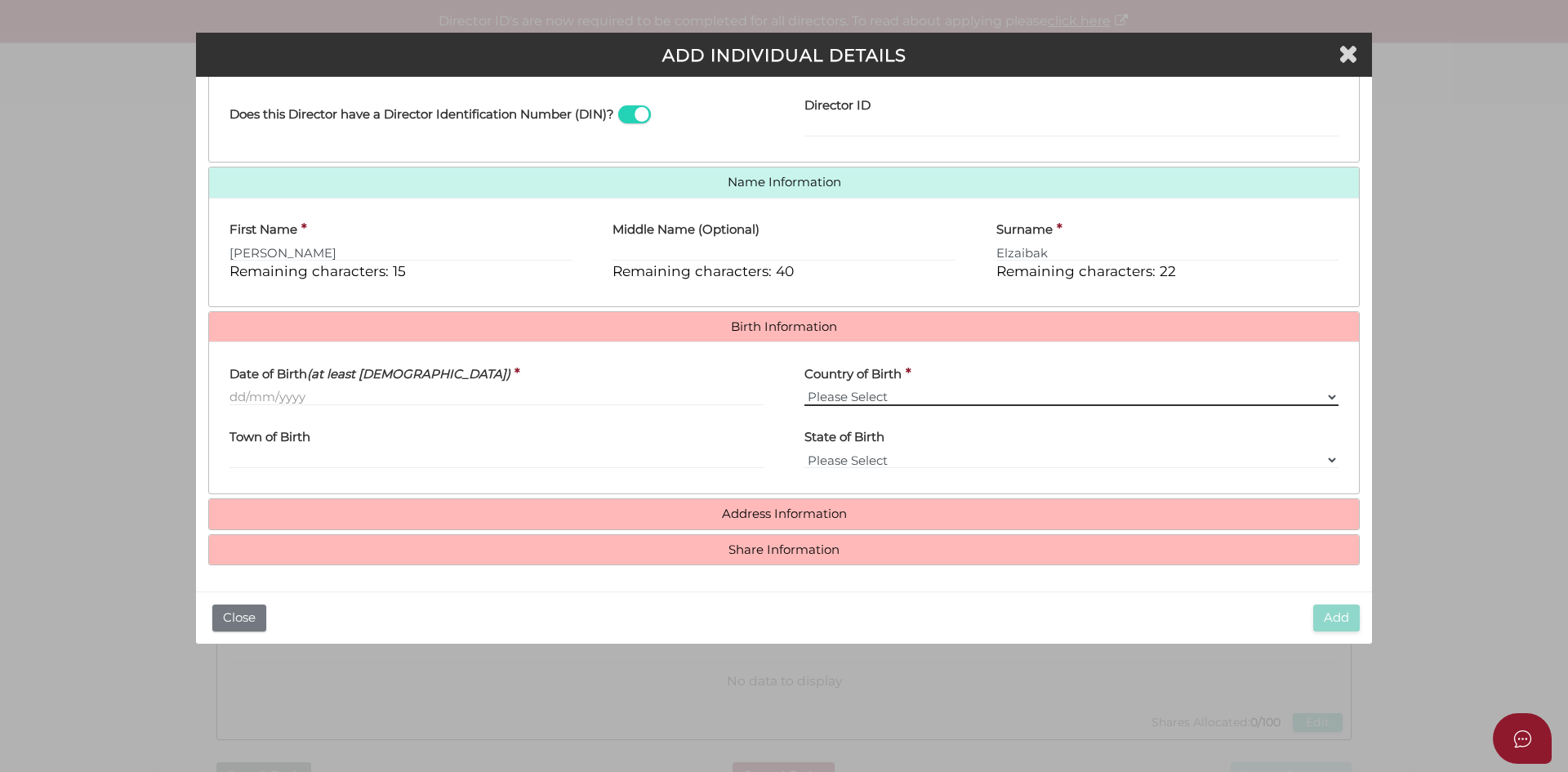
select select "[GEOGRAPHIC_DATA]"
click at [805, 387] on select "Please Select v Australia Afghanistan Albania Algeria American Samoa Andorra An…" at bounding box center [1072, 396] width 534 height 18
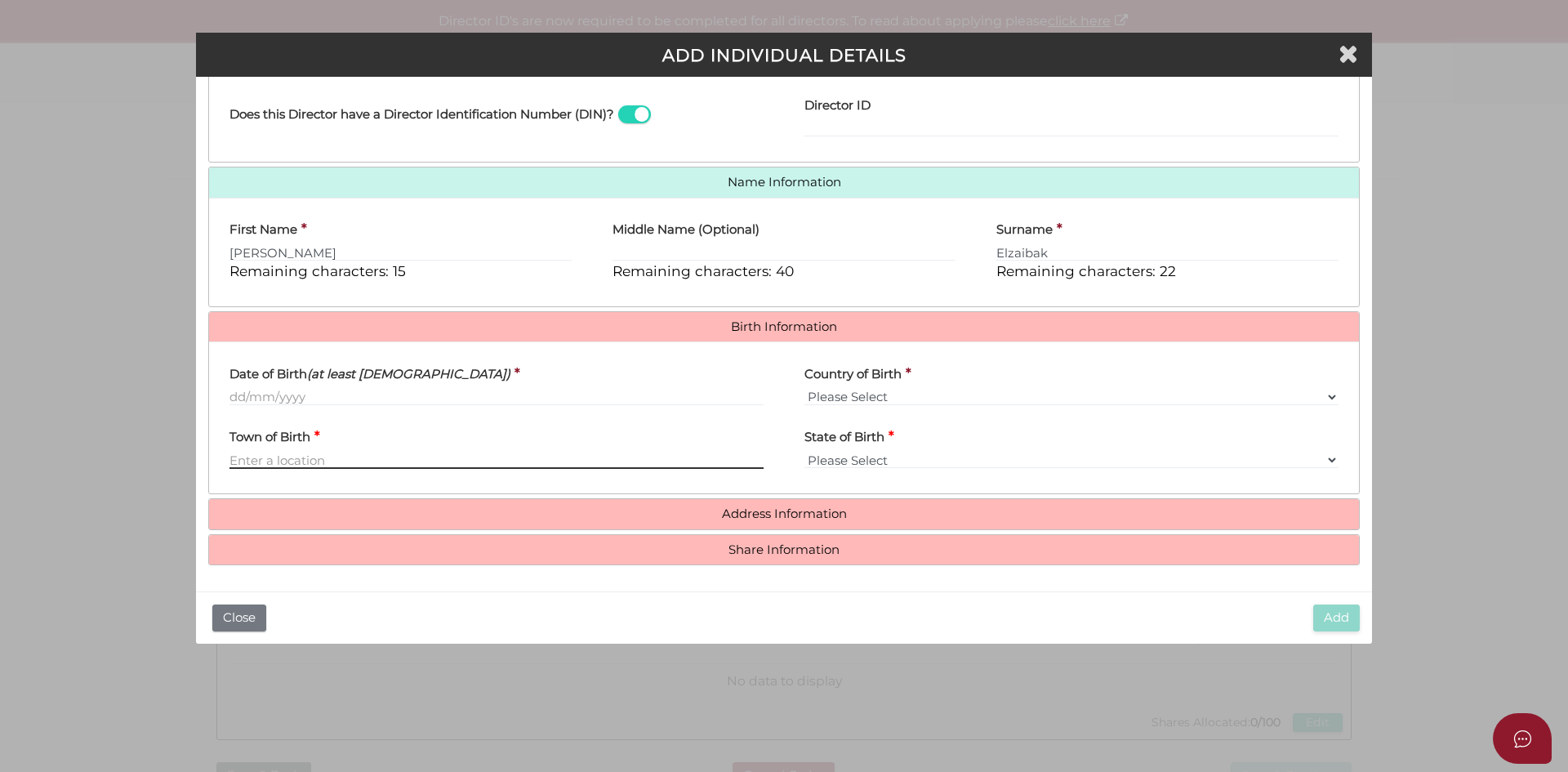
click at [383, 463] on input "Town of Birth" at bounding box center [496, 460] width 534 height 18
type input "Carlton"
select select "VIC"
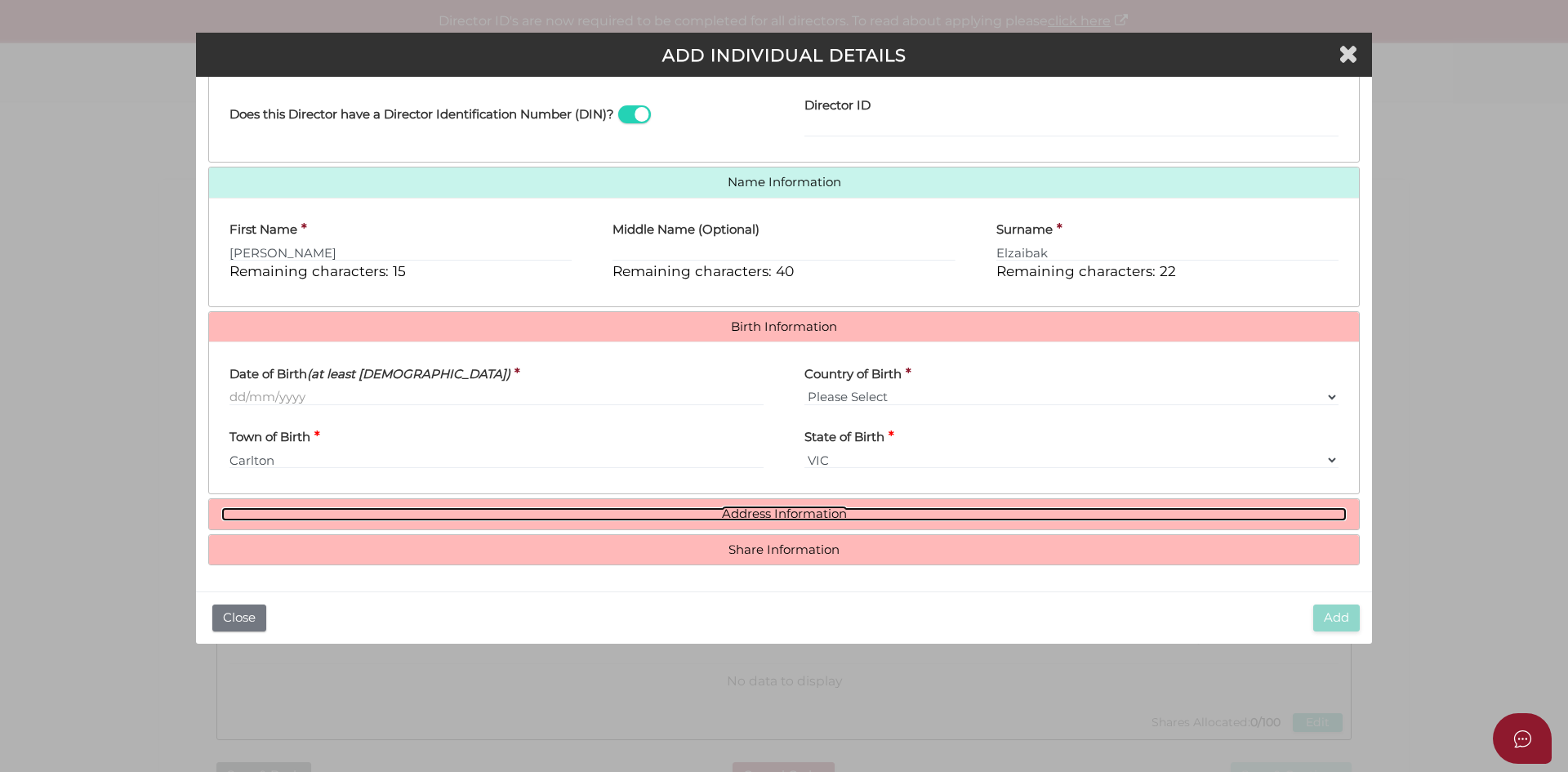
click at [829, 514] on link "Address Information" at bounding box center [784, 514] width 1125 height 14
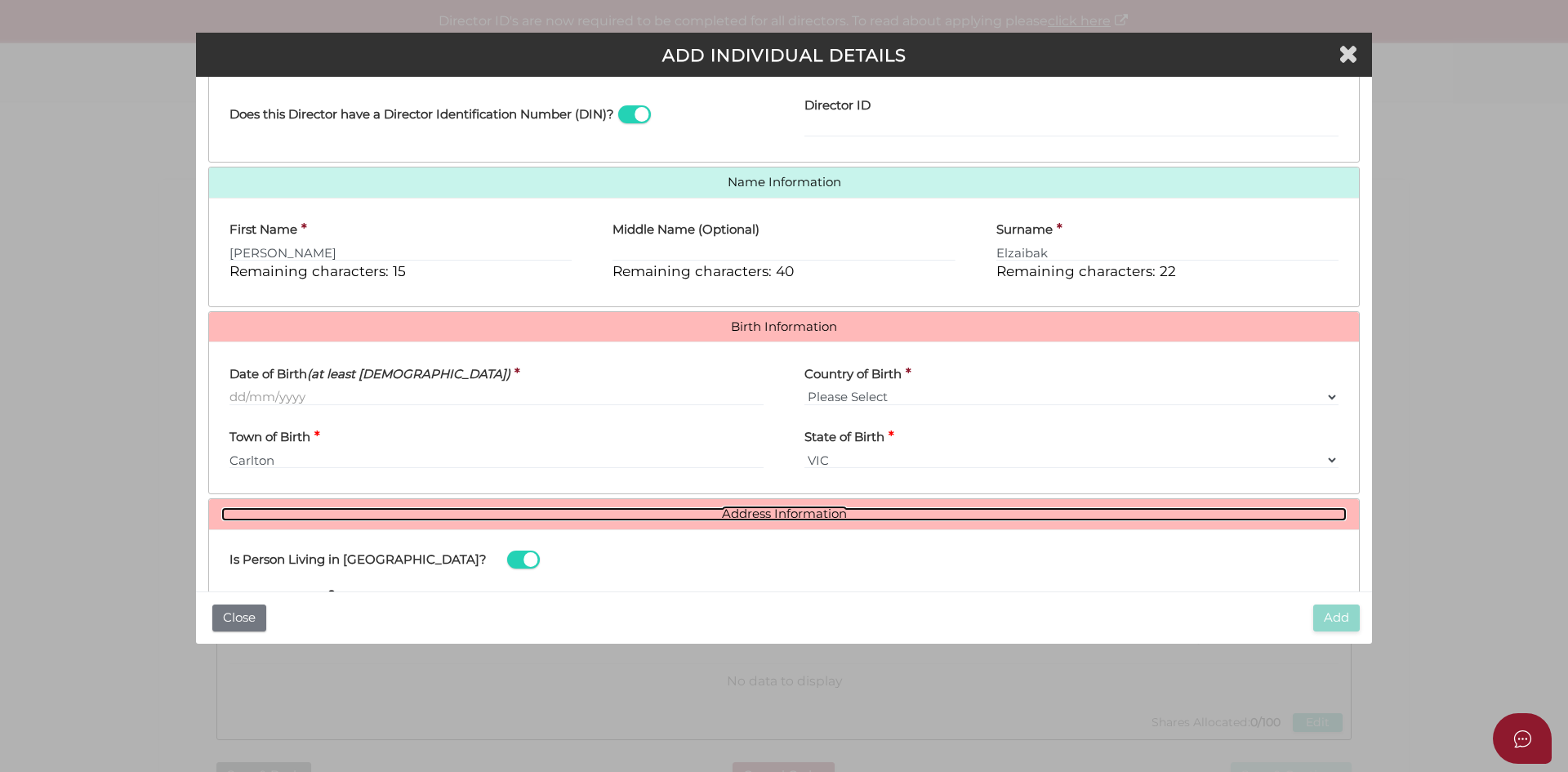
scroll to position [455, 0]
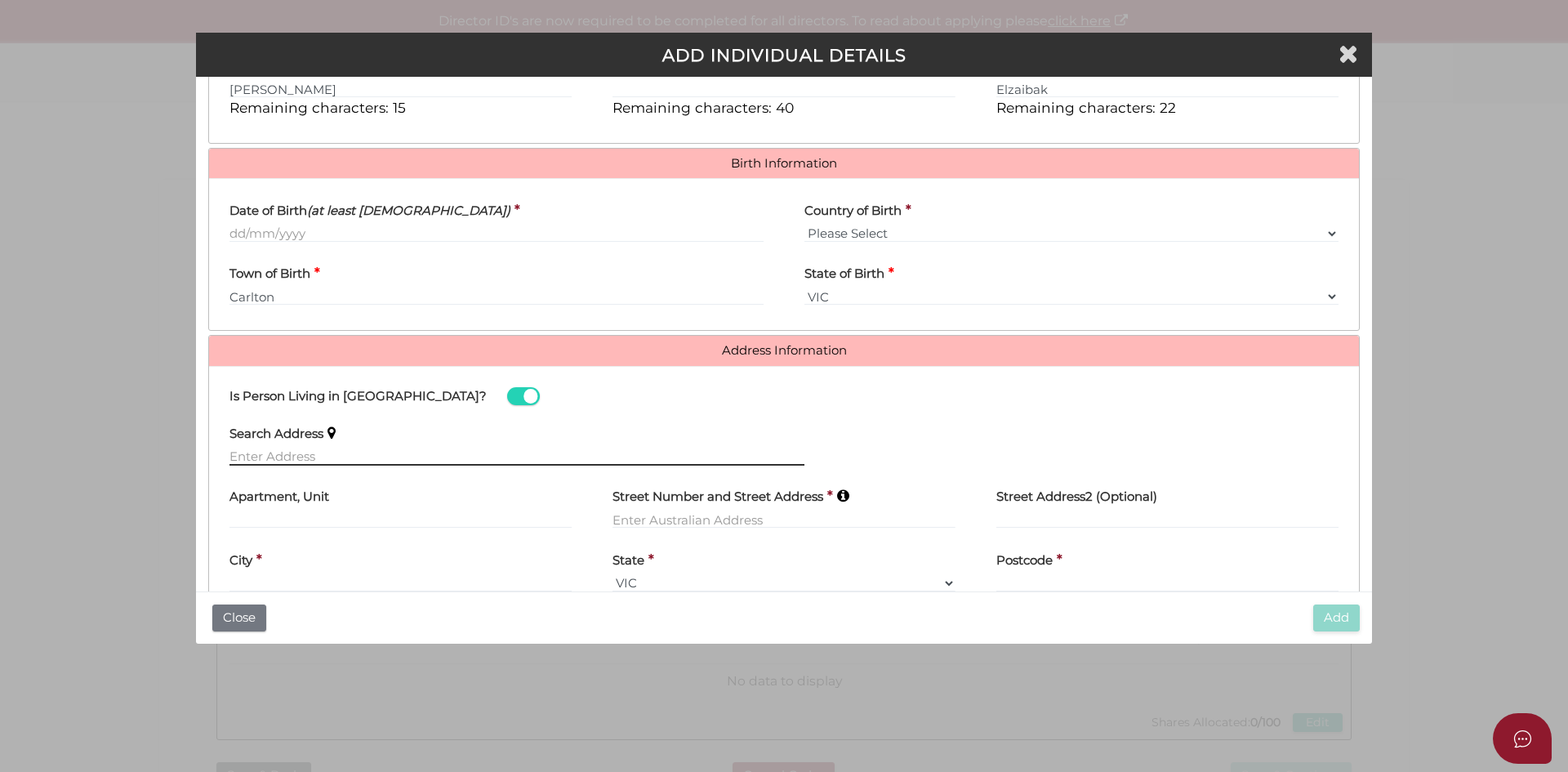
click at [321, 451] on input "text" at bounding box center [517, 457] width 575 height 18
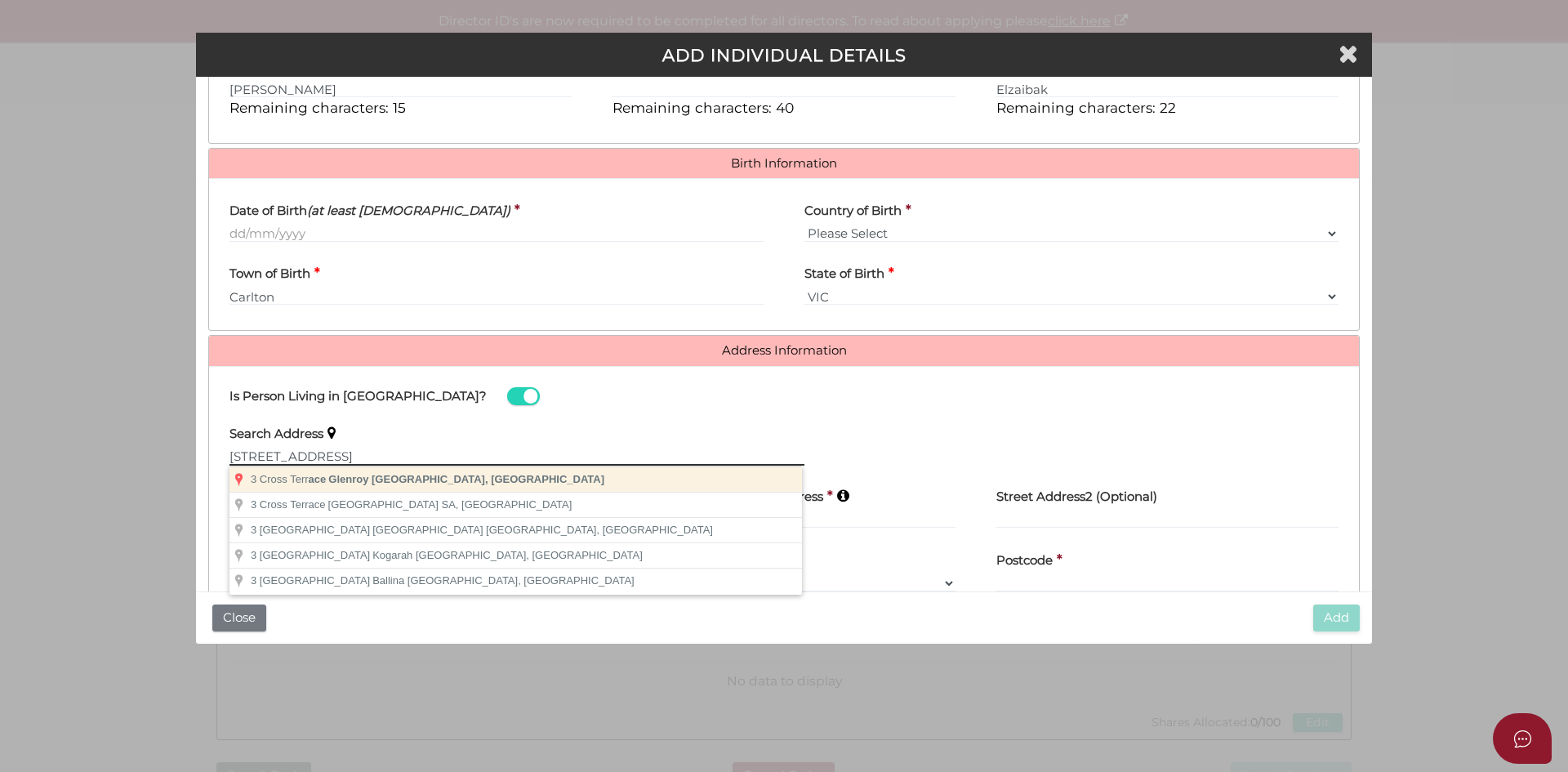
type input "3 Cross Terrace, Glenroy VIC, Australia"
type input "[STREET_ADDRESS]"
type input "Glenroy"
select select "VIC"
type input "3046"
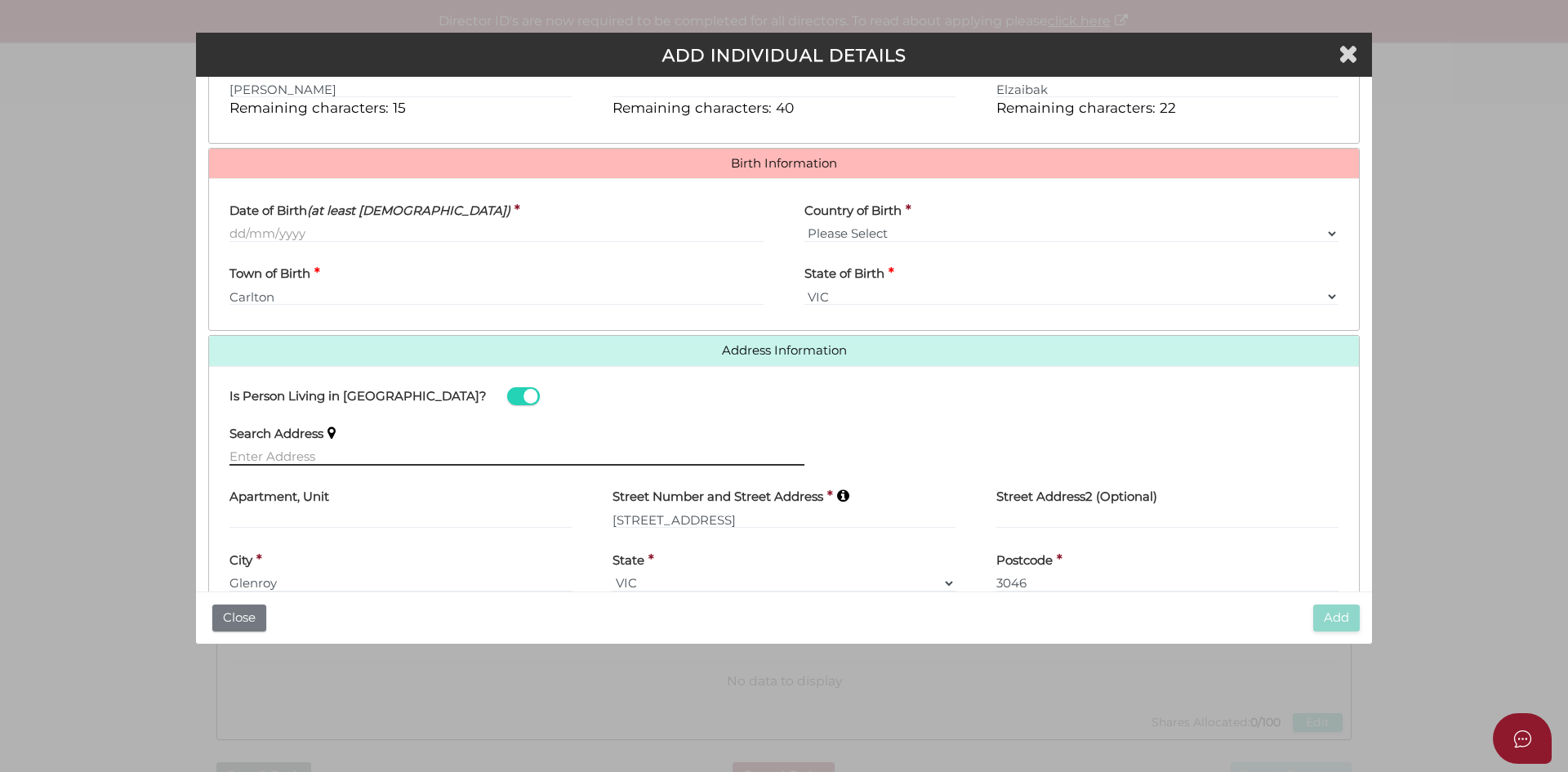
scroll to position [543, 0]
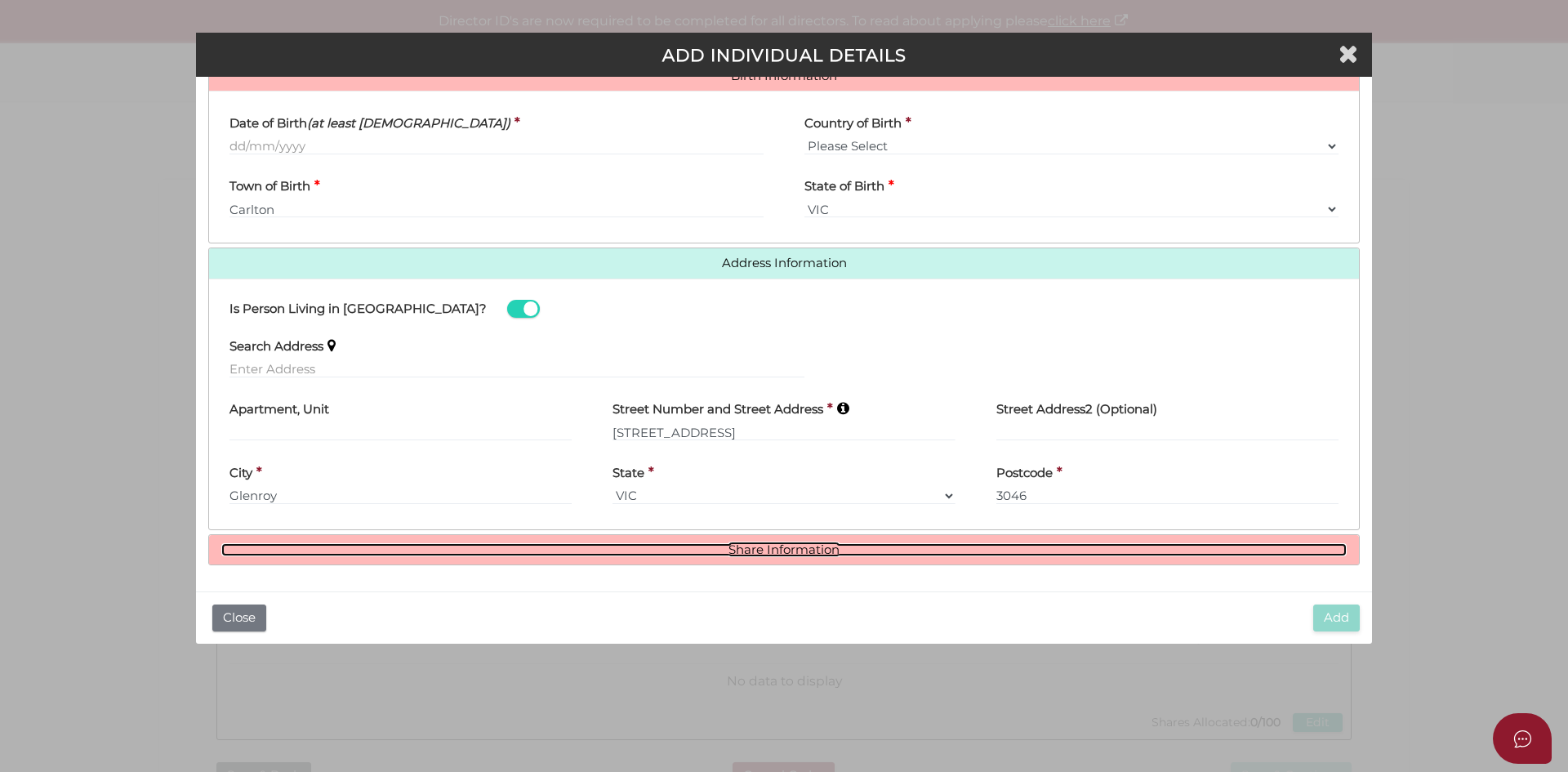
click at [727, 548] on link "Share Information" at bounding box center [784, 550] width 1125 height 14
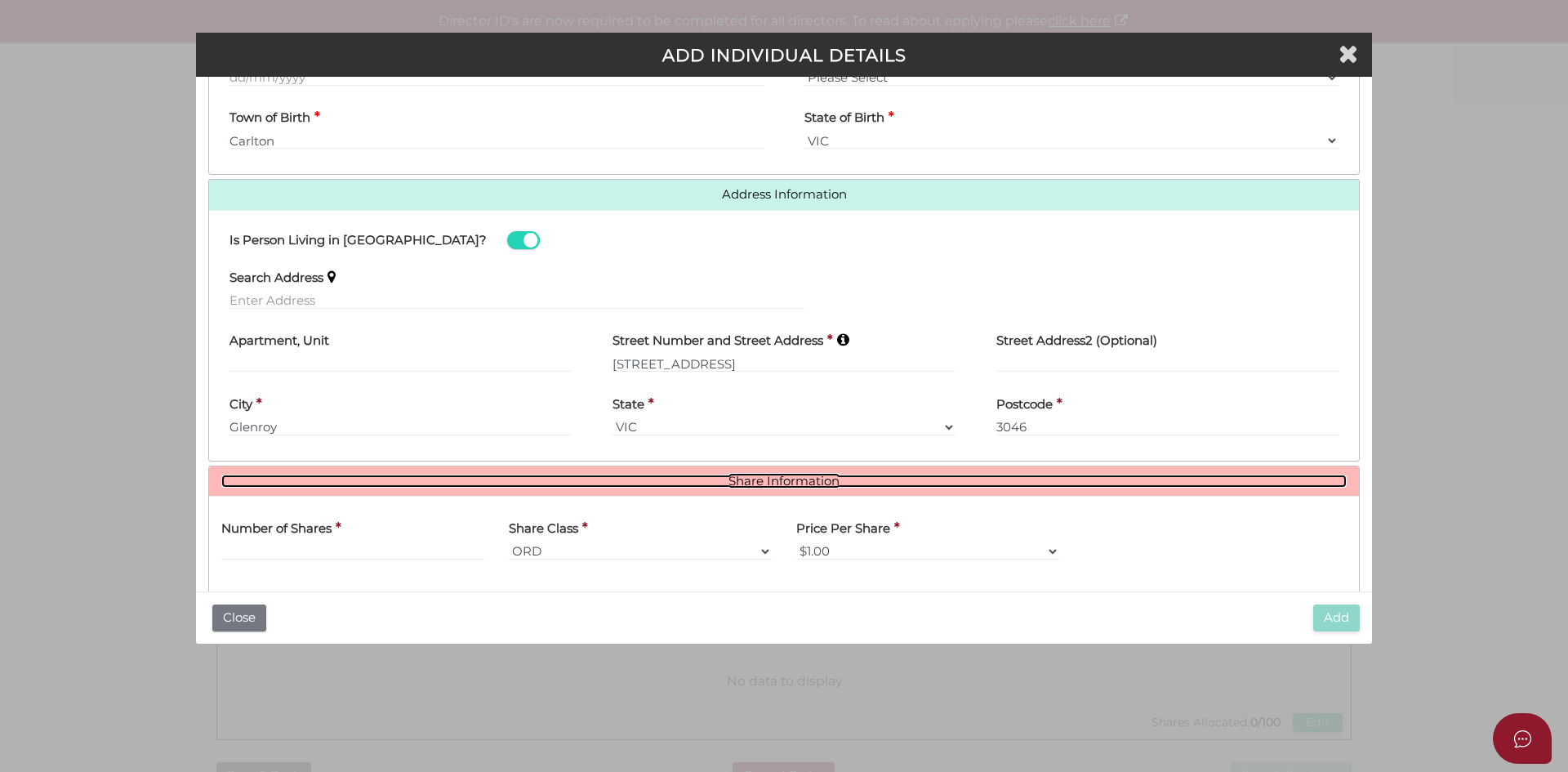
scroll to position [741, 0]
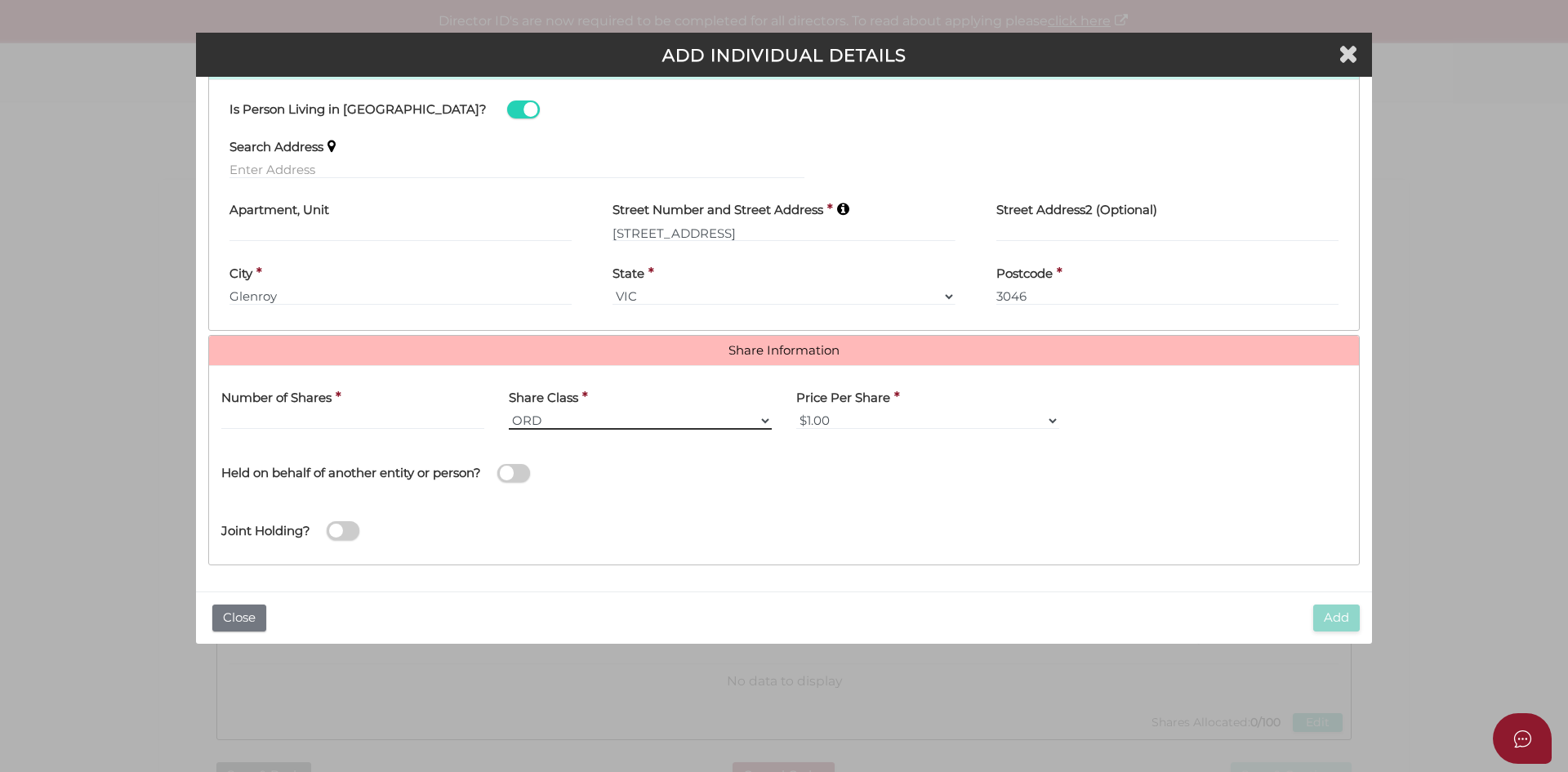
click at [509, 415] on select "ORD A CLASS B CLASS C CLASS D CLASS EMP FOU LG MAN RED SPE PRF CUMP NCP REDP NR…" at bounding box center [641, 420] width 263 height 18
click at [415, 418] on input "text" at bounding box center [353, 420] width 263 height 18
type input "1"
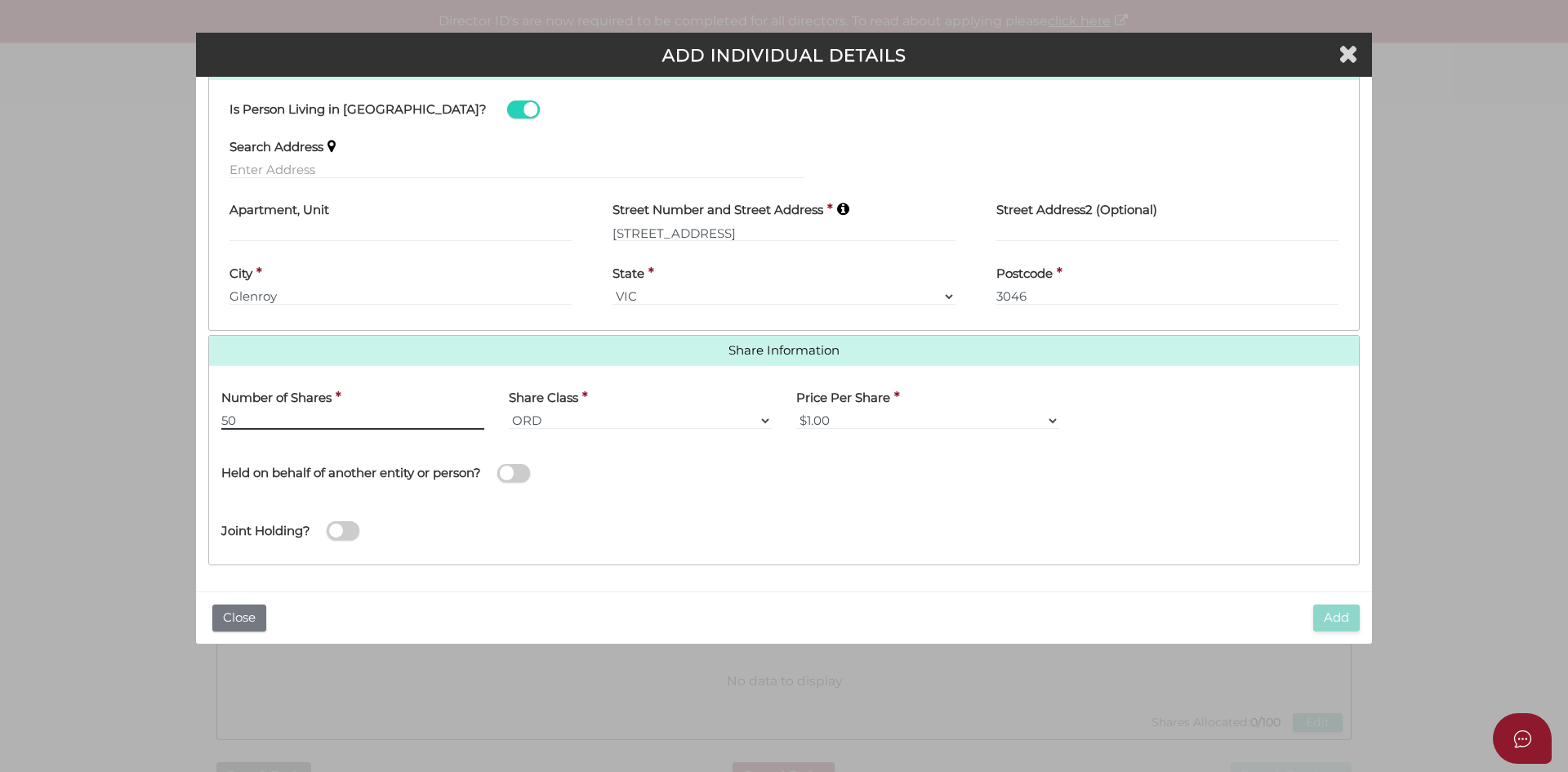
type input "50"
click at [518, 468] on span at bounding box center [513, 472] width 33 height 19
click at [0, 0] on input "checkbox" at bounding box center [0, 0] width 0 height 0
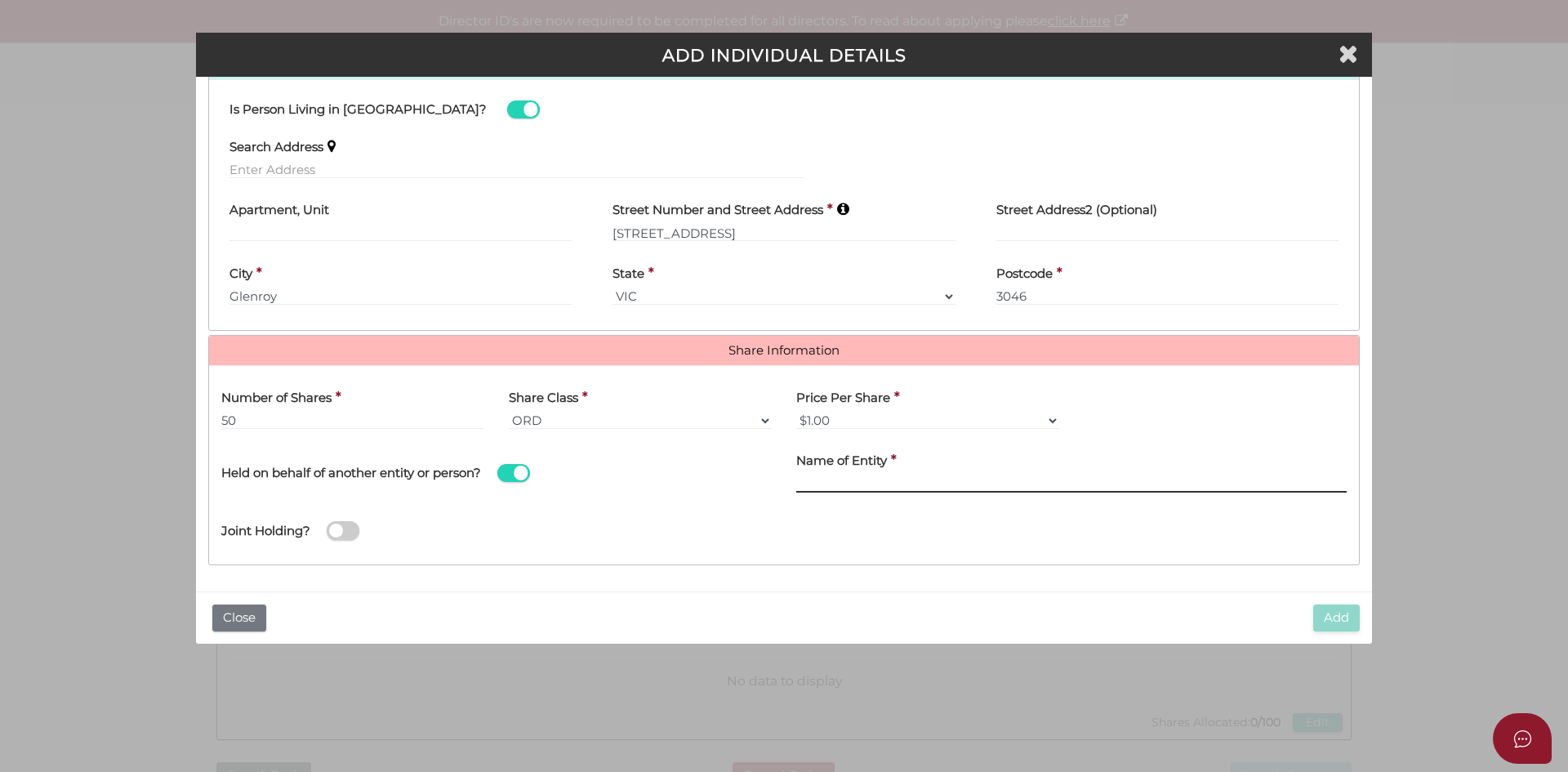
click at [902, 480] on input "Name of Entity" at bounding box center [1071, 483] width 551 height 18
click at [514, 470] on span at bounding box center [513, 472] width 33 height 19
click at [0, 0] on input "checkbox" at bounding box center [0, 0] width 0 height 0
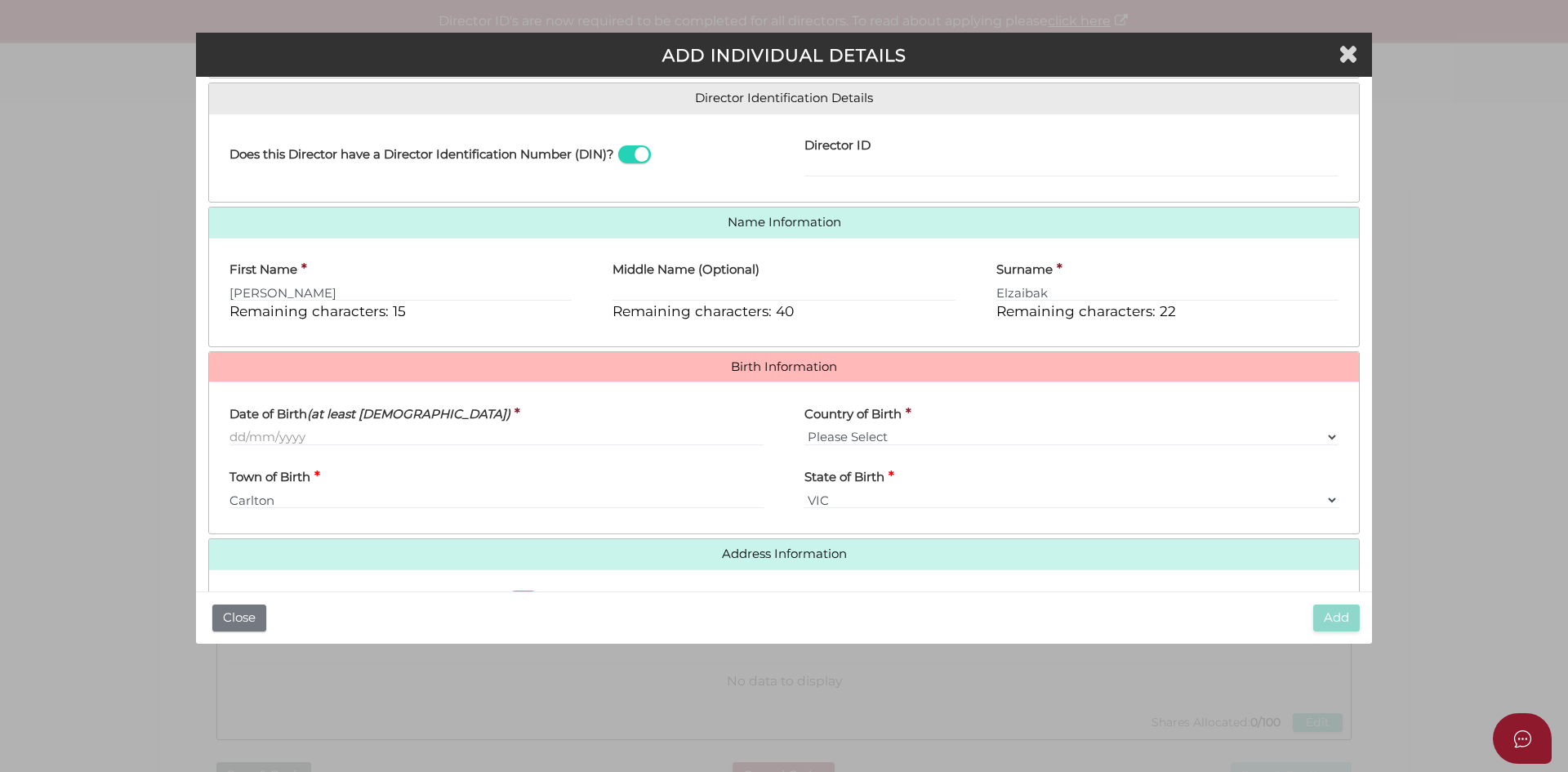
scroll to position [333, 0]
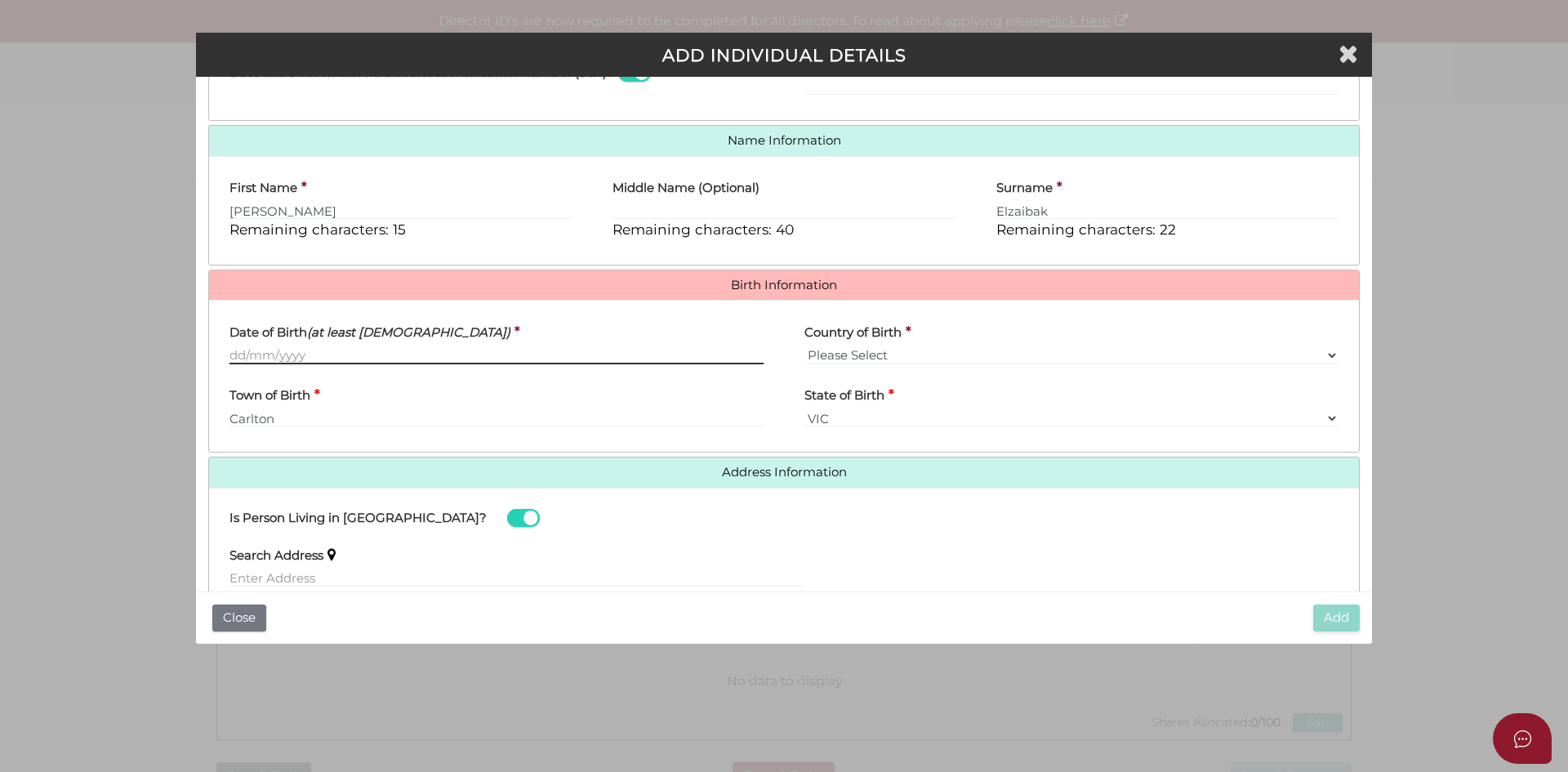
click at [291, 355] on input "Date of Birth (at least 18 years old)" at bounding box center [496, 355] width 534 height 18
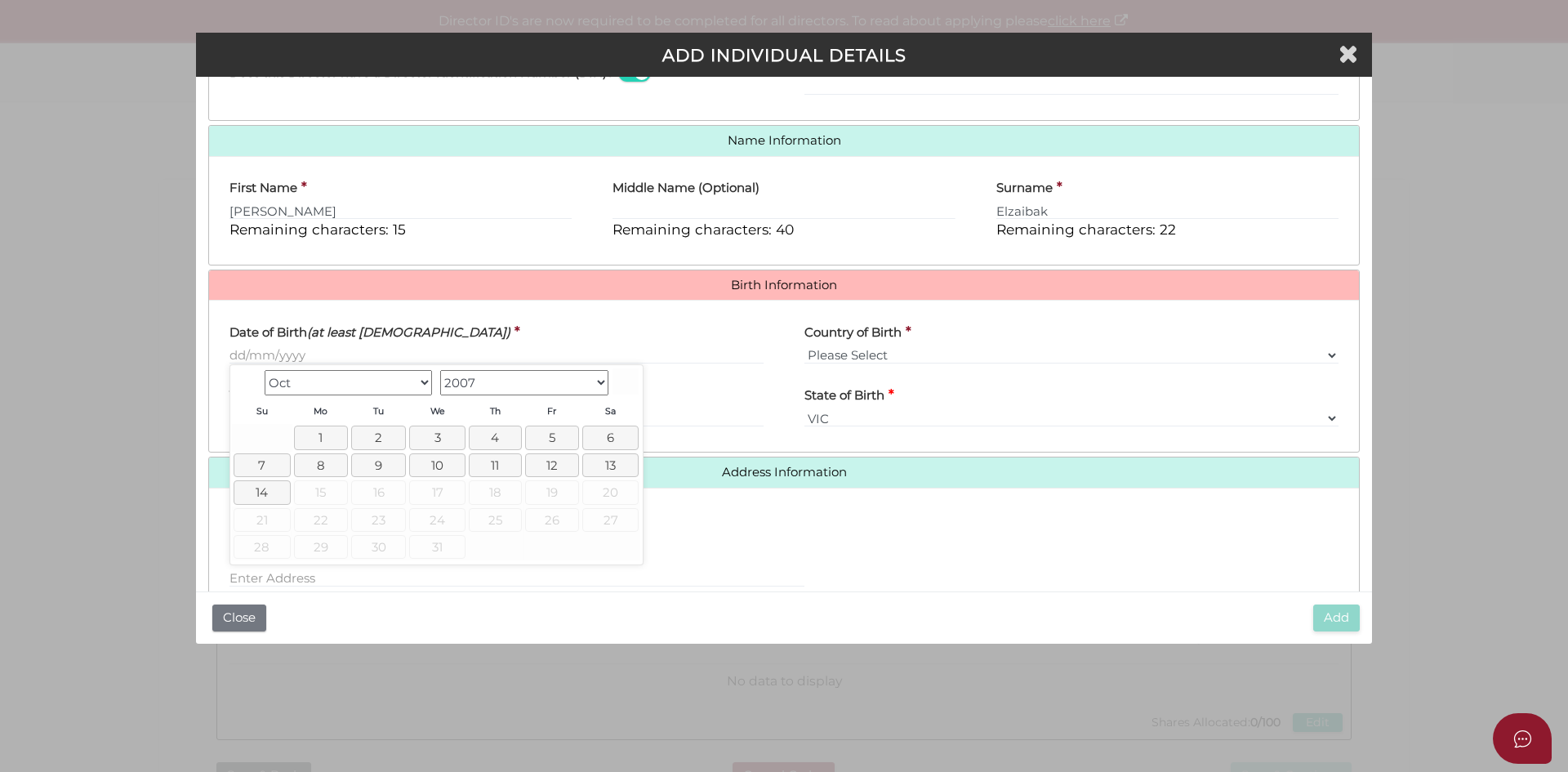
click at [524, 385] on select "1900 1901 1902 1903 1904 1905 1906 1907 1908 1909 1910 1911 1912 1913 1914 1915…" at bounding box center [524, 383] width 168 height 26
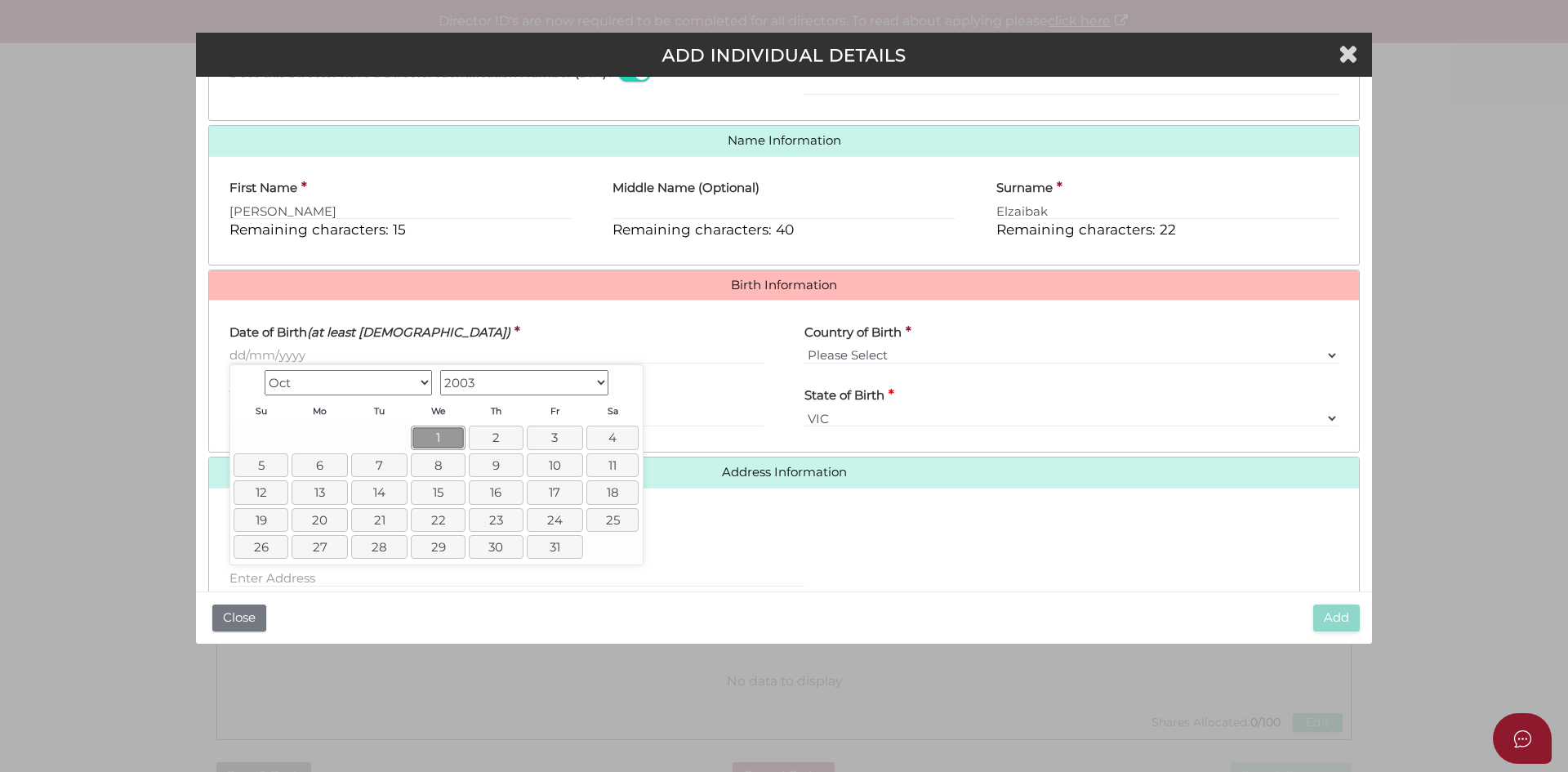
click at [434, 425] on link "1" at bounding box center [438, 437] width 54 height 24
type input "[DATE]"
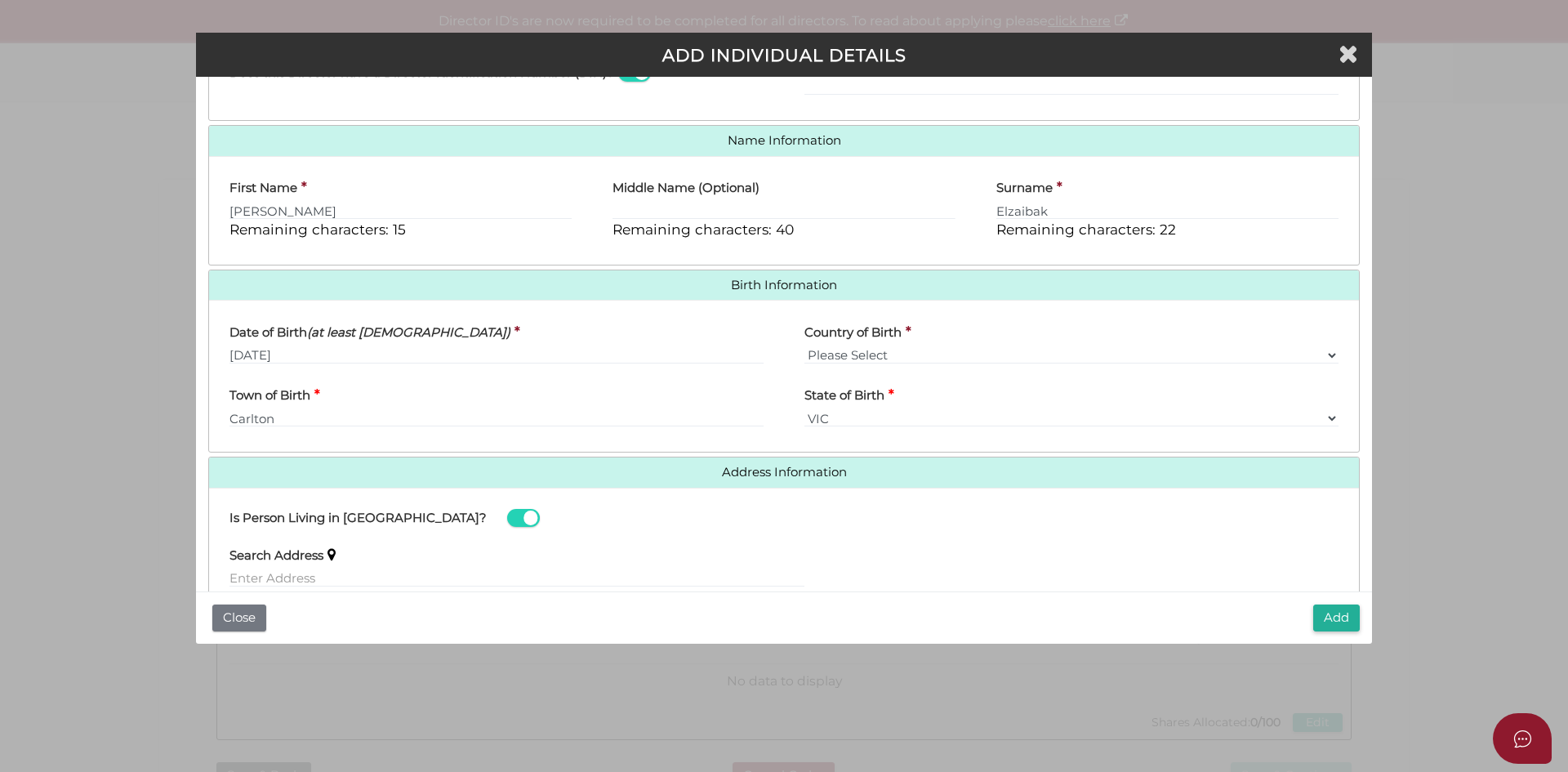
click at [1311, 603] on div "Add Close" at bounding box center [784, 617] width 1176 height 52
click at [1327, 615] on button "Add" at bounding box center [1336, 617] width 46 height 27
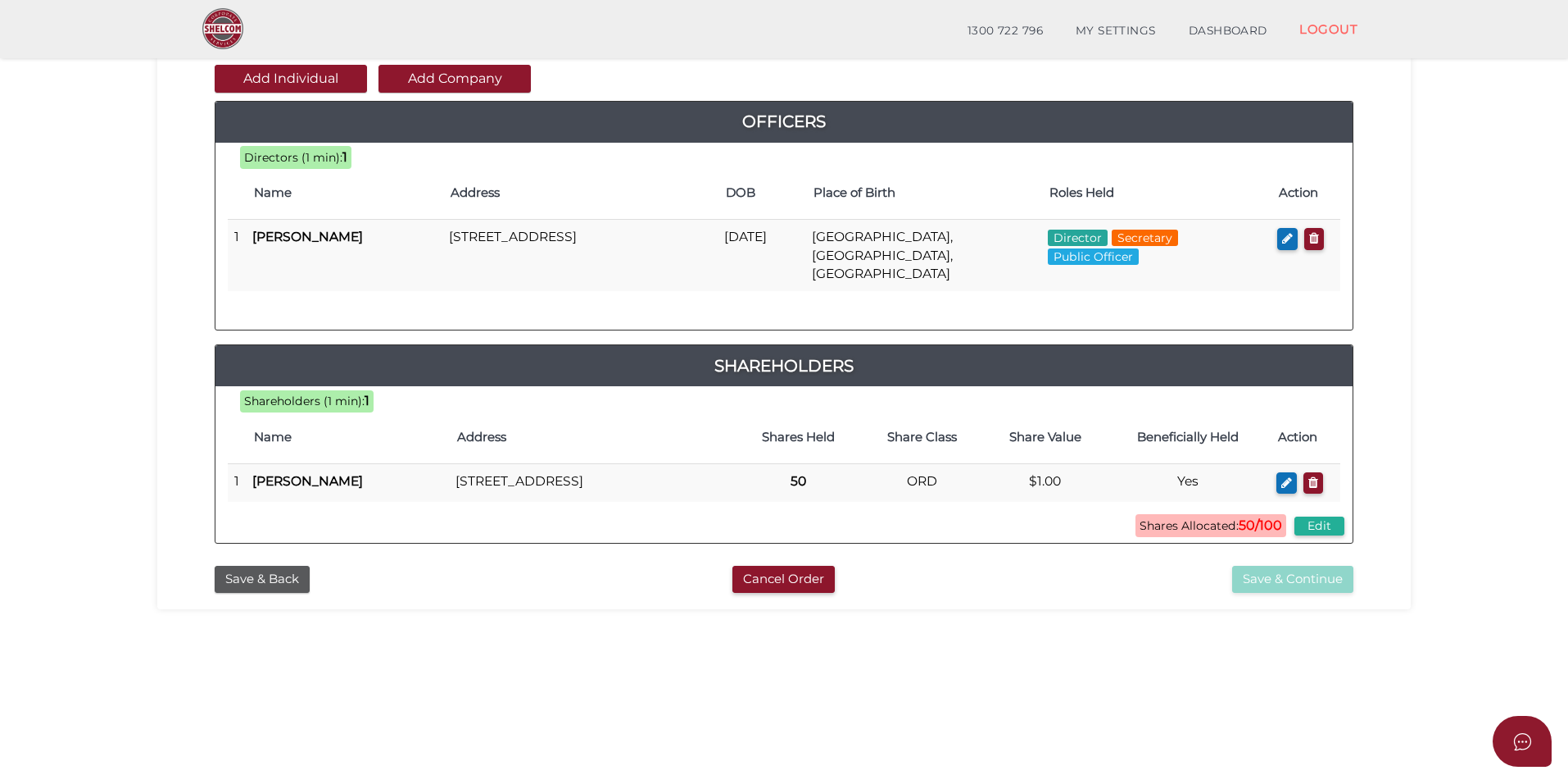
scroll to position [351, 0]
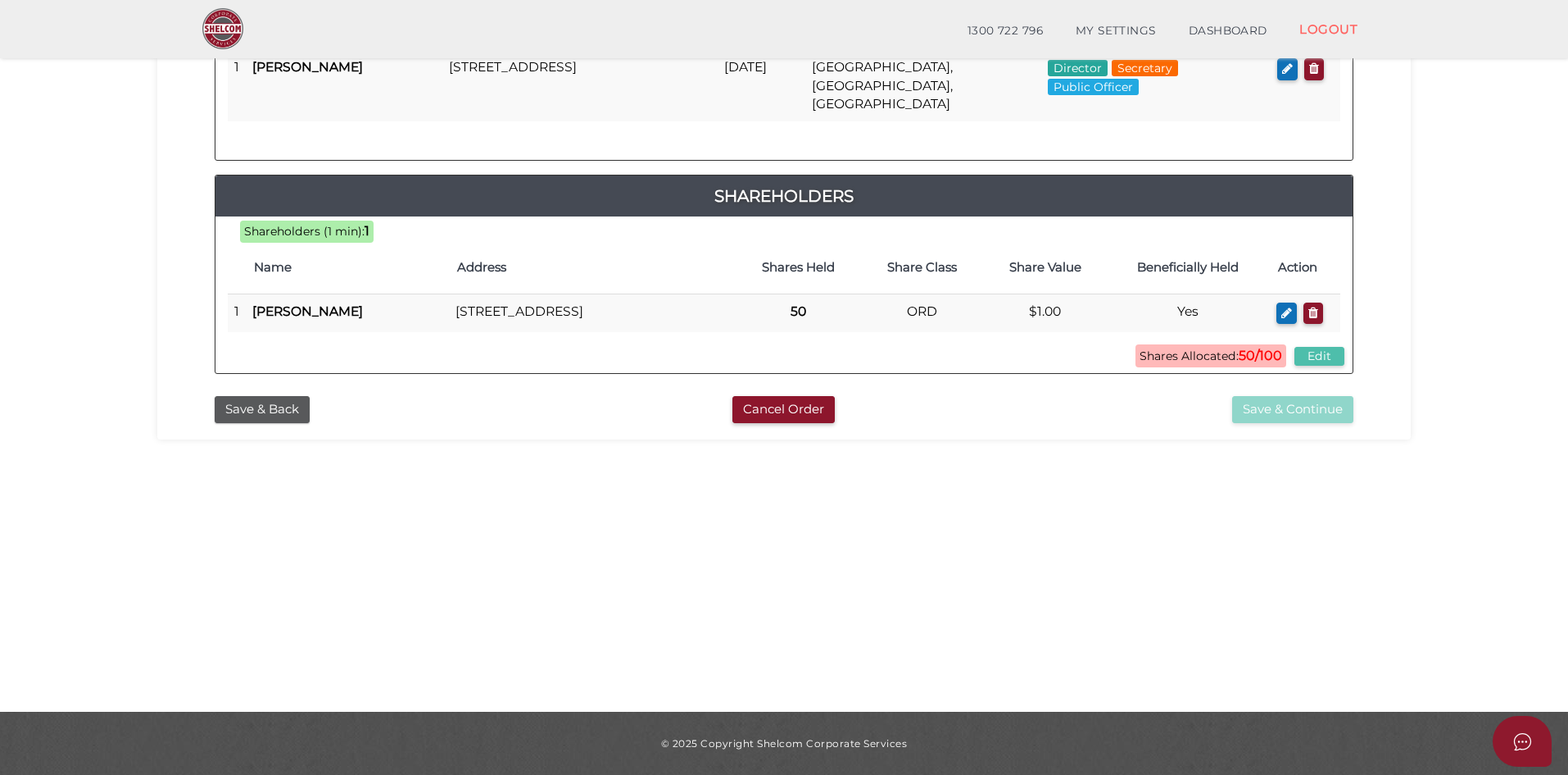
click at [1314, 351] on button "Edit" at bounding box center [1319, 355] width 50 height 19
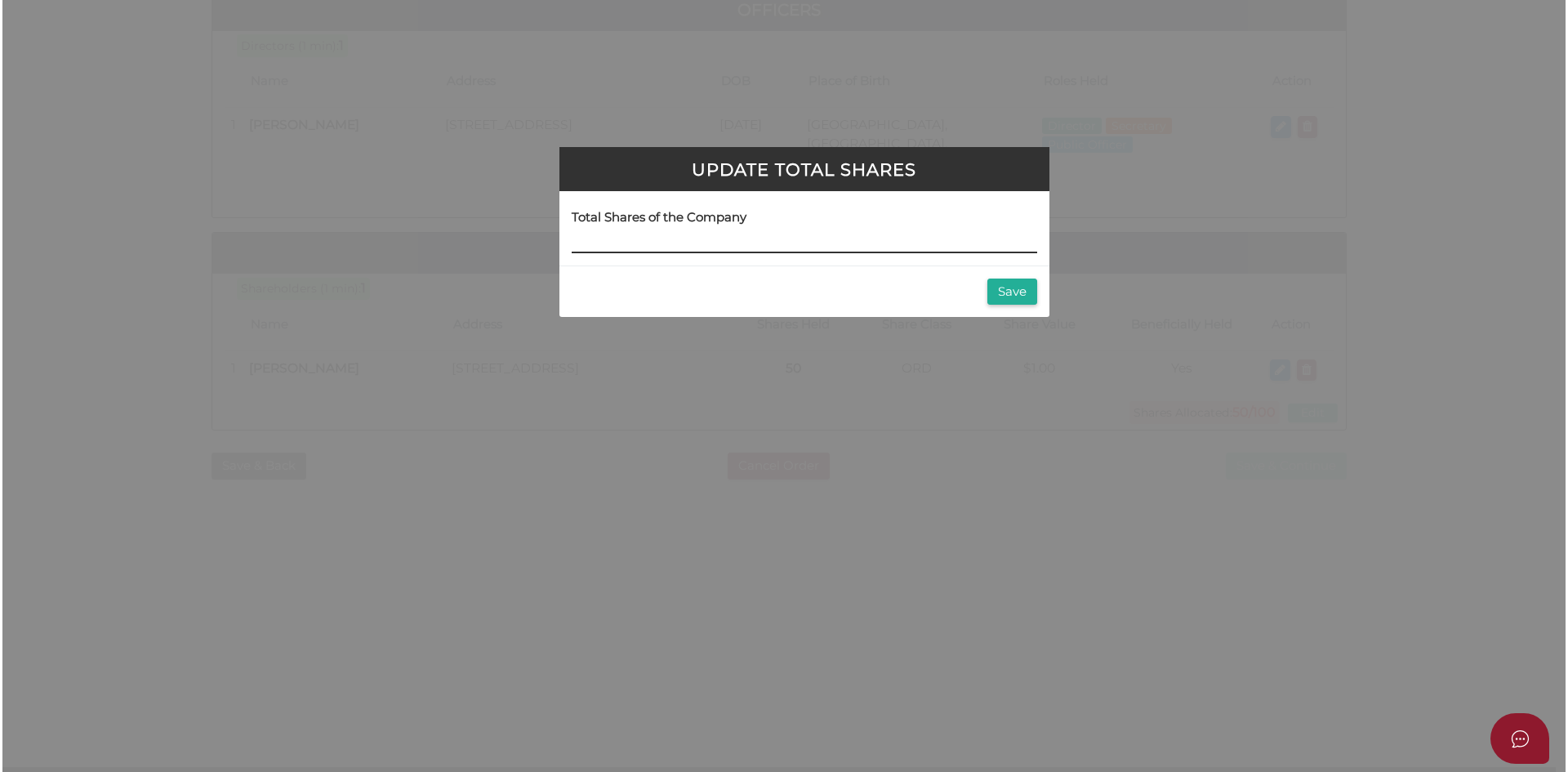
scroll to position [0, 0]
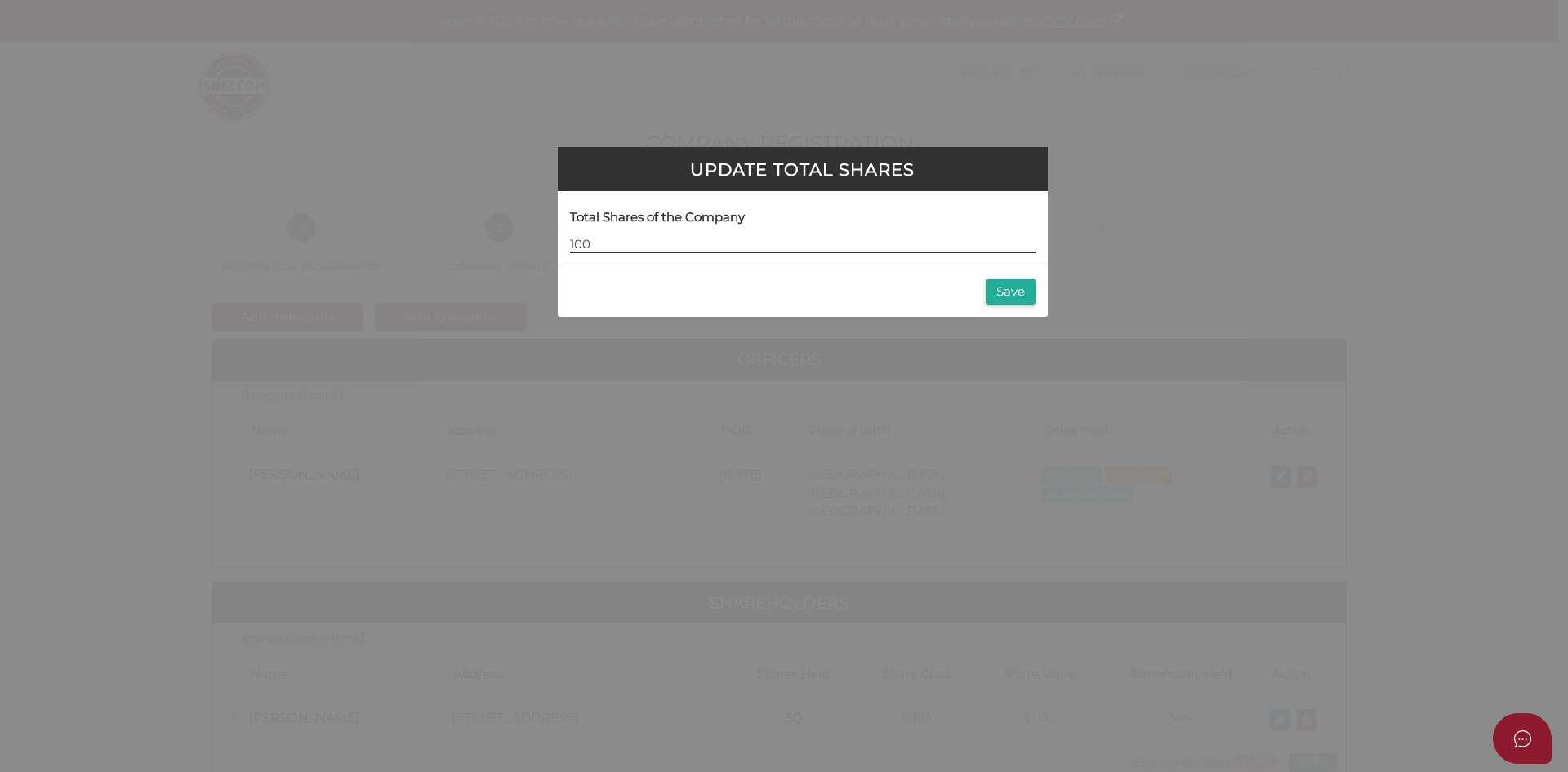
type input "100"
click at [1002, 315] on div "Save" at bounding box center [803, 291] width 490 height 52
click at [1006, 300] on button "Save" at bounding box center [1010, 292] width 49 height 27
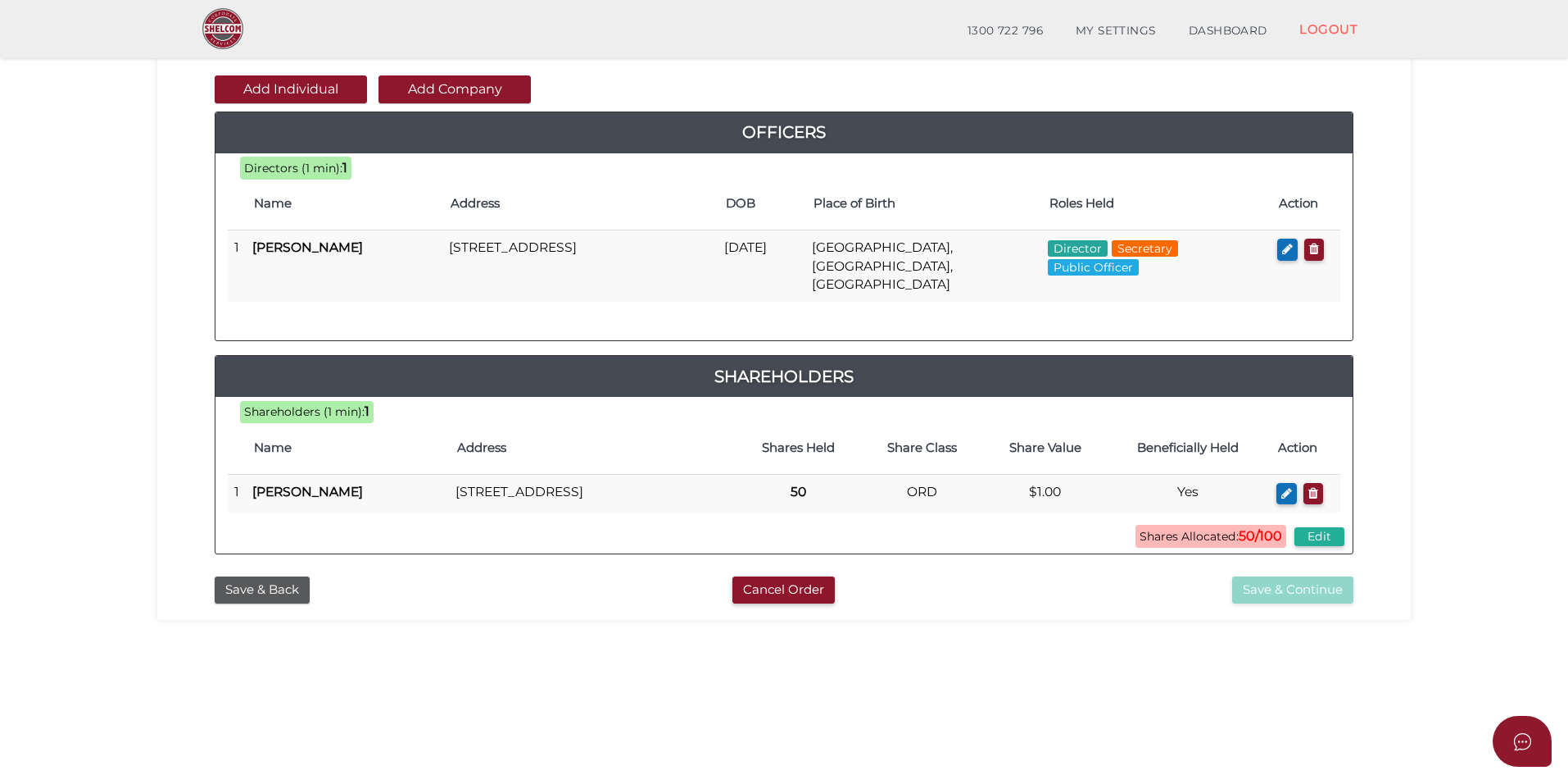
scroll to position [351, 0]
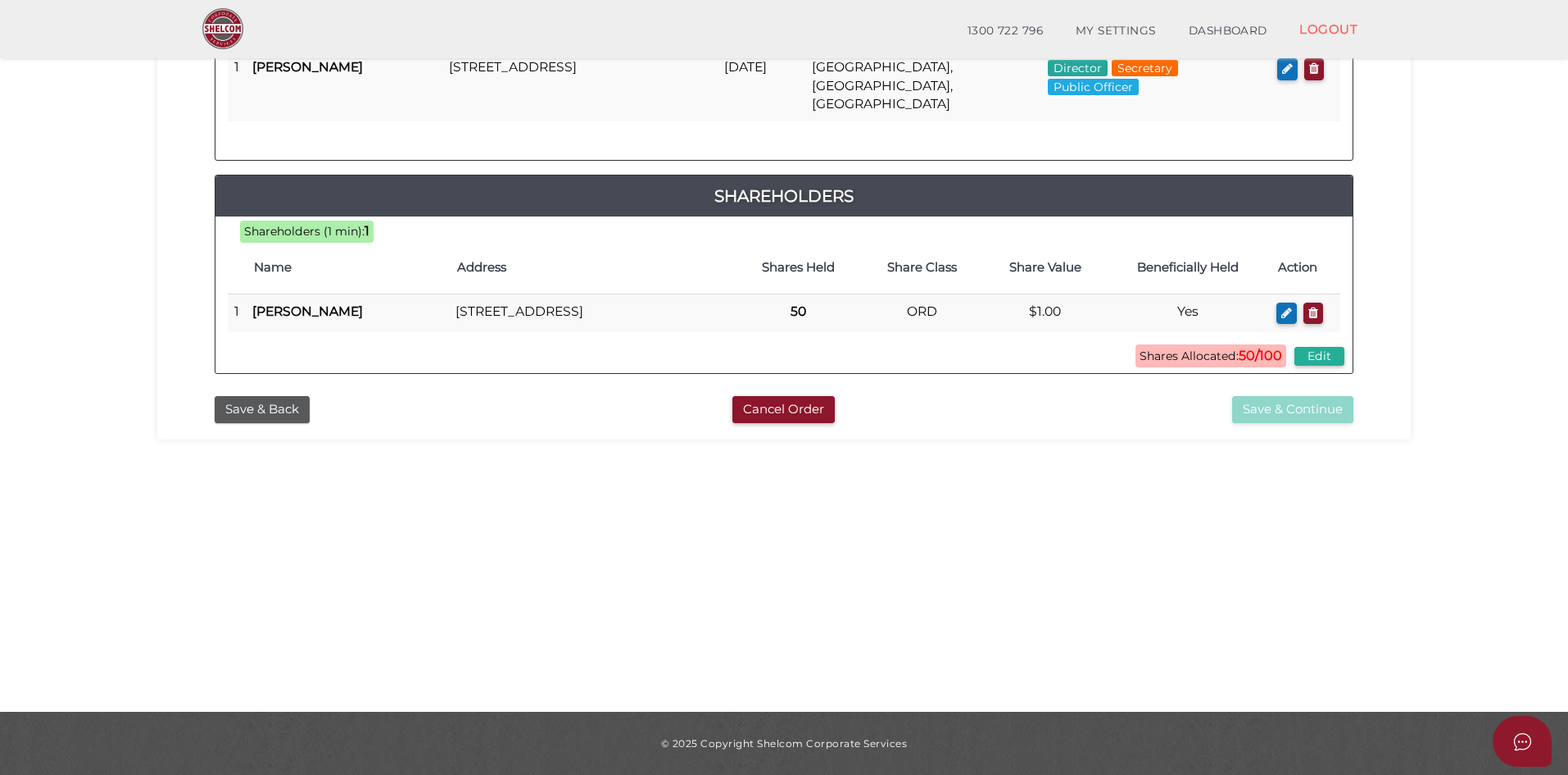
click at [1252, 360] on span "Shares Allocated: 50/100" at bounding box center [1211, 355] width 151 height 23
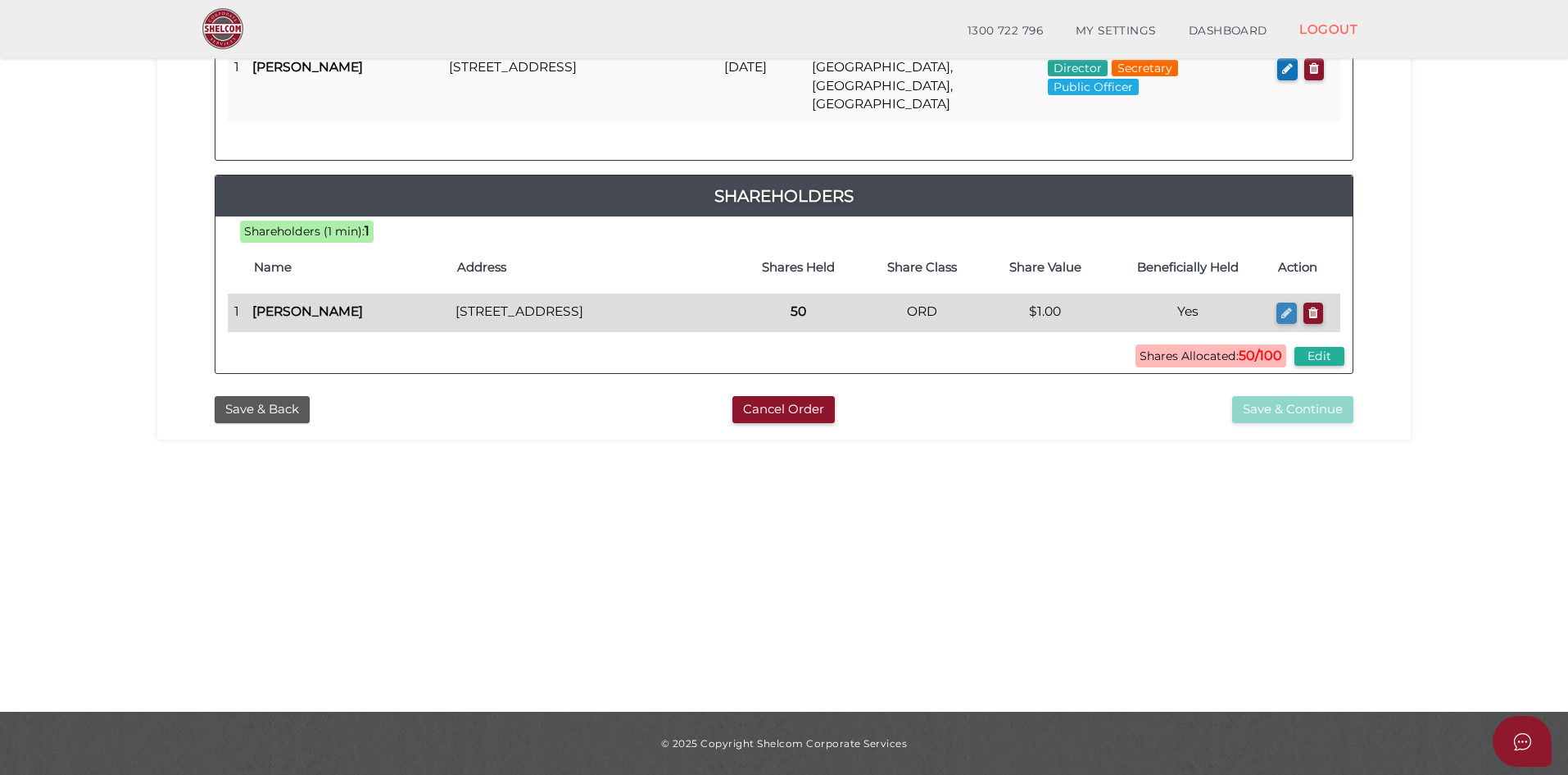
click at [1287, 307] on icon "button" at bounding box center [1286, 313] width 11 height 12
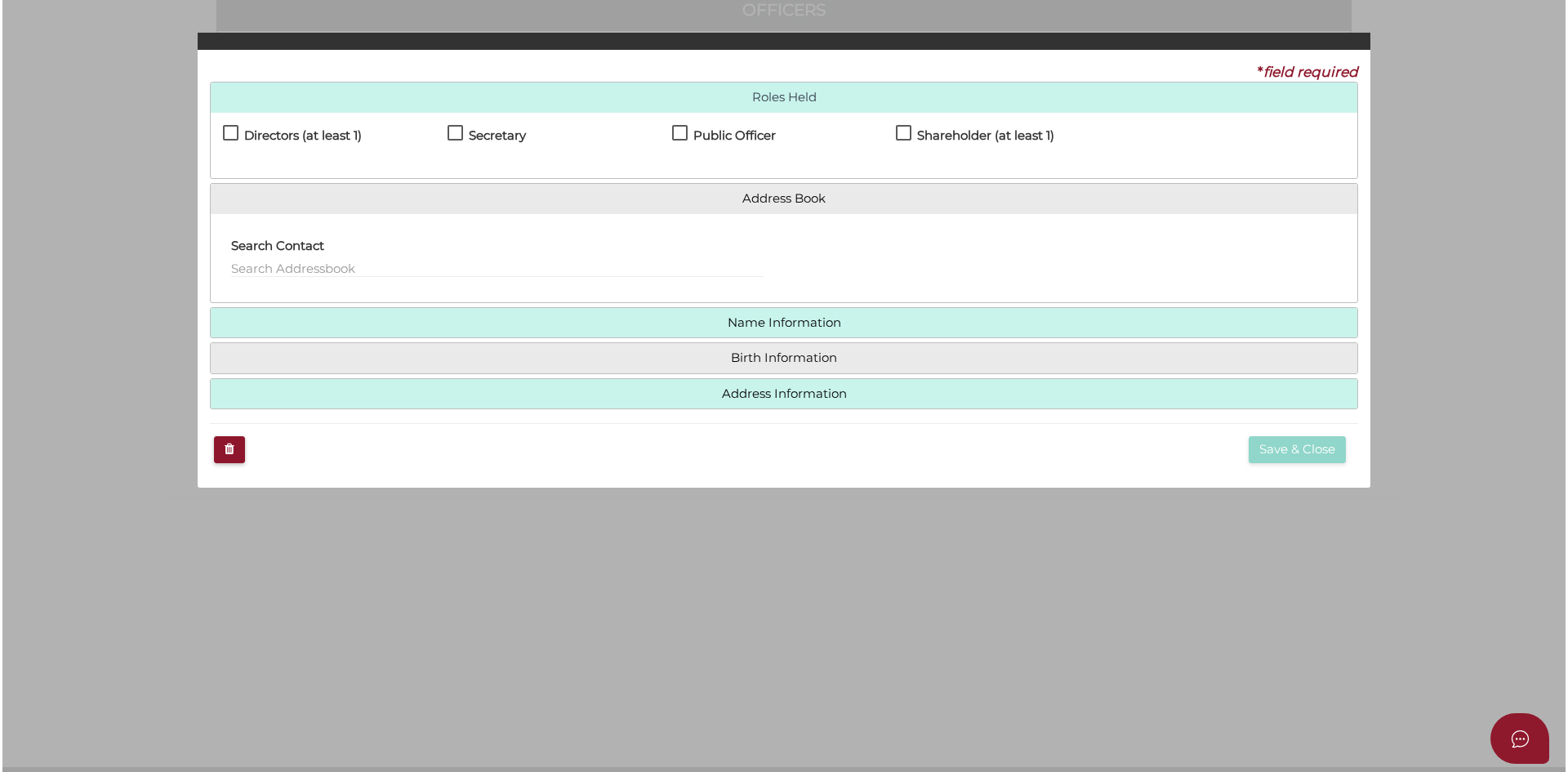
scroll to position [0, 0]
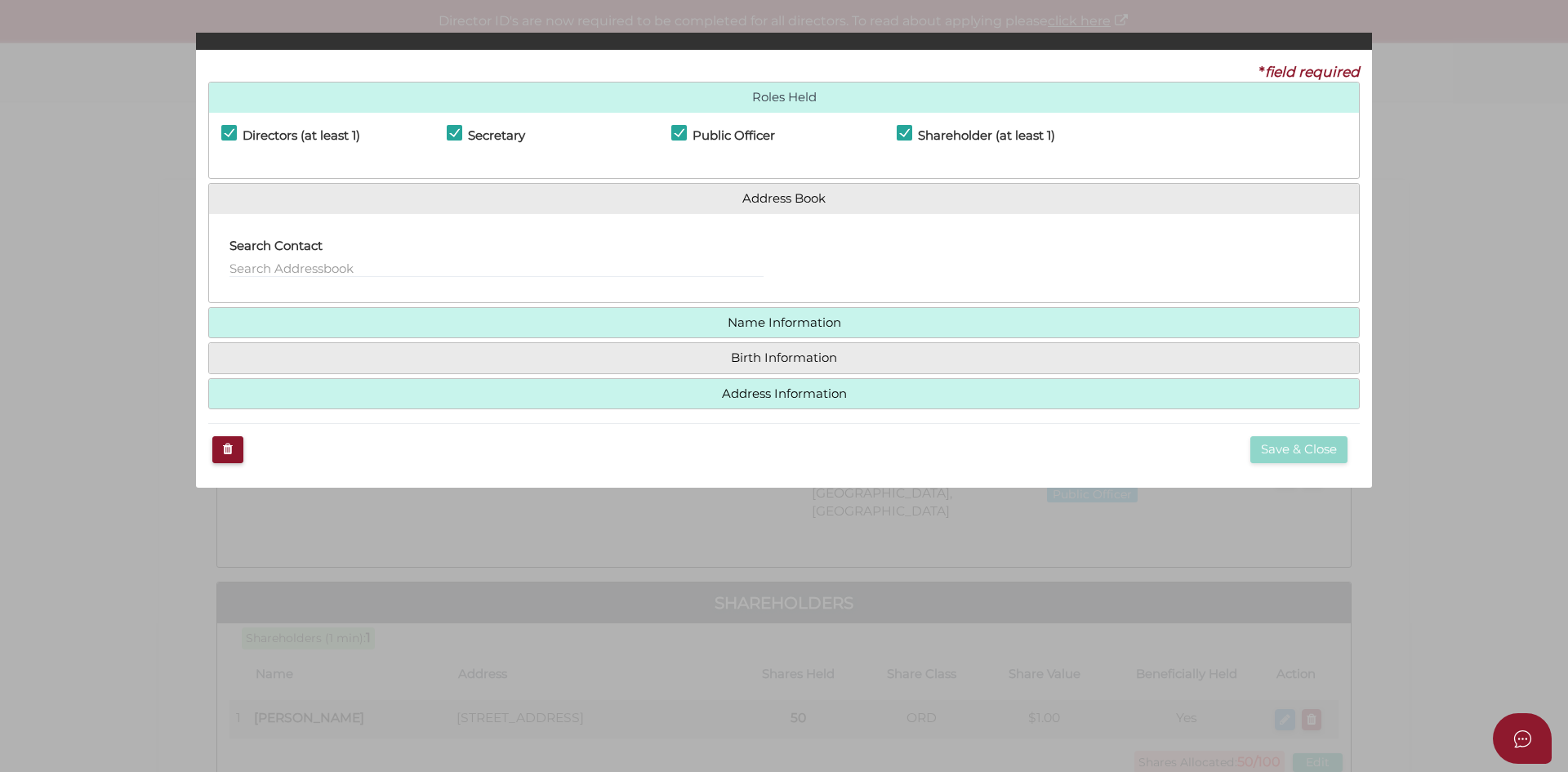
checkbox input "true"
type input "0"
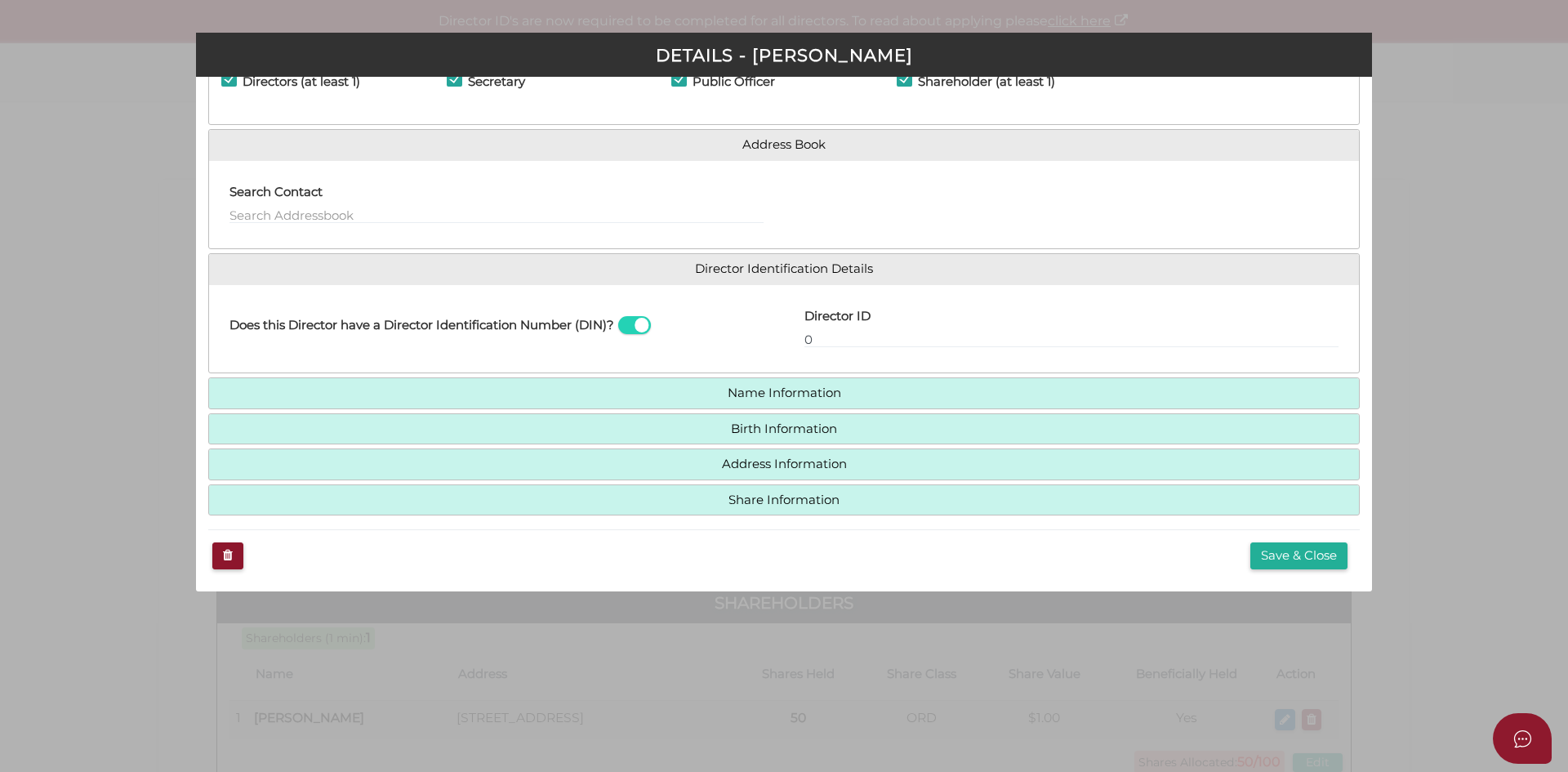
scroll to position [83, 0]
click at [811, 482] on h4 "Share Information" at bounding box center [783, 497] width 1150 height 31
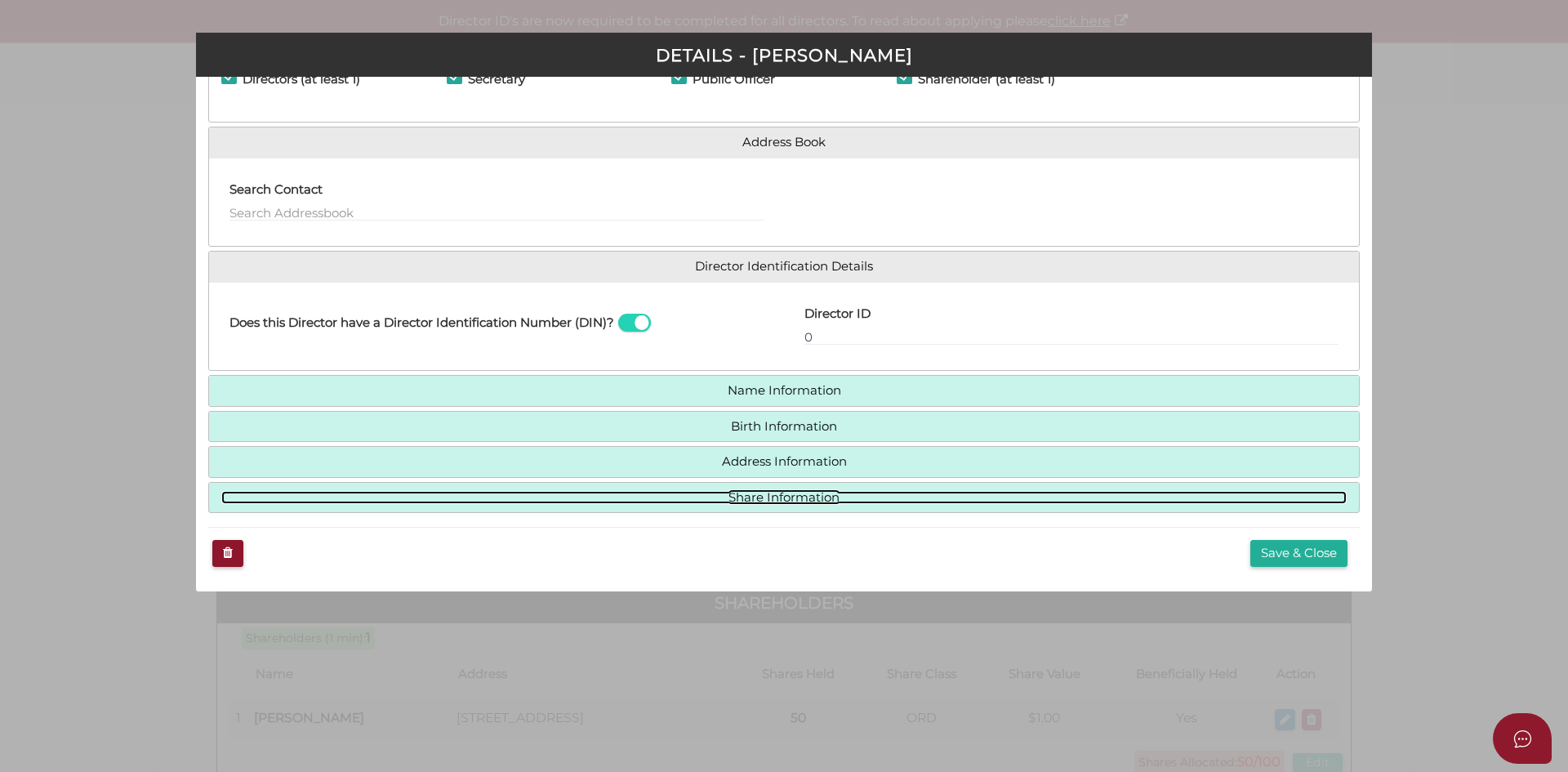
click at [821, 497] on link "Share Information" at bounding box center [784, 498] width 1125 height 14
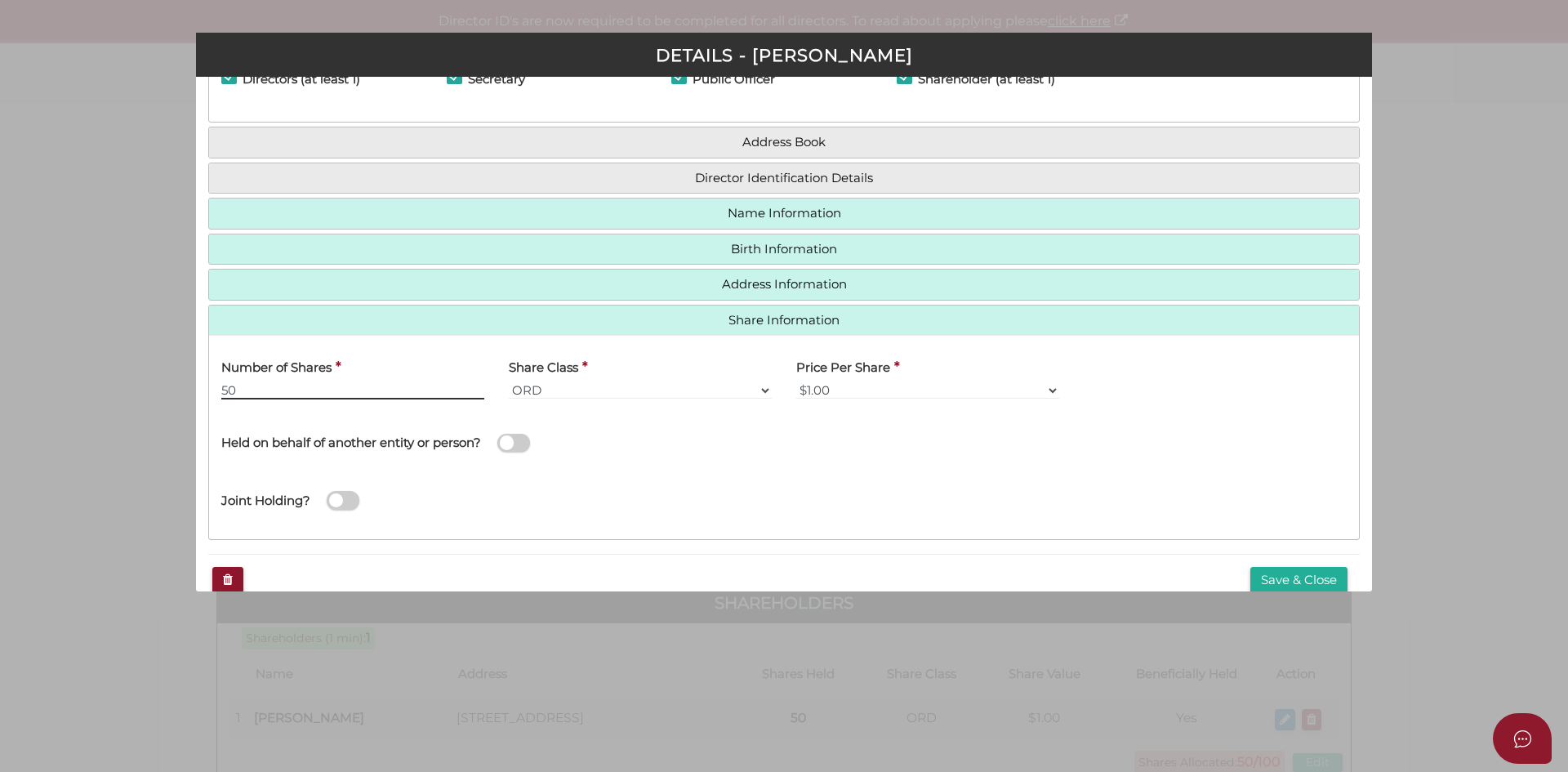
drag, startPoint x: 424, startPoint y: 388, endPoint x: 167, endPoint y: 392, distance: 257.0
click at [173, 397] on div "Pty Ltd DETAILS - Hanna Elzaibak * field required Roles Held Directors (at leas…" at bounding box center [784, 386] width 1568 height 772
type input "100"
click at [1331, 577] on button "Save & Close" at bounding box center [1299, 579] width 97 height 27
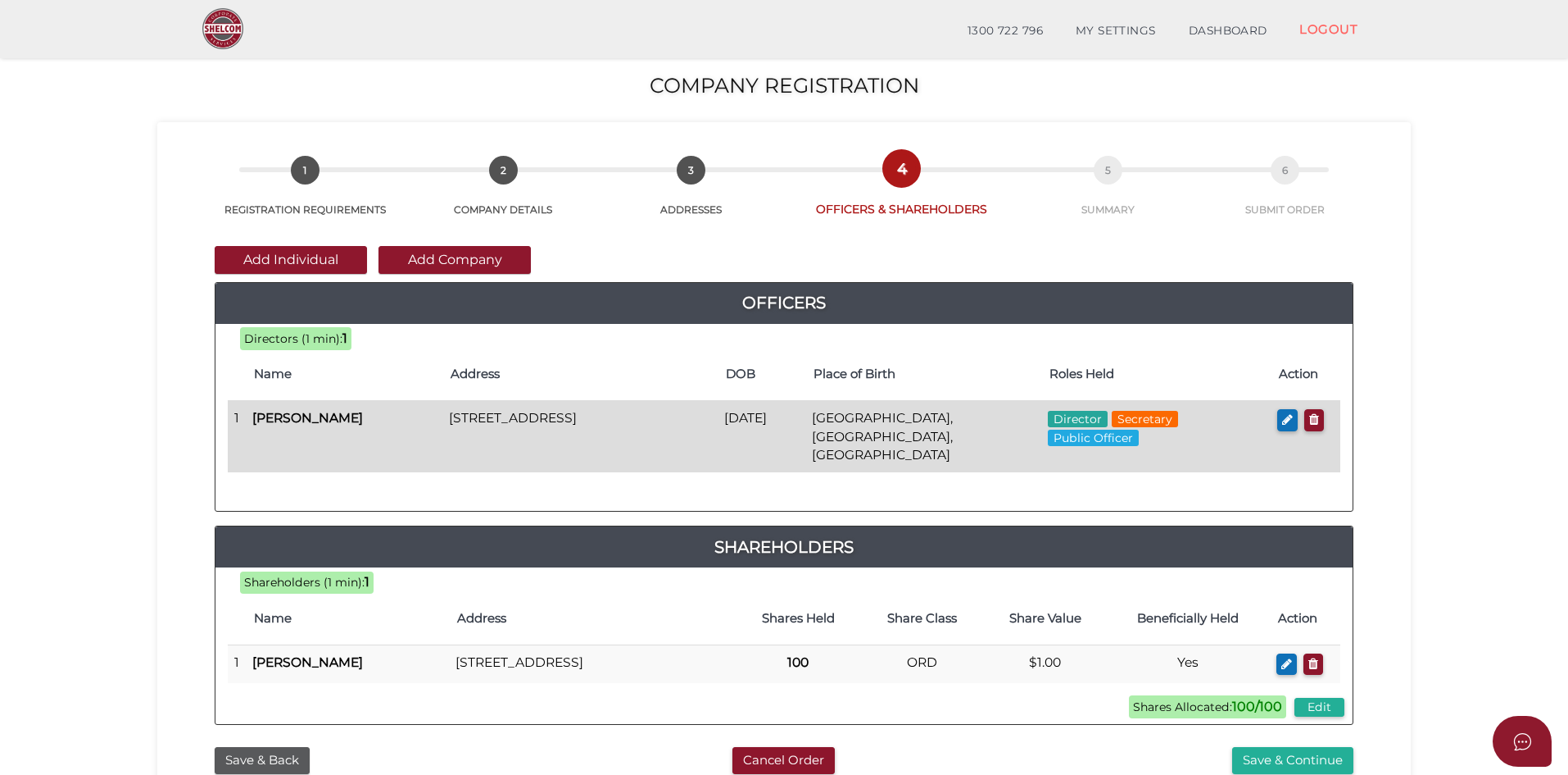
scroll to position [351, 0]
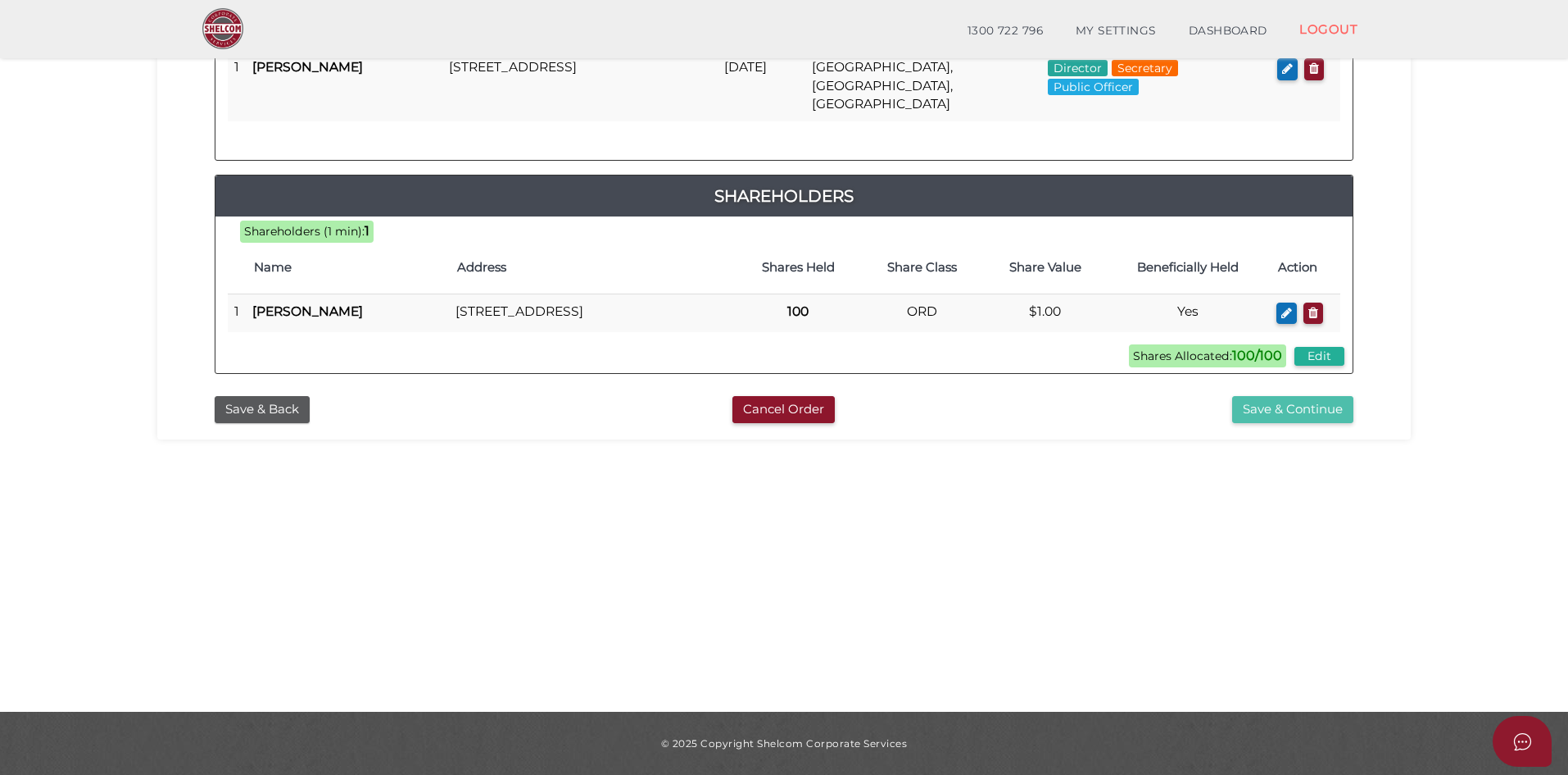
click at [1269, 408] on button "Save & Continue" at bounding box center [1292, 409] width 121 height 27
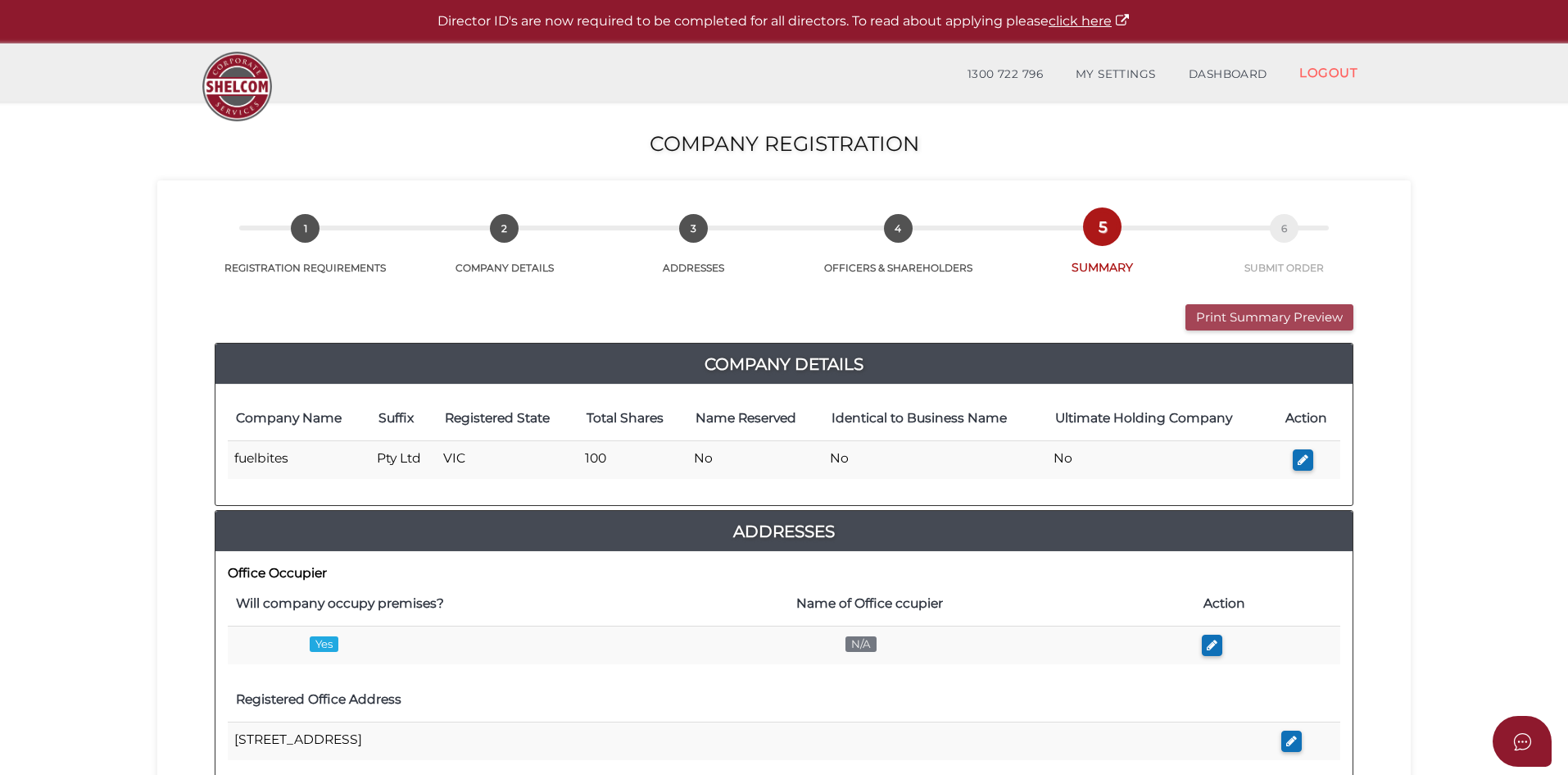
click at [1259, 309] on button "Print Summary Preview" at bounding box center [1268, 317] width 168 height 27
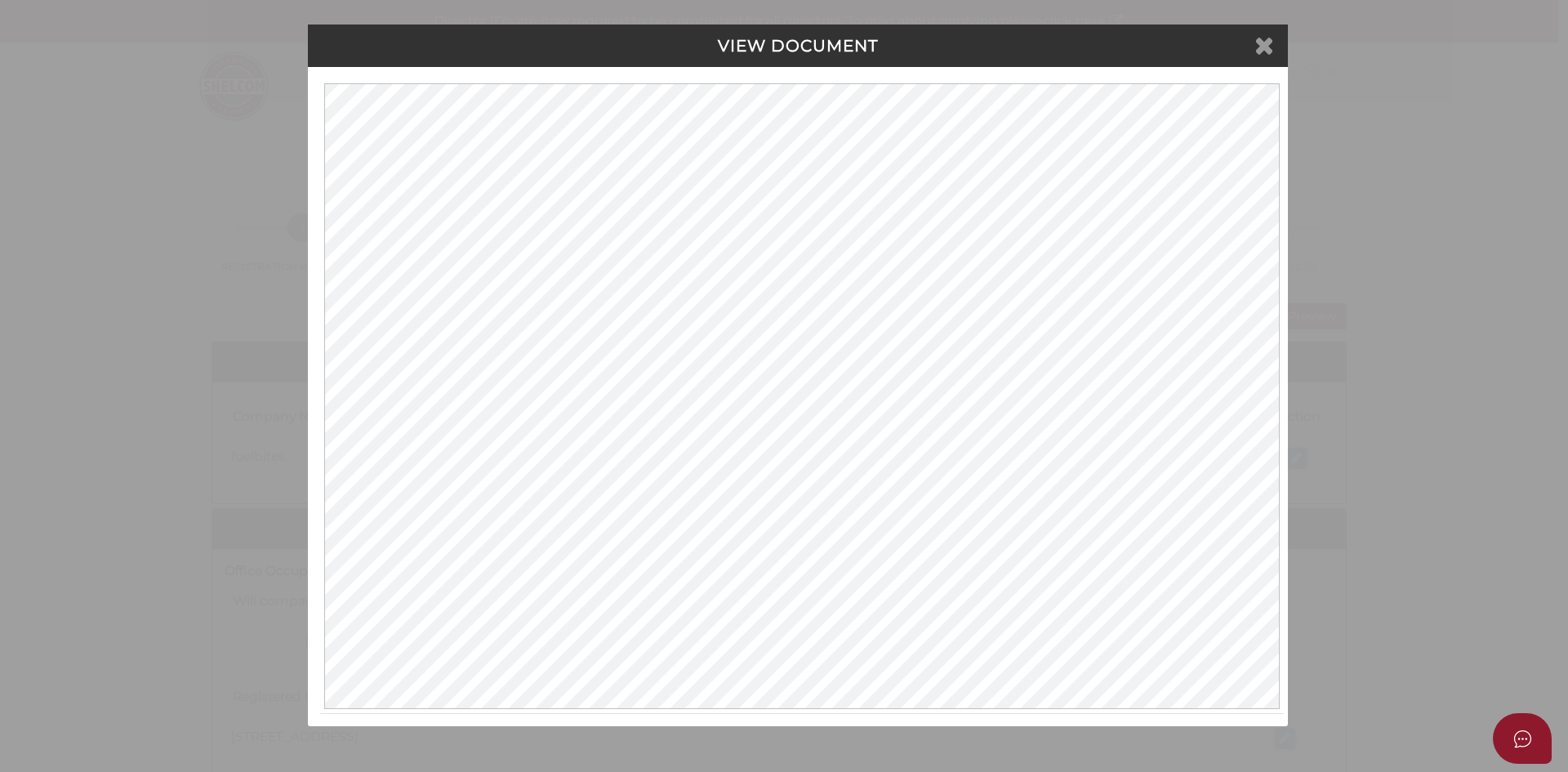
click at [1269, 45] on icon at bounding box center [1264, 44] width 20 height 25
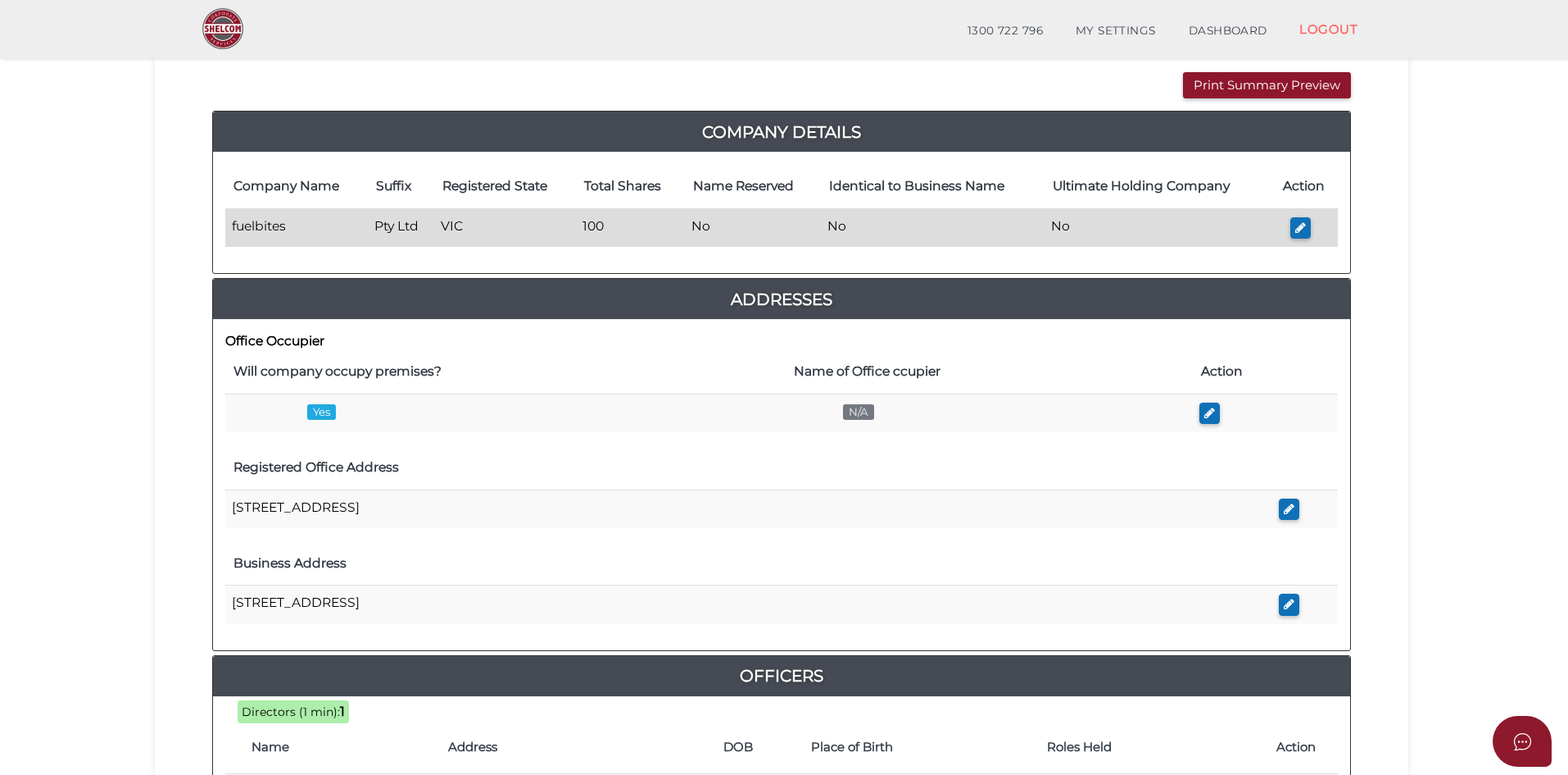
scroll to position [82, 0]
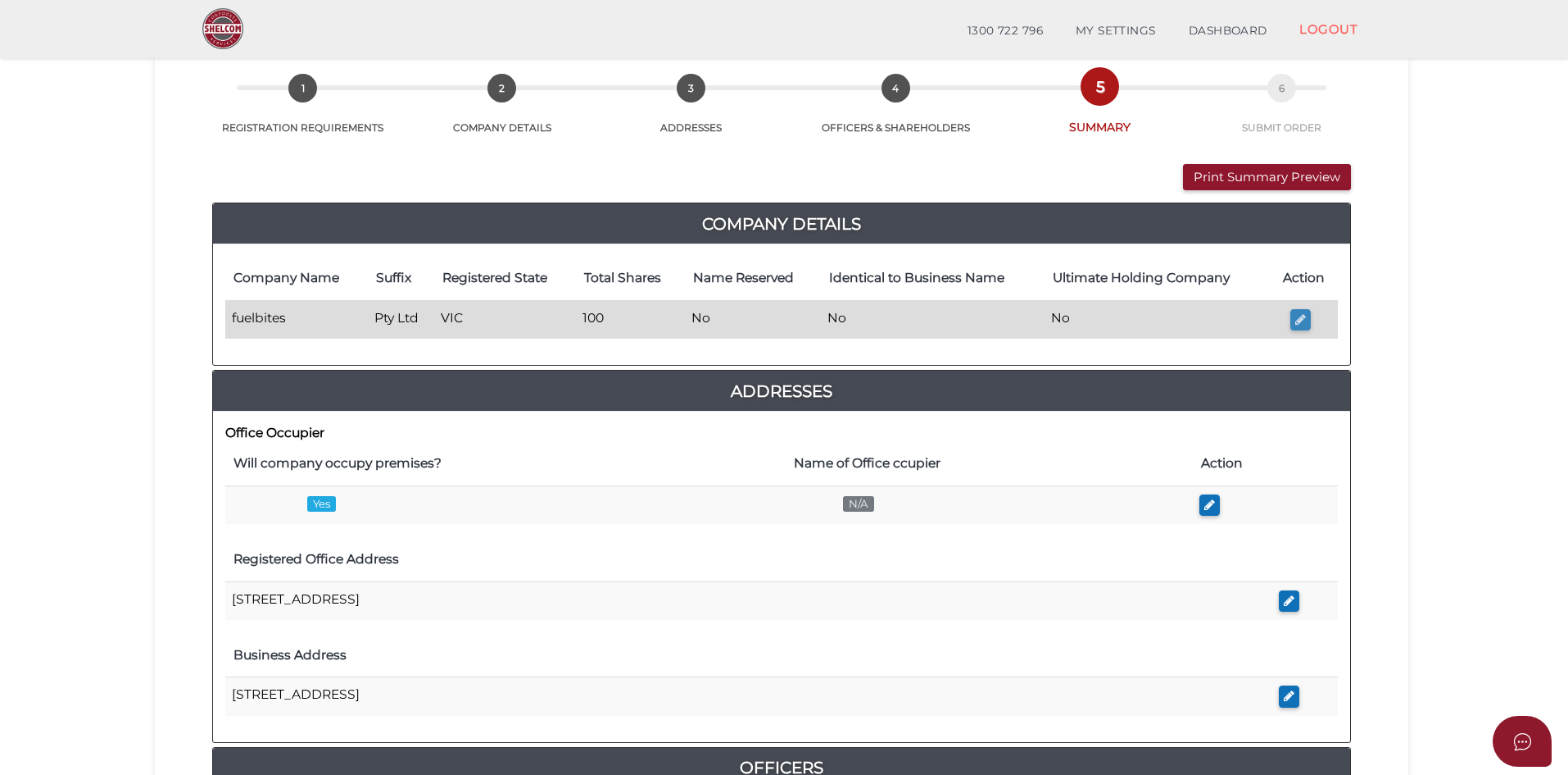
click at [1301, 319] on icon "button" at bounding box center [1300, 320] width 11 height 12
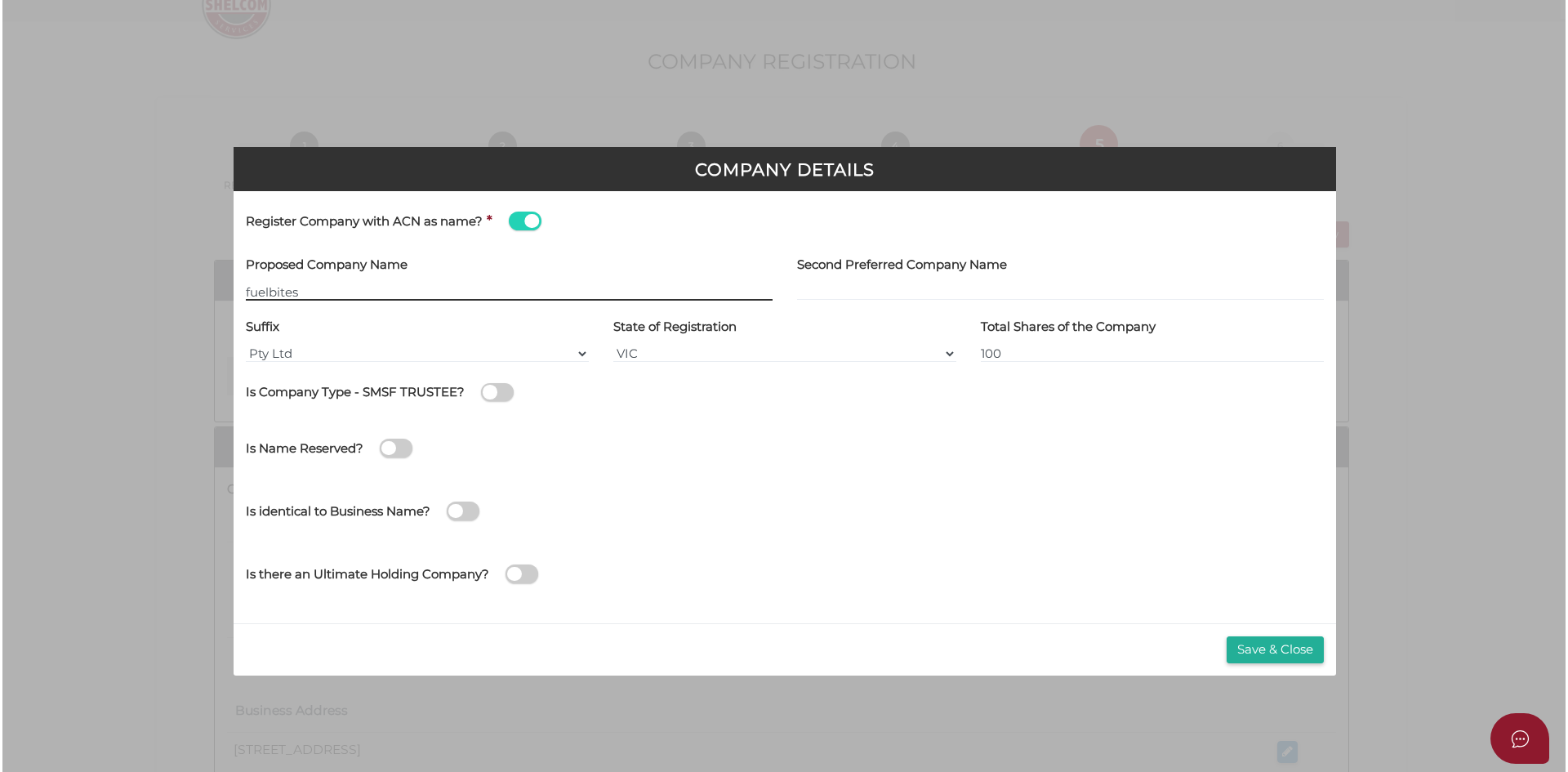
scroll to position [0, 0]
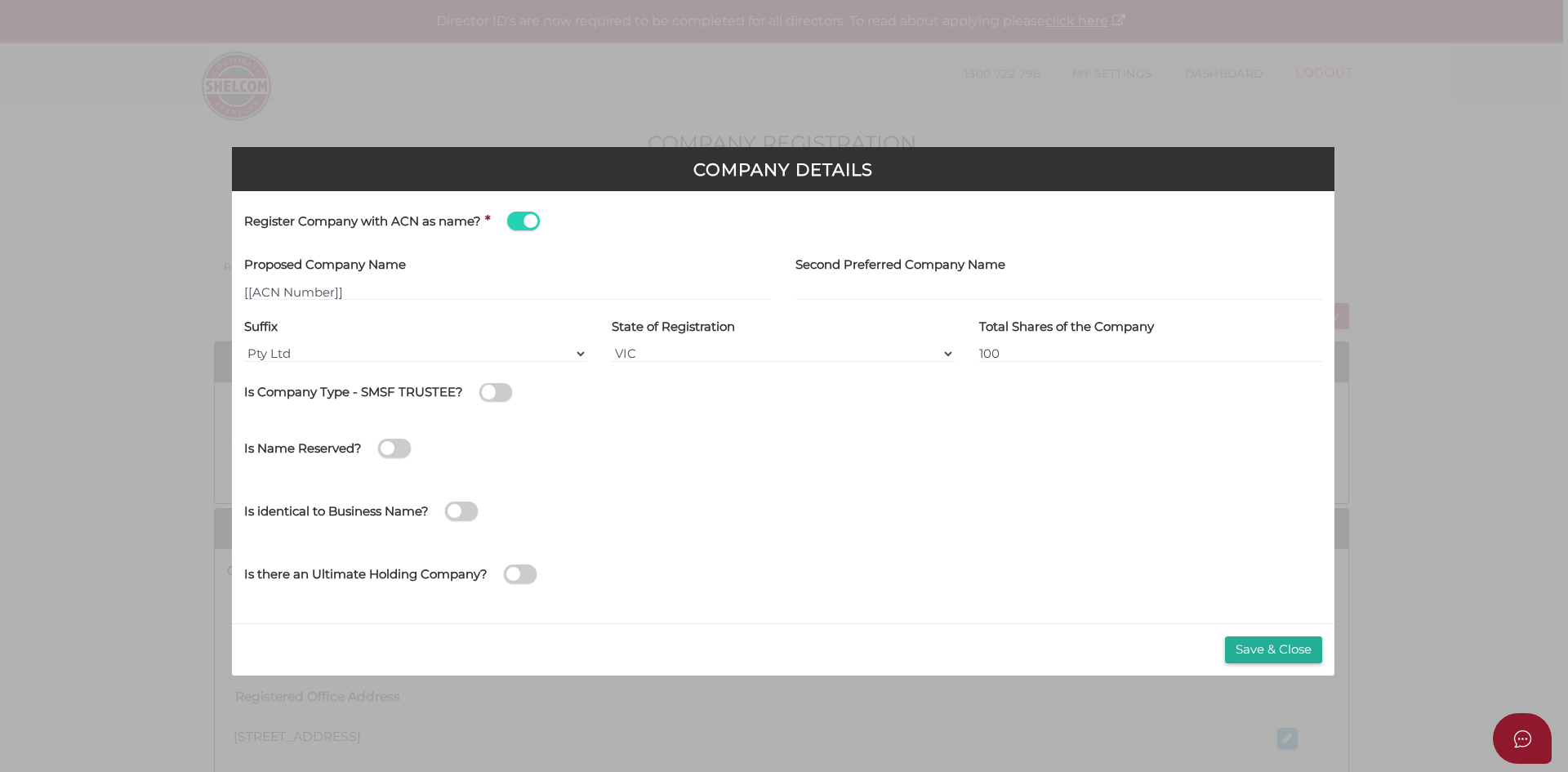
click at [341, 337] on div "Suffix Pty Ltd Pty Ltd Pty. Ltd. Pty Limited Proprietary Limited Proprietary Ltd" at bounding box center [415, 337] width 343 height 49
drag, startPoint x: 383, startPoint y: 291, endPoint x: 130, endPoint y: 285, distance: 253.1
click at [130, 285] on div "Company Details Register Company with ACN as name? * Proposed Company Name [[AC…" at bounding box center [784, 386] width 1568 height 772
click at [852, 302] on div "Second Preferred Company Name" at bounding box center [1059, 282] width 552 height 62
click at [862, 281] on div "Second Preferred Company Name" at bounding box center [1059, 276] width 527 height 49
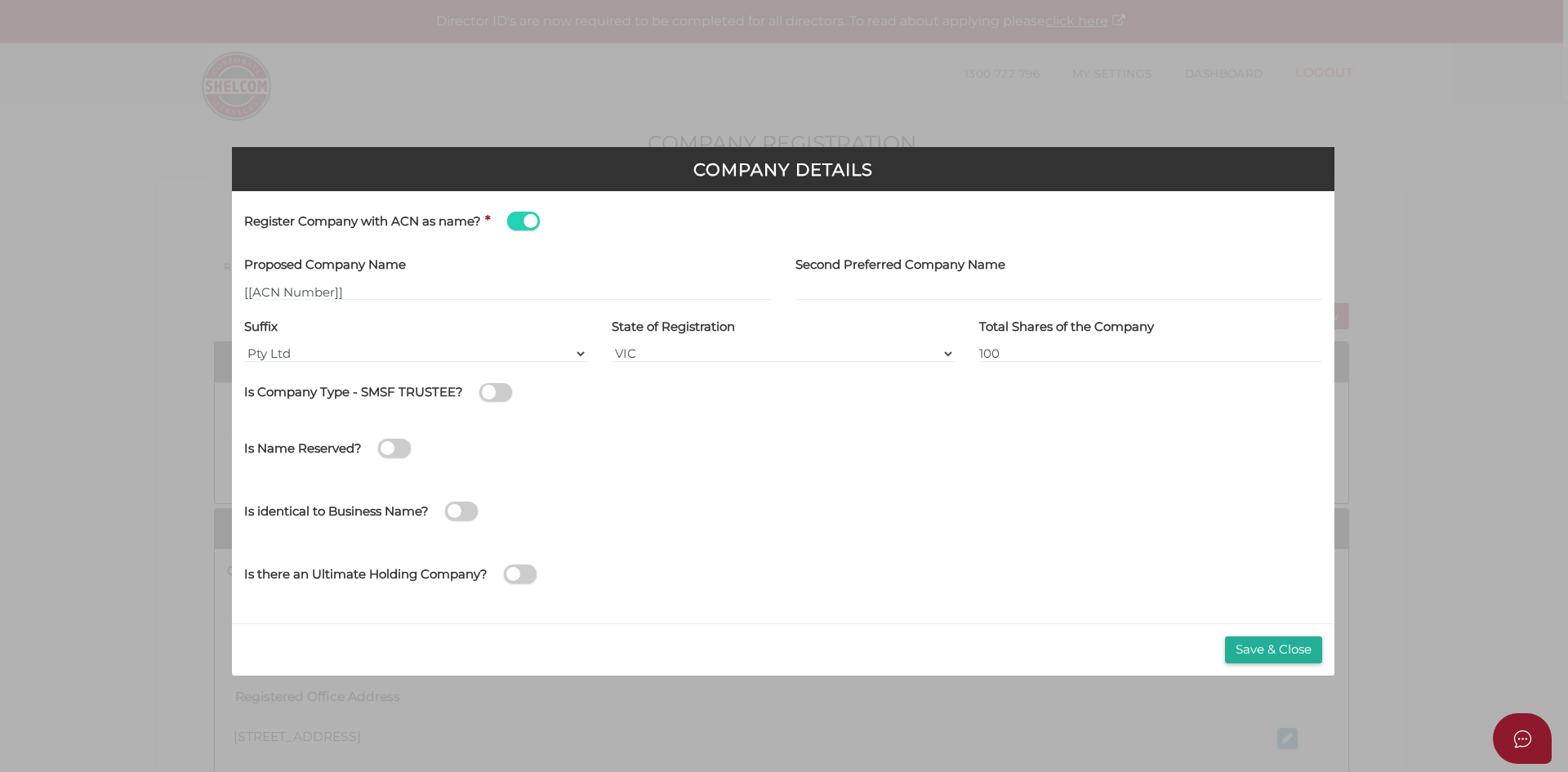
click at [391, 278] on label "Proposed Company Name" at bounding box center [325, 265] width 162 height 28
click at [394, 305] on div "Proposed Company Name [[ACN Number]]" at bounding box center [508, 282] width 552 height 62
click at [405, 287] on input "[[ACN Number]]" at bounding box center [507, 292] width 527 height 18
type input "[[ACN Number]]"
click at [405, 287] on input "[[ACN Number]]" at bounding box center [507, 292] width 527 height 18
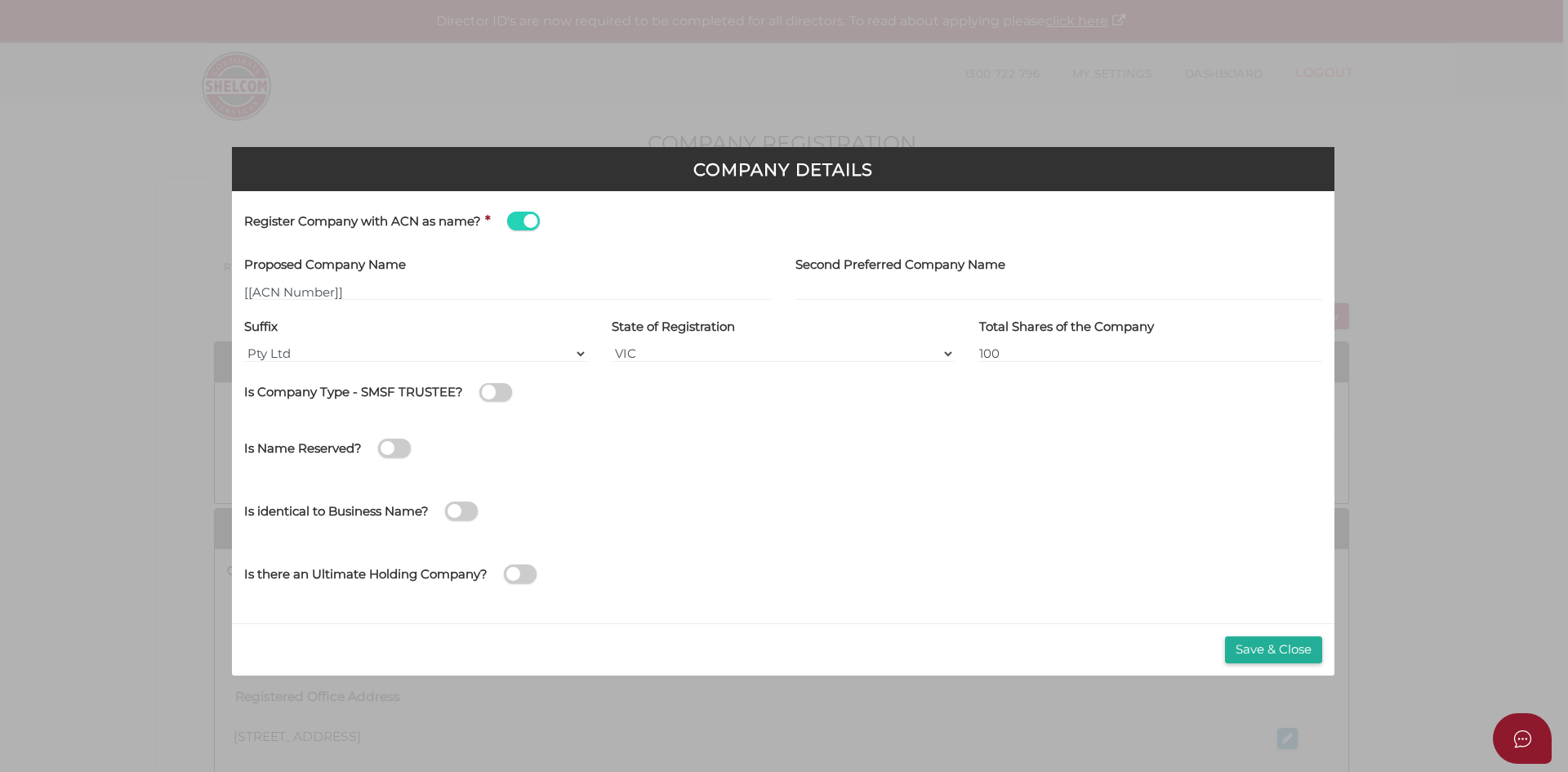
click at [533, 218] on span at bounding box center [523, 220] width 33 height 19
click at [0, 0] on input "checkbox" at bounding box center [0, 0] width 0 height 0
click at [383, 275] on label "Proposed Company Name" at bounding box center [325, 265] width 162 height 28
click at [377, 285] on input "text" at bounding box center [507, 292] width 527 height 18
type input "FUELBITE"
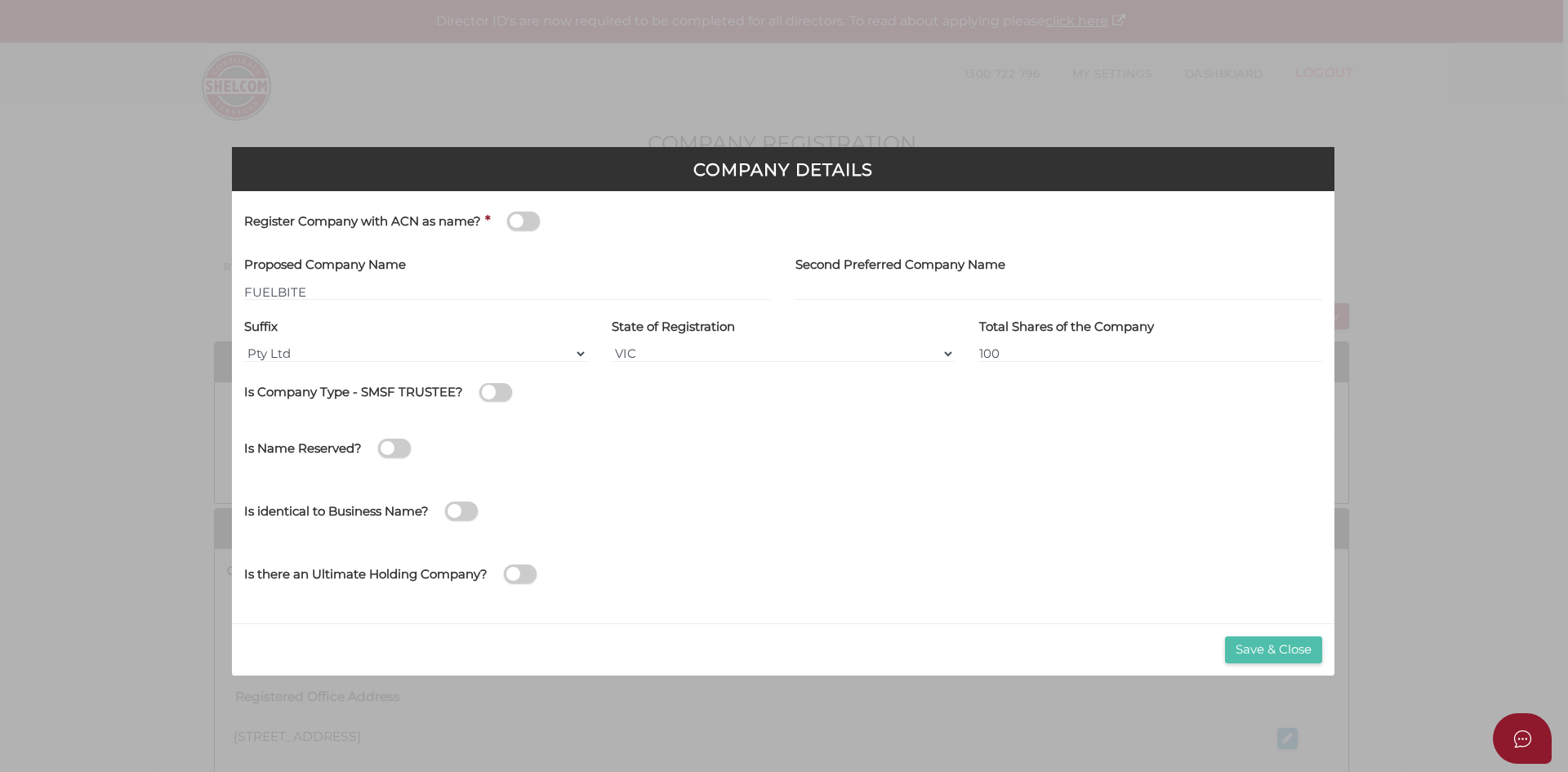
click at [1293, 651] on button "Save & Close" at bounding box center [1273, 649] width 97 height 27
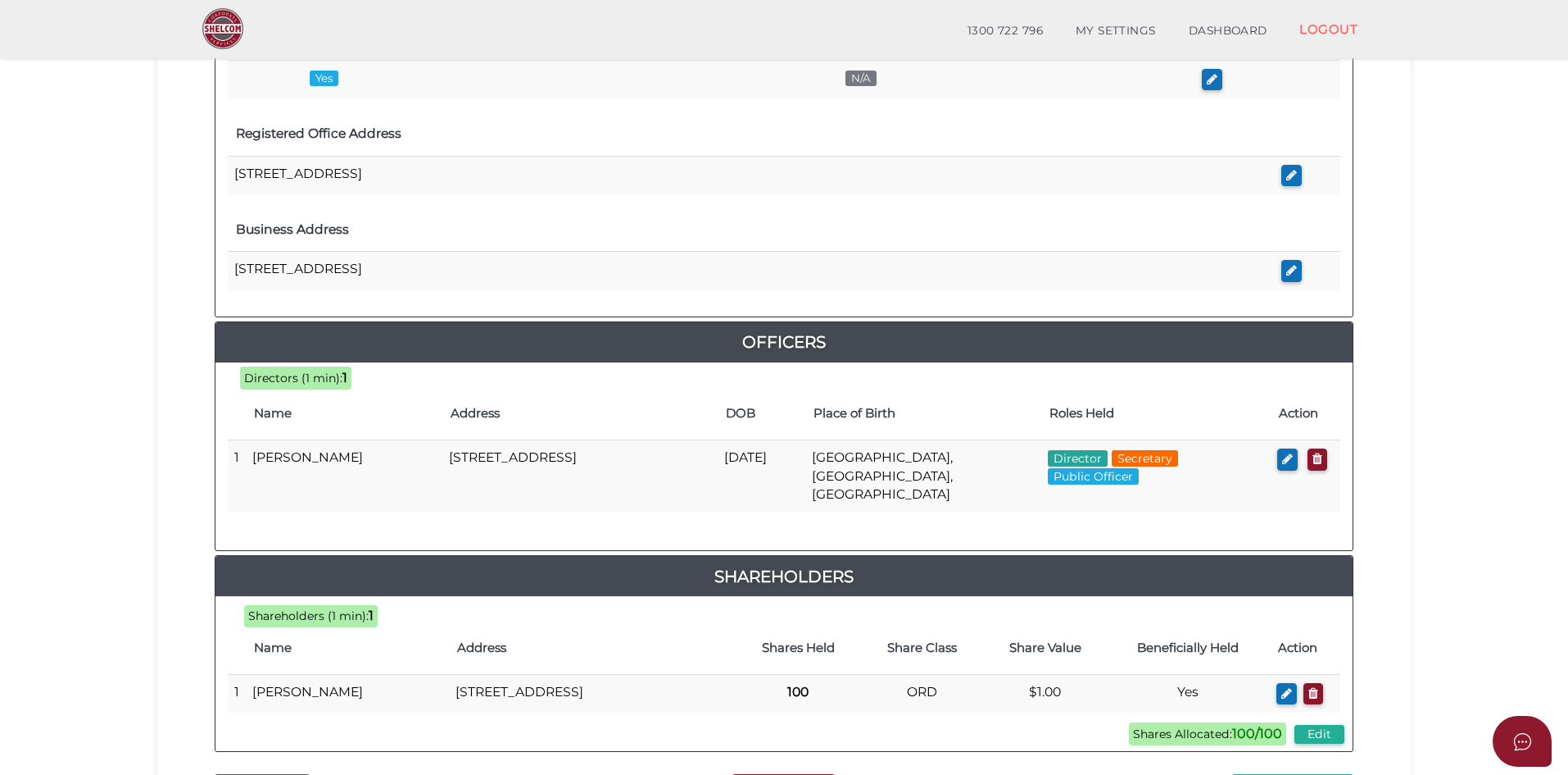
scroll to position [677, 0]
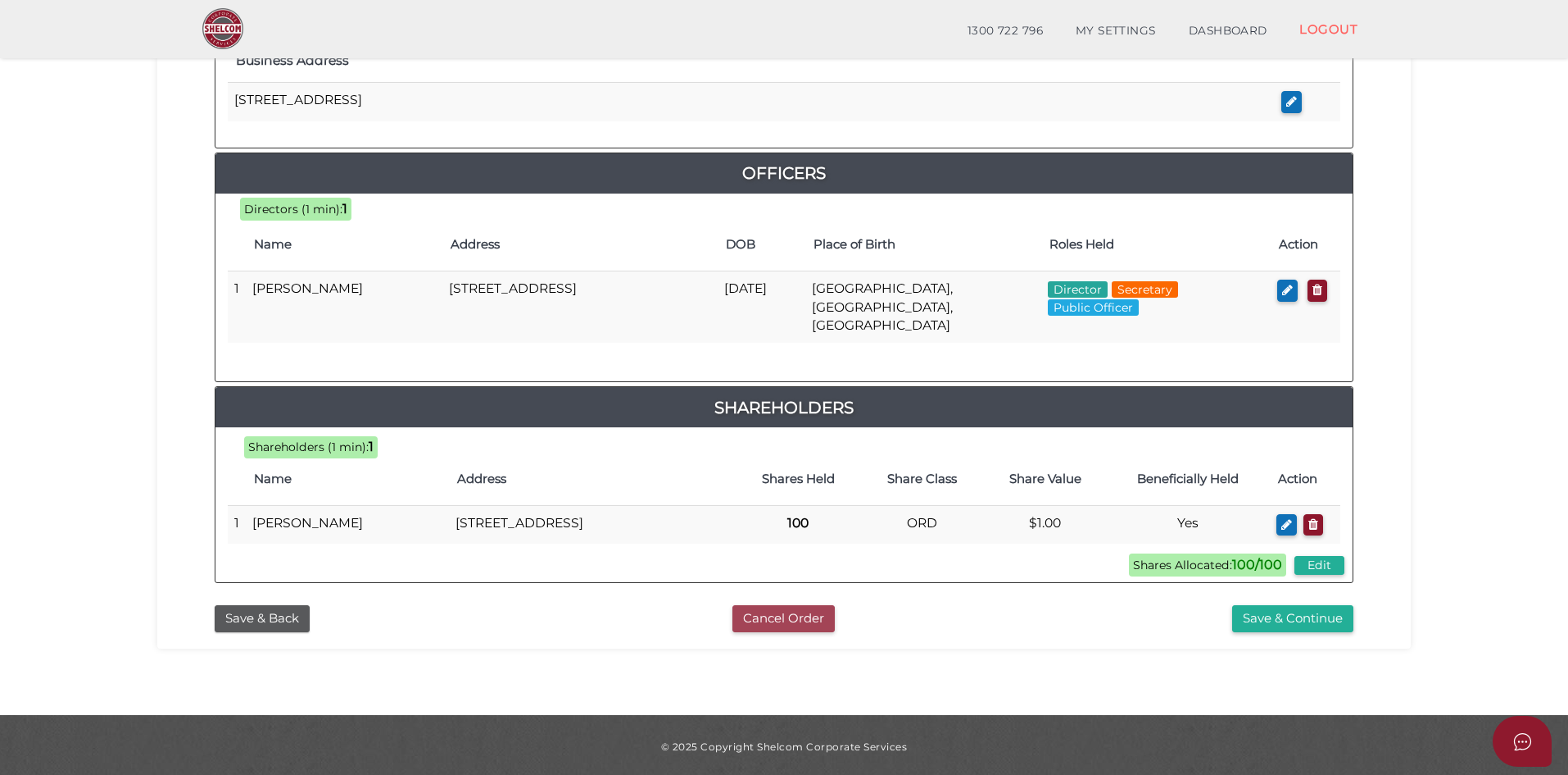
click at [767, 605] on button "Cancel Order" at bounding box center [784, 618] width 102 height 27
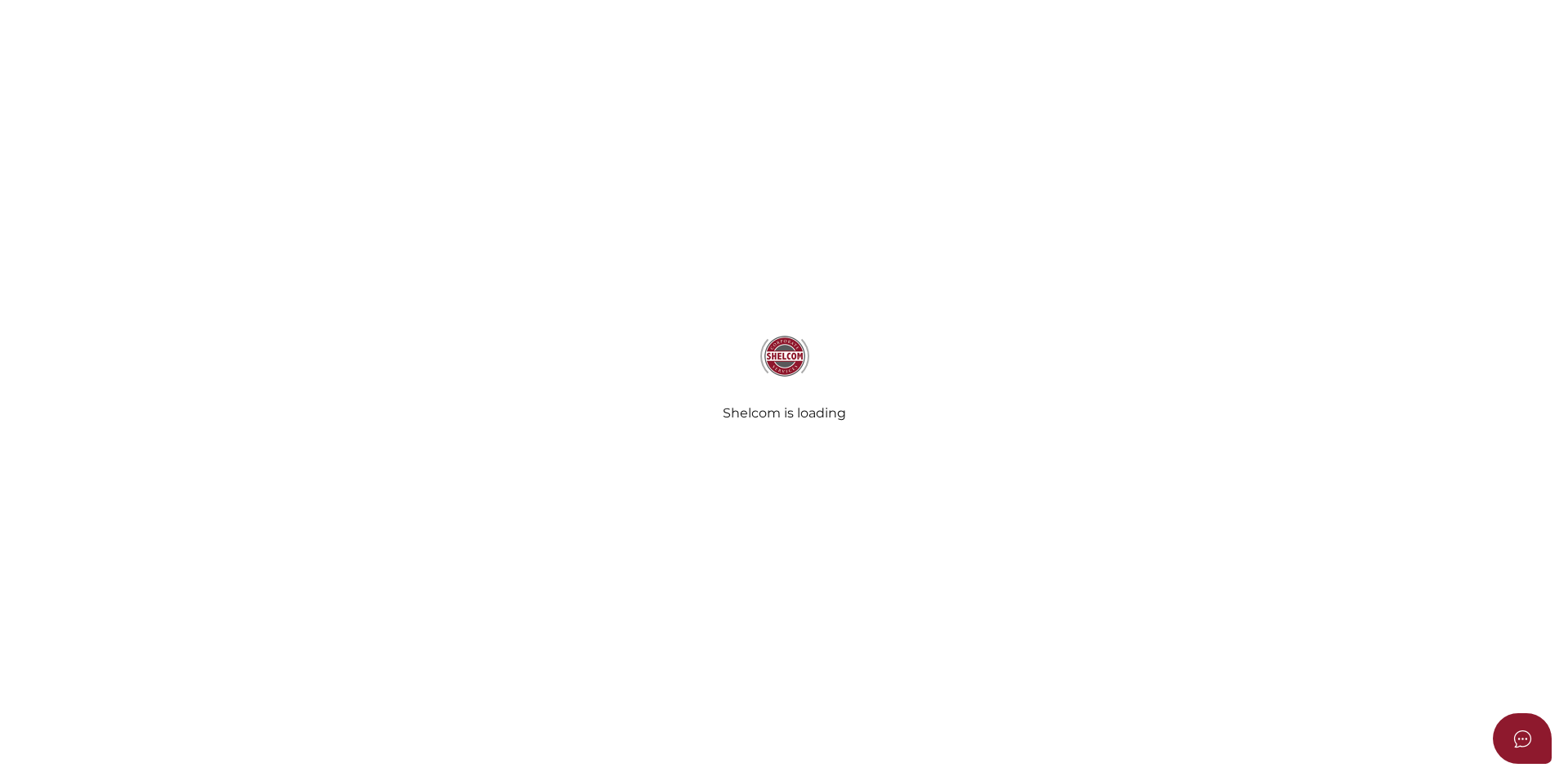
select select
